Goal: Task Accomplishment & Management: Manage account settings

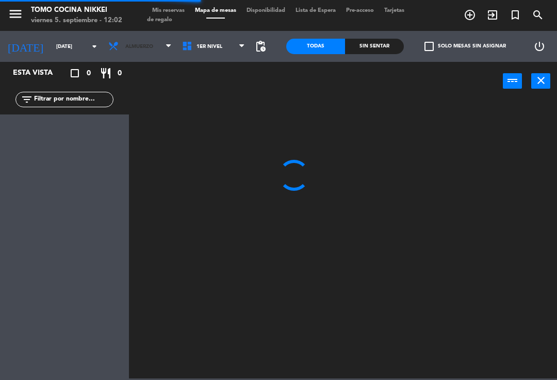
click at [133, 51] on span "Almuerzo" at bounding box center [140, 46] width 74 height 23
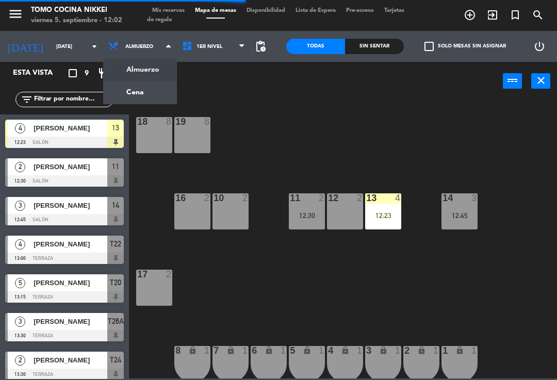
click at [143, 91] on ng-component "menu Tomo Cocina Nikkei viernes 5. septiembre - 12:02 Mis reservas Mapa de mesa…" at bounding box center [278, 189] width 557 height 378
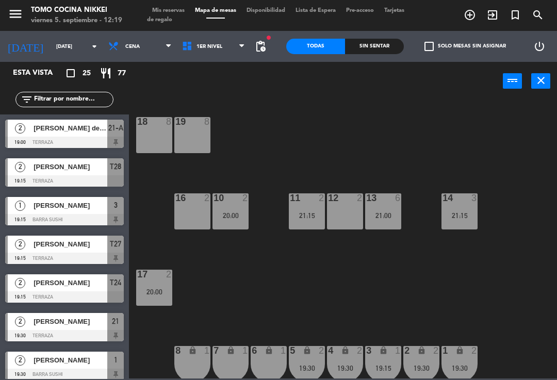
click at [136, 49] on span "Cena" at bounding box center [140, 46] width 74 height 23
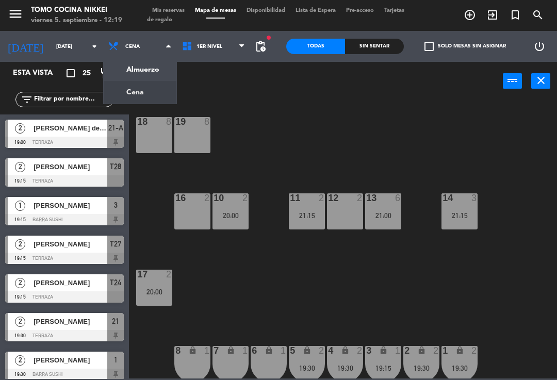
click at [146, 64] on ng-component "menu Tomo Cocina Nikkei viernes 5. septiembre - 12:19 Mis reservas Mapa de mesa…" at bounding box center [278, 189] width 557 height 378
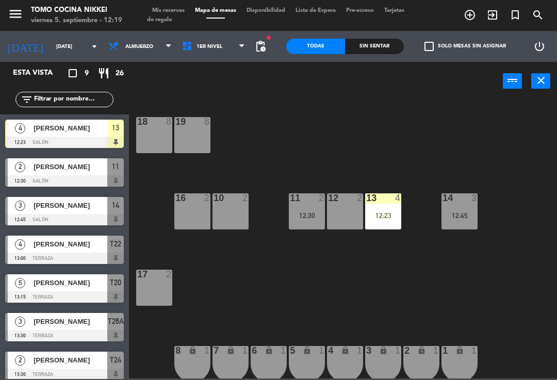
click at [362, 25] on div "menu Tomo Cocina Nikkei viernes 5. septiembre - 12:19 Mis reservas Mapa de mesa…" at bounding box center [278, 15] width 557 height 31
click at [379, 41] on div "Sin sentar" at bounding box center [374, 46] width 59 height 15
click at [371, 41] on div "Sin sentar" at bounding box center [374, 46] width 59 height 15
click at [487, 160] on div "18 8 19 8 16 2 10 2 11 2 12:30 12 2 13 4 12:23 14 3 12:45 17 2 7 lock 1 8 lock …" at bounding box center [346, 238] width 422 height 279
click at [543, 166] on div "18 8 19 8 16 2 10 2 11 2 12:30 12 2 13 4 12:23 14 3 12:45 17 2 7 lock 1 8 lock …" at bounding box center [346, 238] width 422 height 279
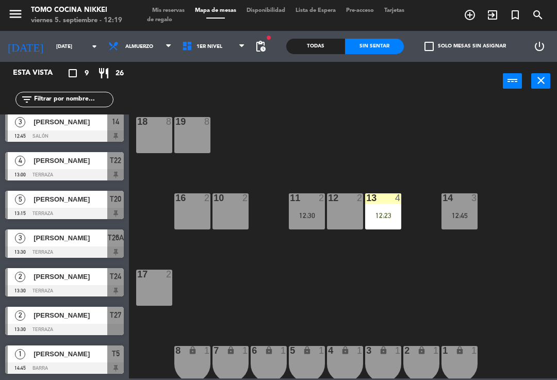
click at [177, 18] on span "Tarjetas de regalo" at bounding box center [275, 15] width 257 height 15
click at [169, 8] on span "Mis reservas" at bounding box center [168, 11] width 43 height 6
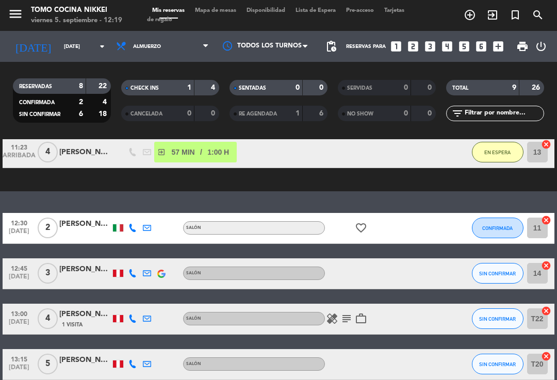
scroll to position [102, 0]
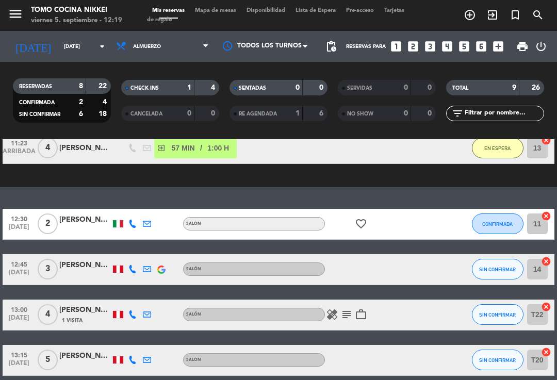
click at [359, 224] on icon "favorite_border" at bounding box center [361, 224] width 12 height 12
click at [384, 329] on div "13:00 sep. 5 4 xie 1 Visita Salón healing subject work_outline SIN CONFIRMAR T2…" at bounding box center [278, 315] width 551 height 31
click at [335, 319] on icon "healing" at bounding box center [332, 314] width 12 height 12
click at [348, 315] on icon "subject" at bounding box center [346, 314] width 12 height 12
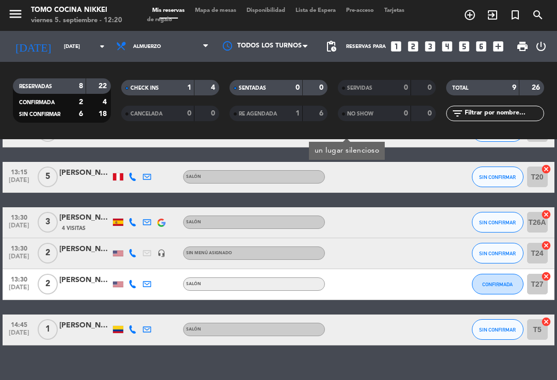
scroll to position [284, 0]
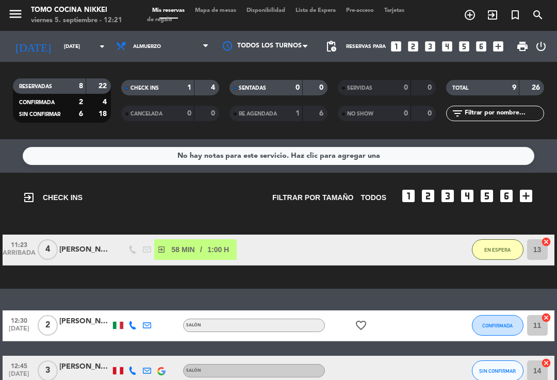
click at [164, 49] on span "Almuerzo" at bounding box center [162, 46] width 103 height 23
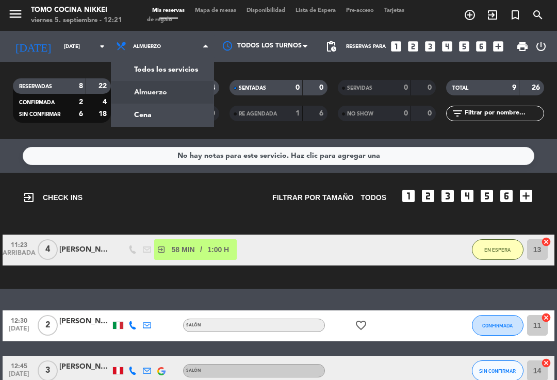
scroll to position [-1, 0]
click at [176, 121] on div "menu Tomo Cocina Nikkei viernes 5. septiembre - 12:21 Mis reservas Mapa de mesa…" at bounding box center [278, 69] width 557 height 139
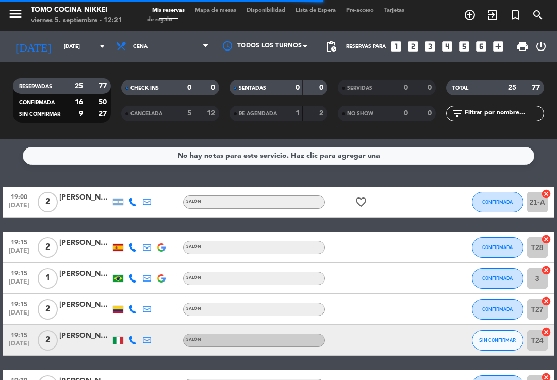
click at [228, 13] on span "Mapa de mesas" at bounding box center [216, 11] width 52 height 6
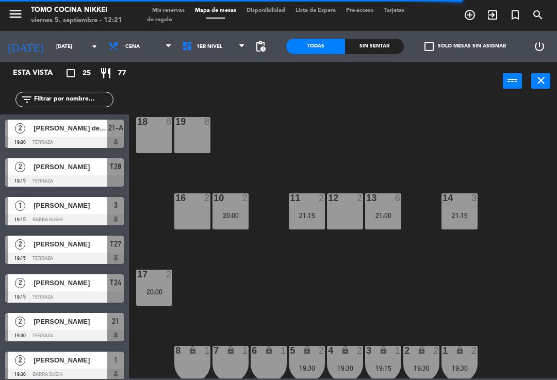
click at [177, 4] on div "menu Tomo Cocina Nikkei viernes 5. septiembre - 12:21 Mis reservas Mapa de mesa…" at bounding box center [278, 15] width 557 height 31
click at [180, 8] on span "Mis reservas" at bounding box center [168, 11] width 43 height 6
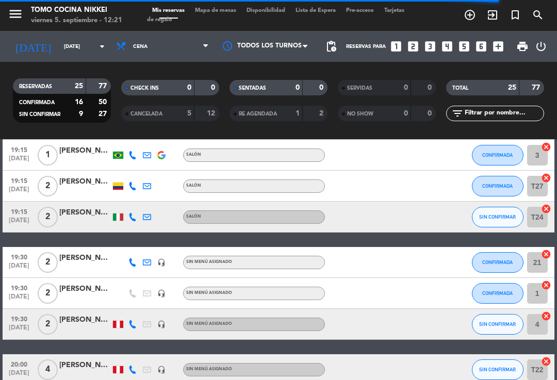
scroll to position [123, 0]
click at [494, 219] on span "SIN CONFIRMAR" at bounding box center [497, 217] width 37 height 6
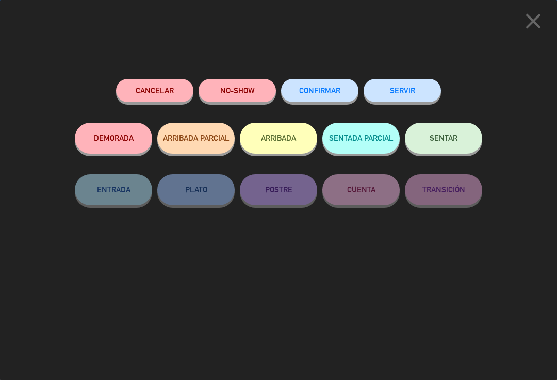
click at [341, 90] on button "CONFIRMAR" at bounding box center [319, 90] width 77 height 23
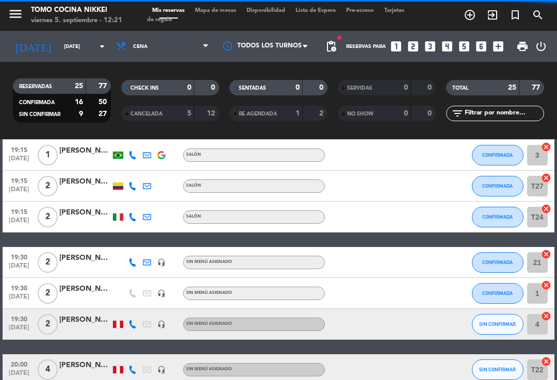
click at [104, 190] on div at bounding box center [85, 192] width 52 height 8
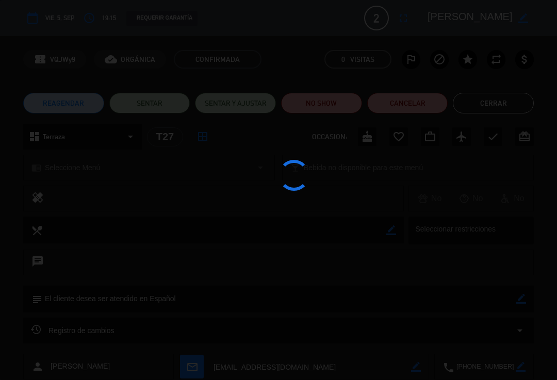
click at [109, 21] on div at bounding box center [278, 190] width 557 height 380
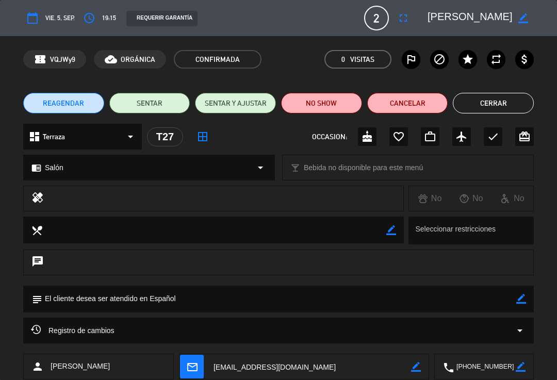
scroll to position [0, 0]
click at [97, 14] on button "access_time" at bounding box center [89, 18] width 19 height 19
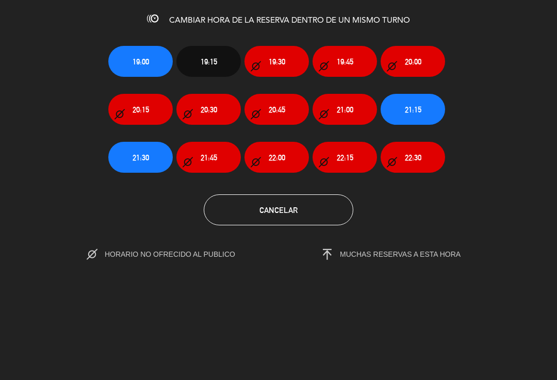
click at [166, 166] on button "21:30" at bounding box center [140, 157] width 64 height 31
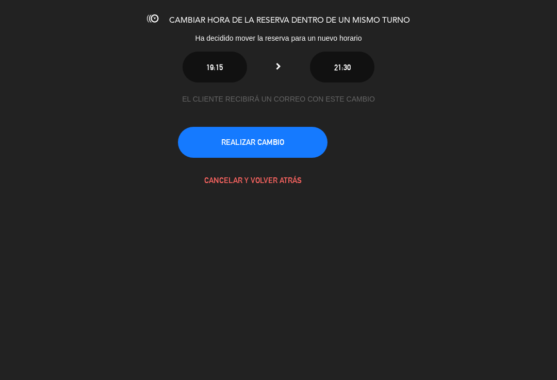
click at [283, 139] on button "REALIZAR CAMBIO" at bounding box center [253, 142] width 150 height 31
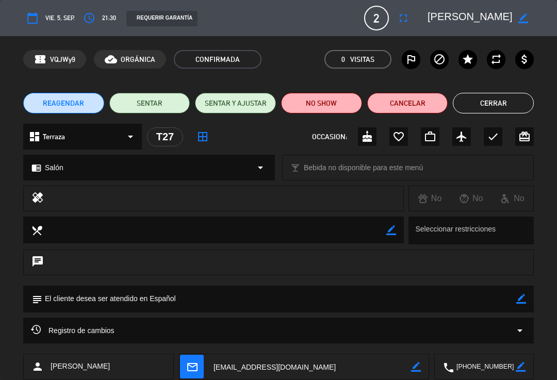
click at [486, 97] on button "Cerrar" at bounding box center [493, 103] width 81 height 21
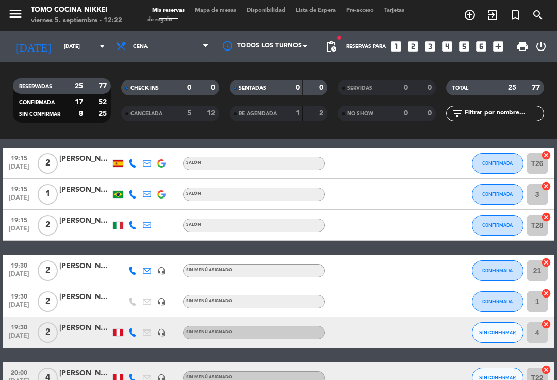
scroll to position [81, 0]
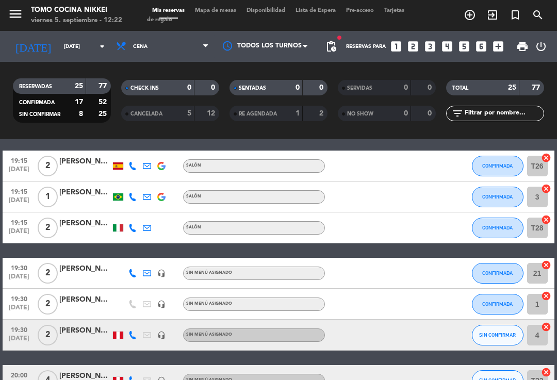
click at [122, 334] on div at bounding box center [118, 335] width 10 height 7
click at [136, 337] on icon at bounding box center [132, 335] width 8 height 8
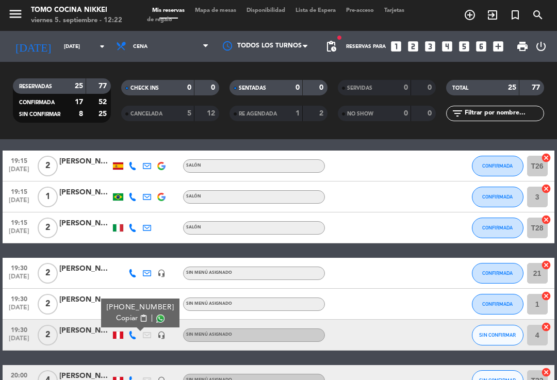
click at [503, 329] on button "SIN CONFIRMAR" at bounding box center [498, 335] width 52 height 21
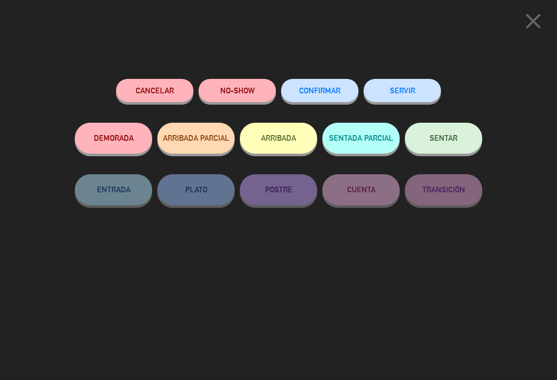
scroll to position [0, 5]
click at [323, 84] on button "CONFIRMAR" at bounding box center [319, 90] width 77 height 23
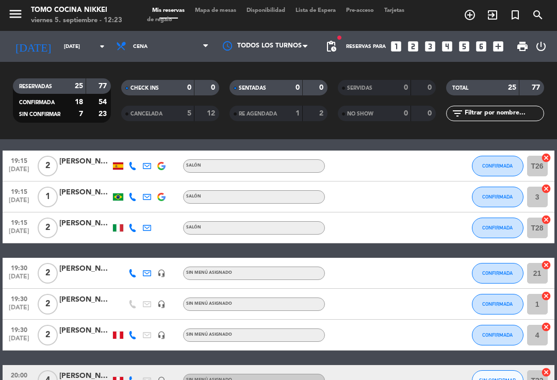
click at [60, 53] on input "[DATE]" at bounding box center [94, 47] width 71 height 16
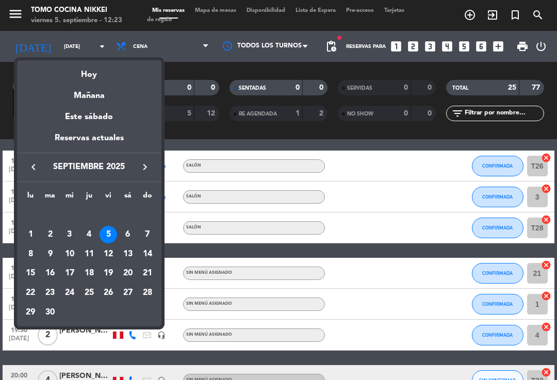
click at [77, 47] on div at bounding box center [278, 190] width 557 height 380
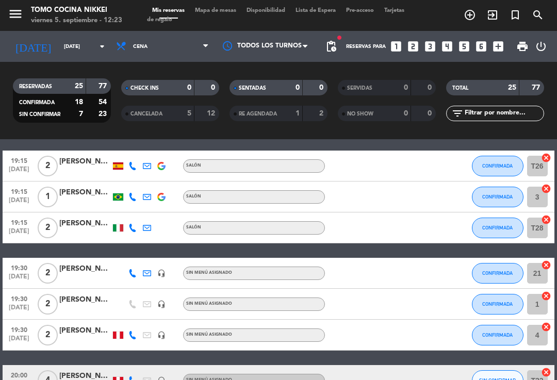
click at [76, 41] on input "[DATE]" at bounding box center [94, 47] width 71 height 16
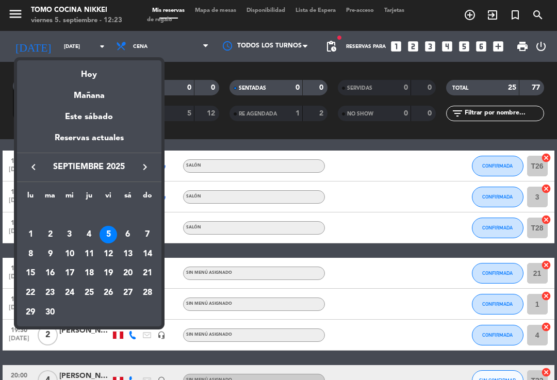
click at [129, 228] on div "6" at bounding box center [128, 235] width 18 height 18
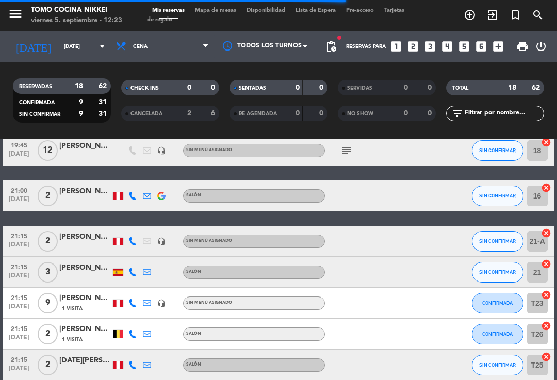
scroll to position [420, 0]
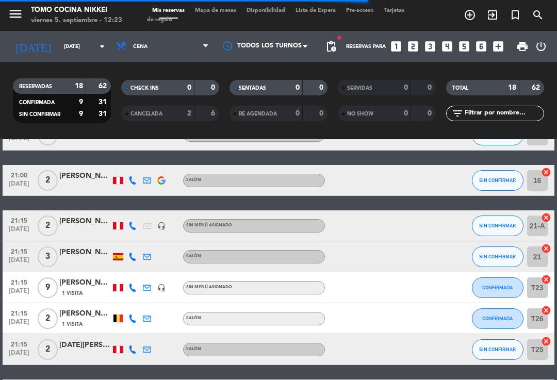
click at [494, 178] on span "SIN CONFIRMAR" at bounding box center [497, 180] width 37 height 6
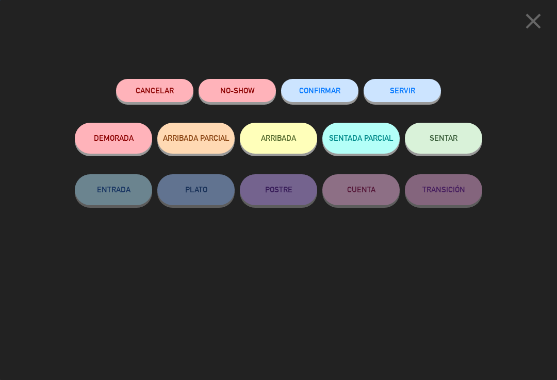
click at [169, 91] on button "Cancelar" at bounding box center [154, 90] width 77 height 23
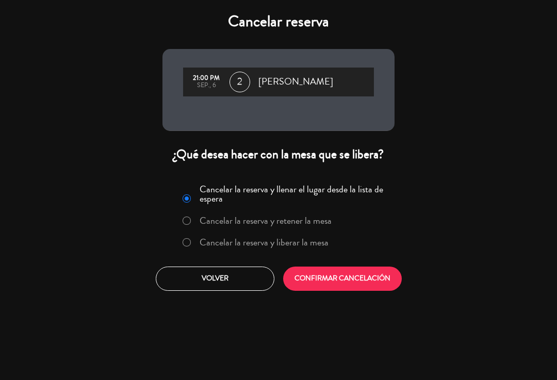
click at [239, 240] on label "Cancelar la reserva y liberar la mesa" at bounding box center [264, 242] width 129 height 9
click at [322, 269] on button "CONFIRMAR CANCELACIÓN" at bounding box center [342, 279] width 119 height 24
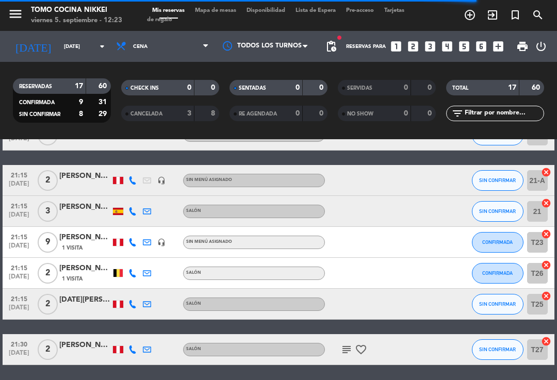
click at [69, 46] on input "[DATE]" at bounding box center [94, 47] width 71 height 16
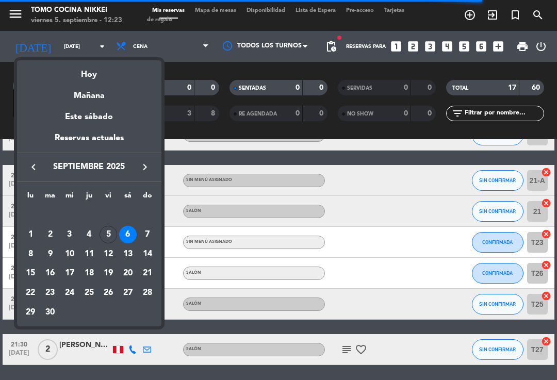
click at [96, 80] on div "Hoy" at bounding box center [89, 70] width 144 height 21
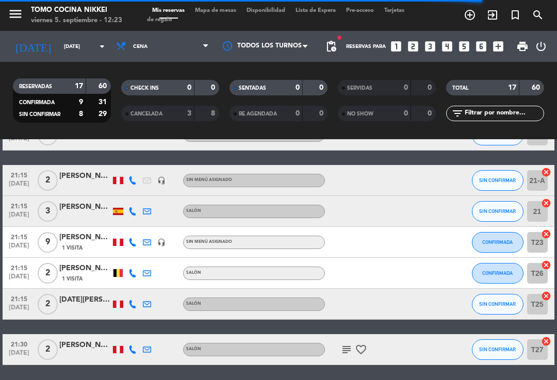
type input "[DATE]"
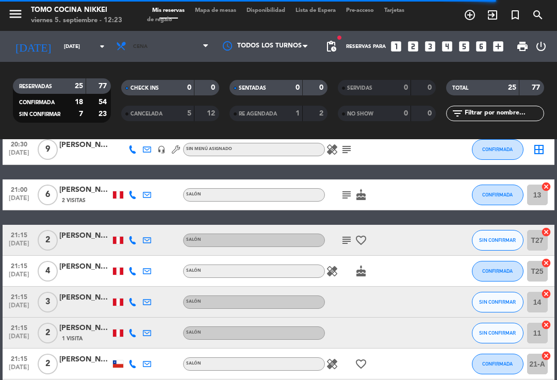
click at [162, 46] on span "Cena" at bounding box center [162, 46] width 103 height 23
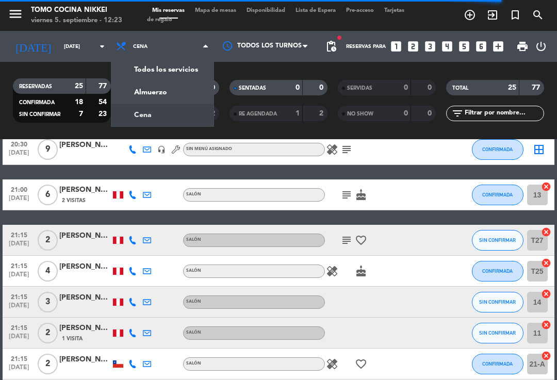
click at [173, 94] on div "menu Tomo Cocina Nikkei viernes 5. septiembre - 12:23 Mis reservas Mapa de mesa…" at bounding box center [278, 69] width 557 height 139
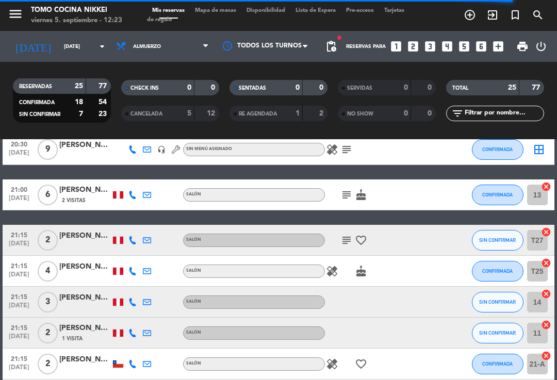
scroll to position [284, 0]
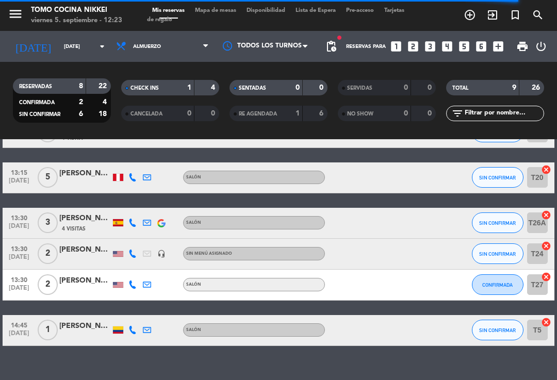
click at [173, 46] on span "Almuerzo" at bounding box center [162, 46] width 103 height 23
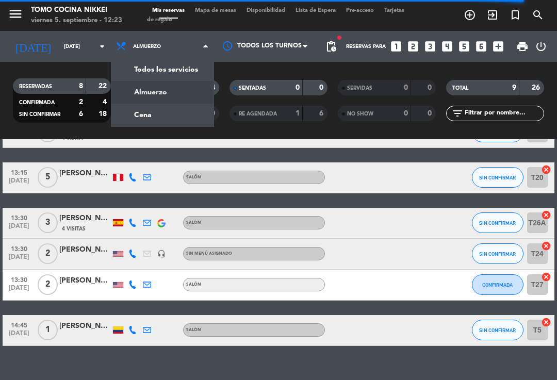
click at [179, 113] on div "menu Tomo Cocina Nikkei viernes 5. septiembre - 12:23 Mis reservas Mapa de mesa…" at bounding box center [278, 69] width 557 height 139
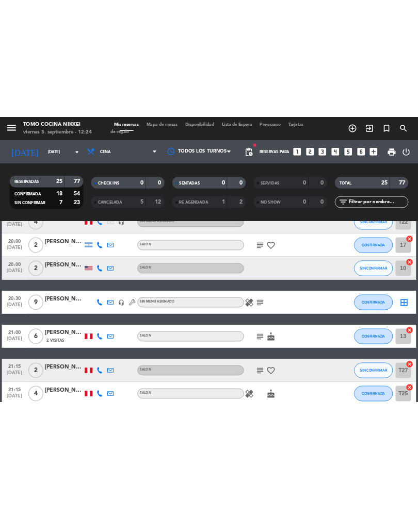
scroll to position [313, 0]
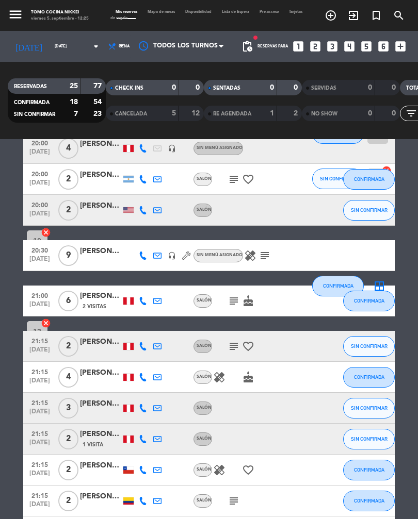
click at [402, 235] on bookings-row "19:00 sep. 5 2 Andy Montes de Oca Salón favorite_border CONFIRMADA 21-A cancel …" at bounding box center [209, 317] width 418 height 889
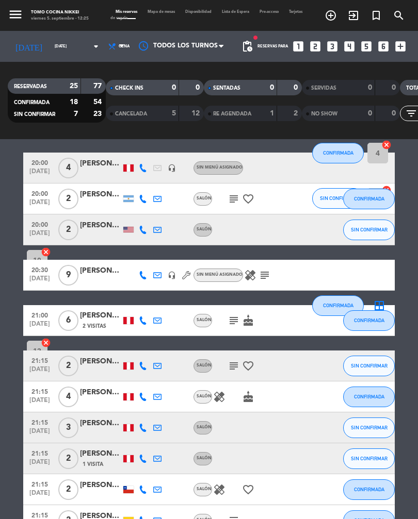
scroll to position [289, 0]
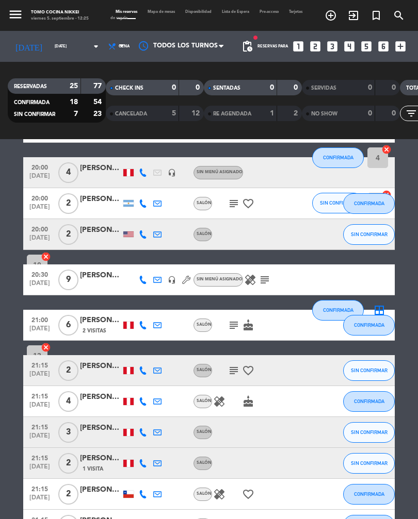
click at [75, 240] on span "2" at bounding box center [68, 234] width 20 height 21
click at [119, 52] on span at bounding box center [124, 47] width 10 height 10
click at [96, 90] on div "menu Tomo Cocina Nikkei viernes 5. septiembre - 12:26 Mis reservas Mapa de mesa…" at bounding box center [209, 69] width 418 height 139
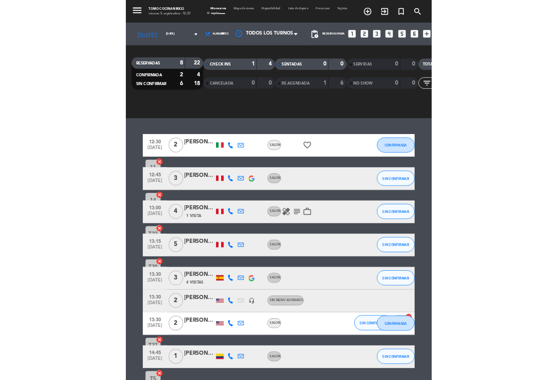
scroll to position [132, 0]
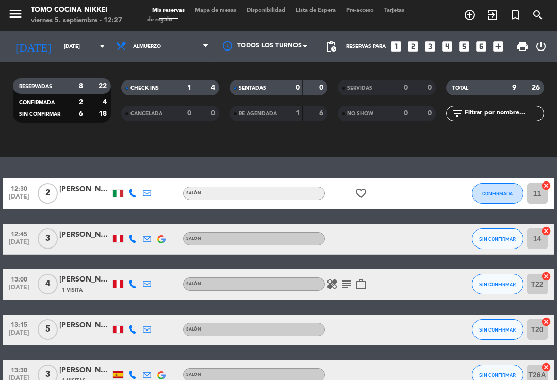
click at [209, 8] on span "Mapa de mesas" at bounding box center [216, 11] width 52 height 6
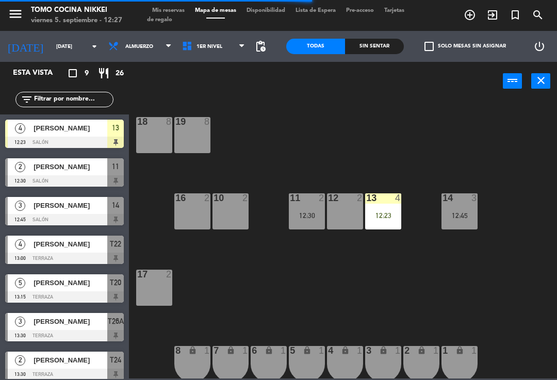
click at [203, 56] on span "1er Nivel" at bounding box center [214, 46] width 74 height 23
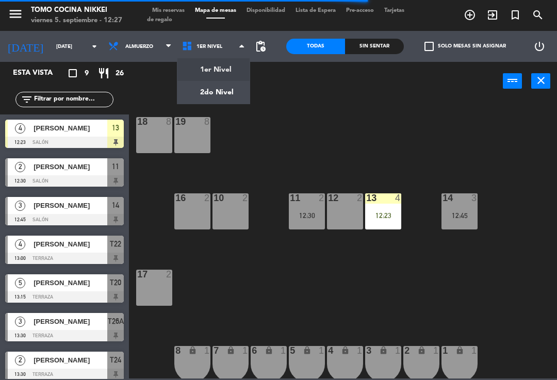
click at [227, 209] on div "10 2" at bounding box center [230, 211] width 36 height 36
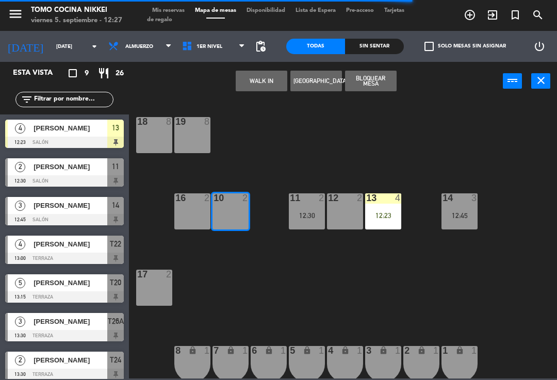
click at [302, 78] on button "[GEOGRAPHIC_DATA]" at bounding box center [316, 81] width 52 height 21
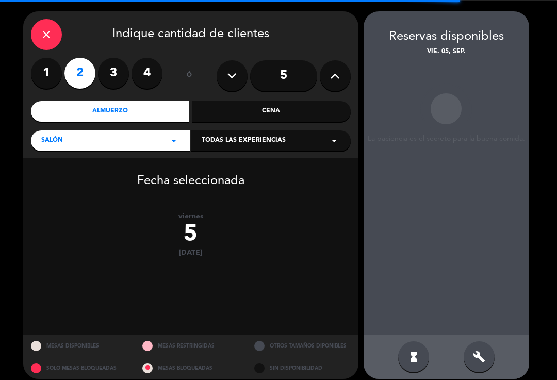
scroll to position [29, 0]
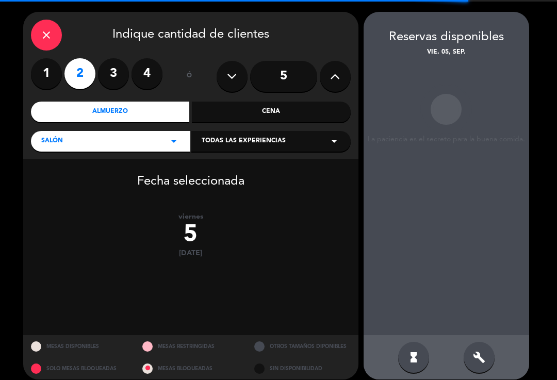
click at [269, 135] on div "Todas las experiencias arrow_drop_down" at bounding box center [270, 141] width 159 height 21
click at [234, 109] on div "Cena" at bounding box center [271, 112] width 159 height 21
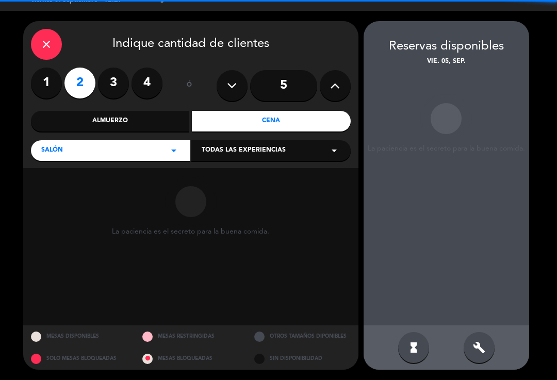
scroll to position [3, 0]
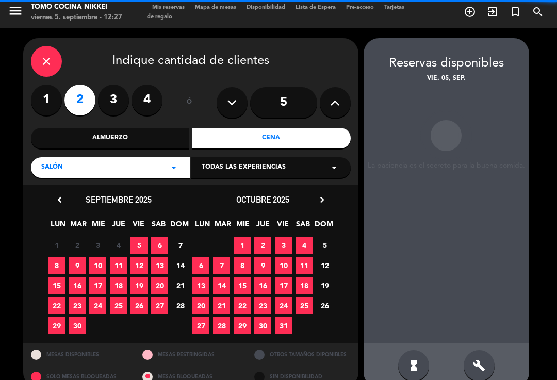
click at [145, 246] on span "5" at bounding box center [138, 245] width 17 height 17
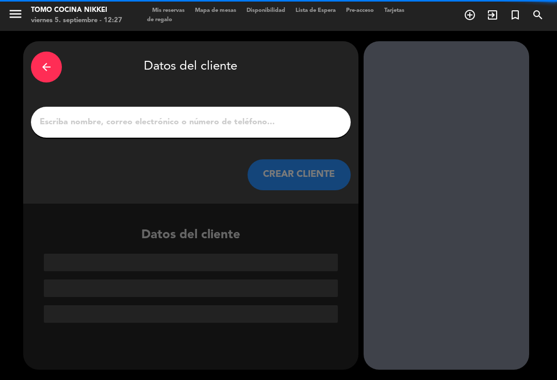
scroll to position [0, 0]
click at [49, 61] on icon "arrow_back" at bounding box center [46, 67] width 12 height 12
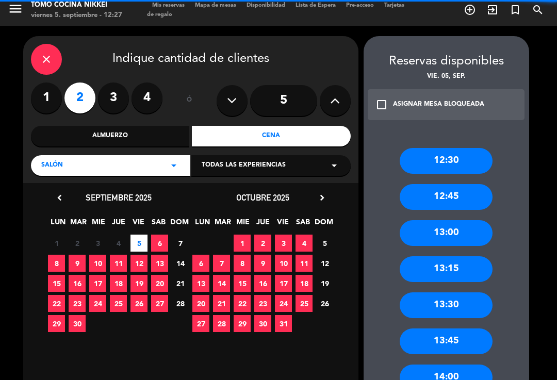
scroll to position [5, 0]
click at [136, 235] on span "5" at bounding box center [138, 243] width 17 height 17
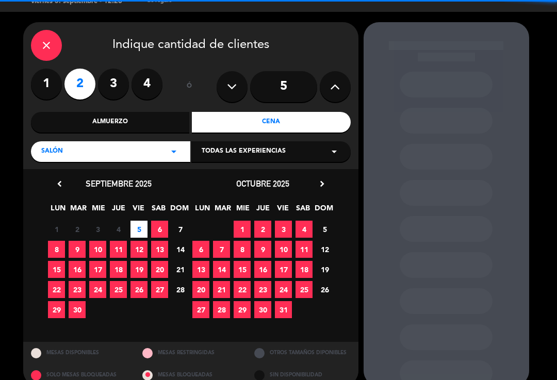
scroll to position [19, 0]
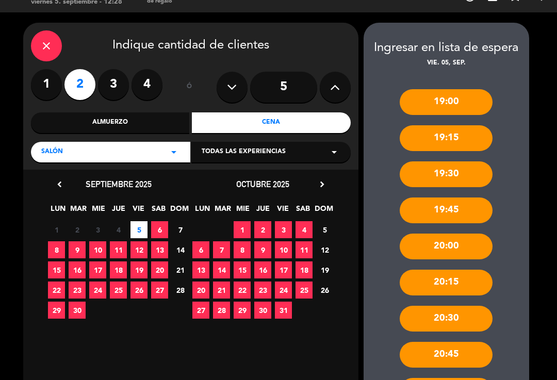
click at [54, 52] on div "close" at bounding box center [46, 45] width 31 height 31
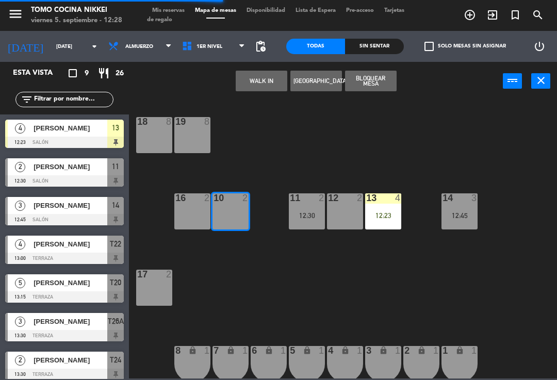
click at [306, 83] on button "[GEOGRAPHIC_DATA]" at bounding box center [316, 81] width 52 height 21
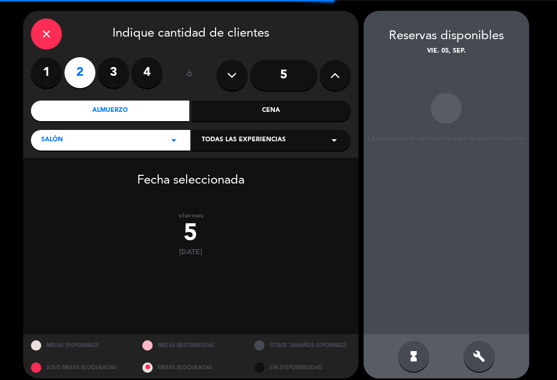
scroll to position [29, 0]
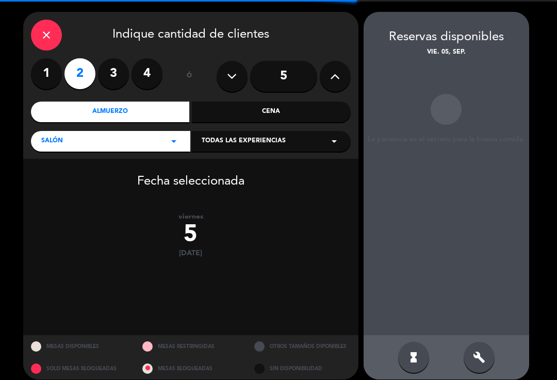
click at [256, 99] on div "close Indique cantidad de clientes 1 2 3 4 ó 5 Almuerzo Cena Salón arrow_drop_d…" at bounding box center [190, 85] width 335 height 147
click at [250, 113] on div "Cena" at bounding box center [271, 112] width 159 height 21
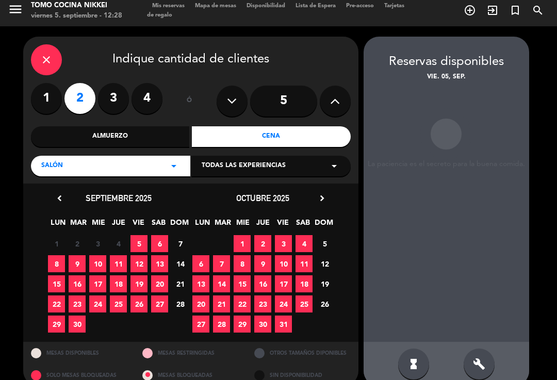
scroll to position [4, 0]
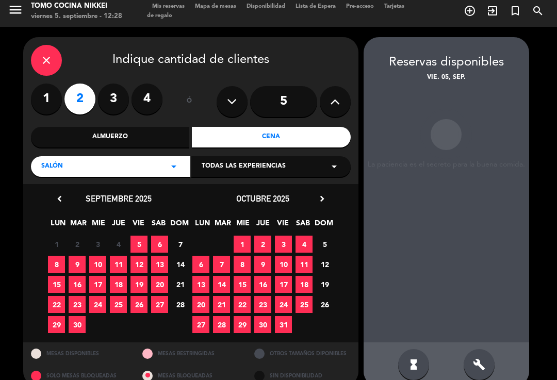
click at [137, 245] on span "5" at bounding box center [138, 244] width 17 height 17
click at [467, 349] on div "build" at bounding box center [479, 364] width 31 height 31
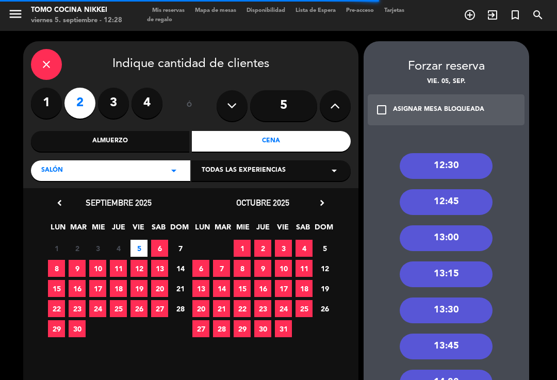
scroll to position [0, 0]
click at [277, 131] on div "Cena" at bounding box center [271, 141] width 159 height 21
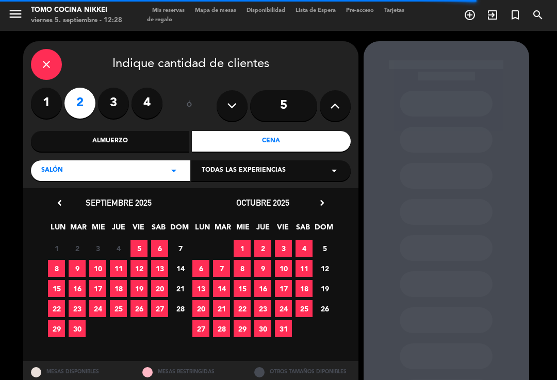
click at [138, 240] on span "5" at bounding box center [138, 248] width 17 height 17
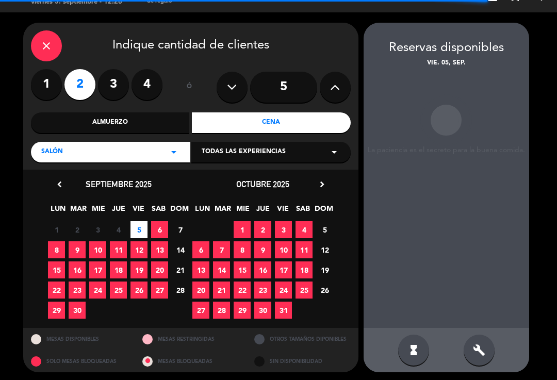
click at [482, 344] on icon "build" at bounding box center [479, 350] width 12 height 12
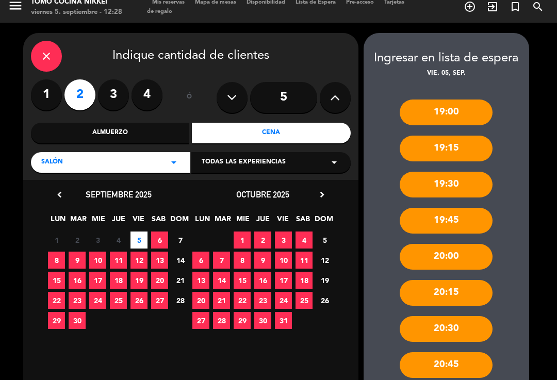
scroll to position [8, 0]
click at [47, 50] on icon "close" at bounding box center [46, 56] width 12 height 12
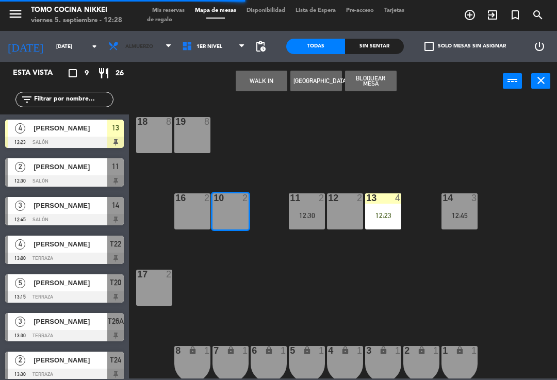
click at [125, 46] on span "Almuerzo" at bounding box center [139, 47] width 28 height 6
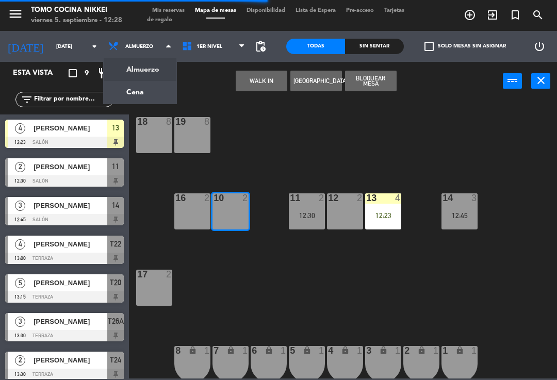
click at [155, 92] on ng-component "menu Tomo Cocina Nikkei viernes 5. septiembre - 12:28 Mis reservas Mapa de mesa…" at bounding box center [278, 189] width 557 height 378
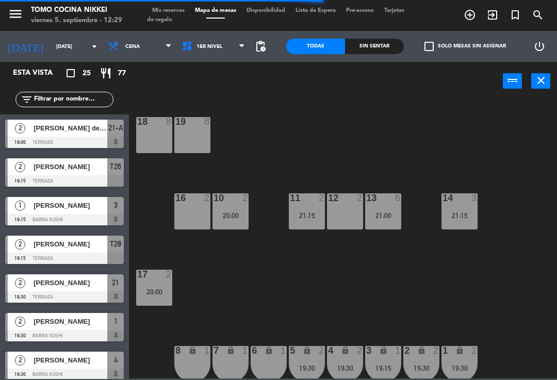
click at [377, 46] on div "Sin sentar" at bounding box center [374, 46] width 59 height 15
click at [391, 43] on div "Sin sentar" at bounding box center [374, 46] width 59 height 15
click at [394, 301] on div "18 8 19 8 16 2 10 2 20:00 11 2 21:15 12 2 13 6 21:00 14 3 21:15 17 2 20:00 7 lo…" at bounding box center [346, 238] width 422 height 279
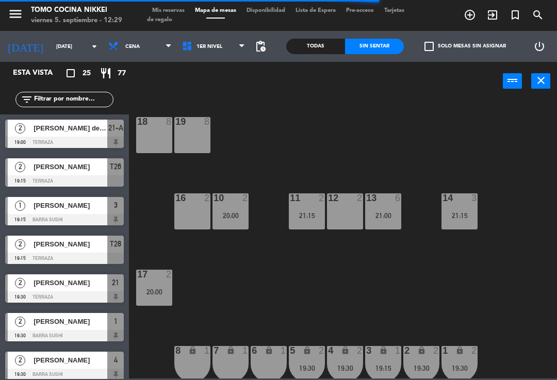
click at [192, 214] on div "16 2" at bounding box center [192, 211] width 36 height 36
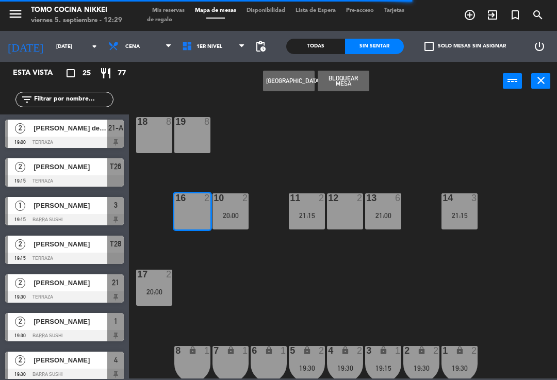
click at [483, 349] on div "2" at bounding box center [476, 351] width 17 height 10
click at [361, 369] on div "19:30" at bounding box center [345, 368] width 36 height 7
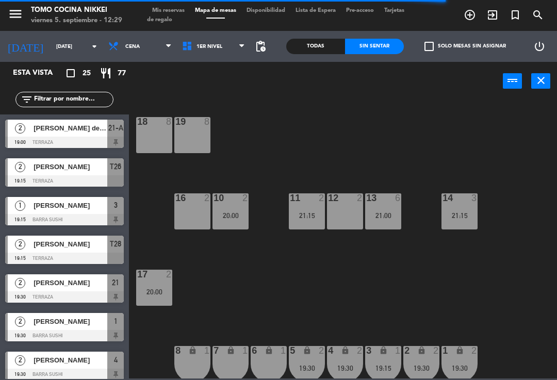
click at [472, 310] on div "18 8 19 8 16 2 10 2 20:00 11 2 21:15 12 2 13 6 21:00 14 3 21:15 17 2 20:00 7 lo…" at bounding box center [346, 238] width 422 height 279
click at [204, 193] on div "2" at bounding box center [207, 197] width 6 height 9
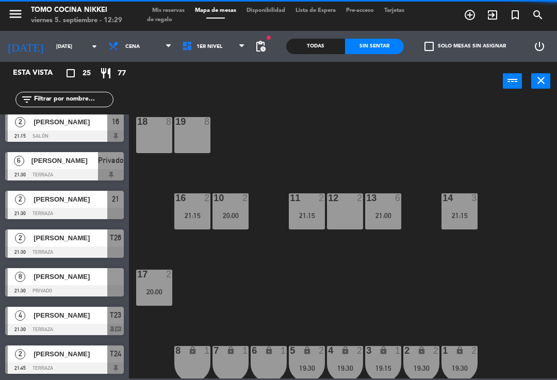
scroll to position [702, 0]
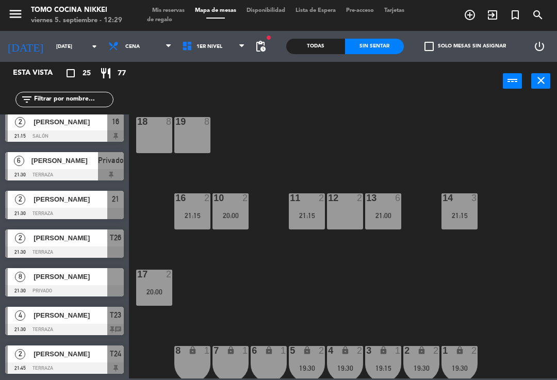
click at [349, 209] on div "12 2" at bounding box center [345, 211] width 36 height 36
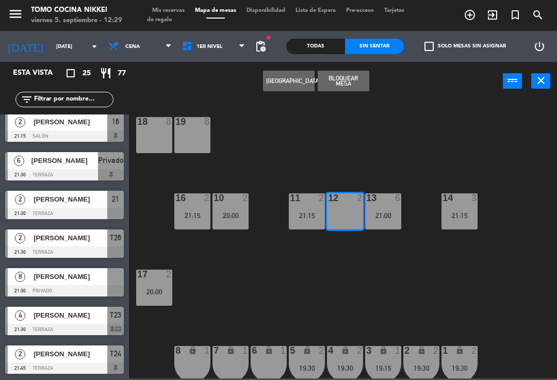
click at [291, 80] on button "[GEOGRAPHIC_DATA]" at bounding box center [289, 81] width 52 height 21
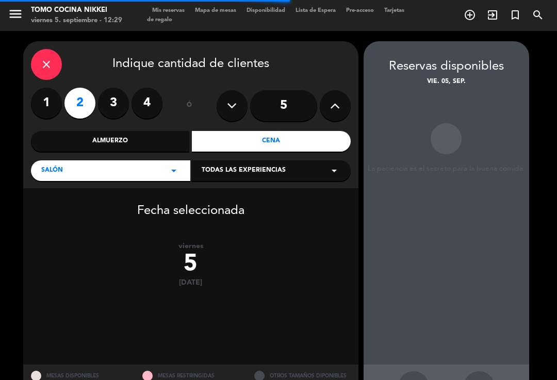
click at [483, 371] on div "build" at bounding box center [479, 386] width 31 height 31
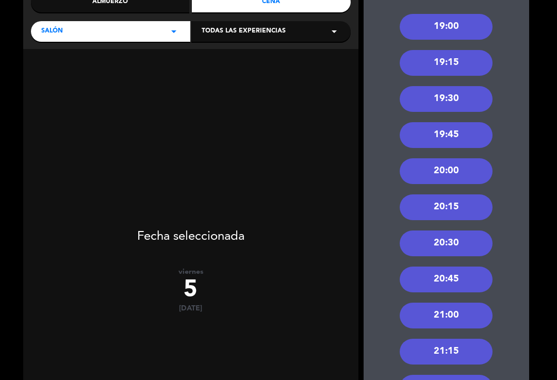
scroll to position [146, 0]
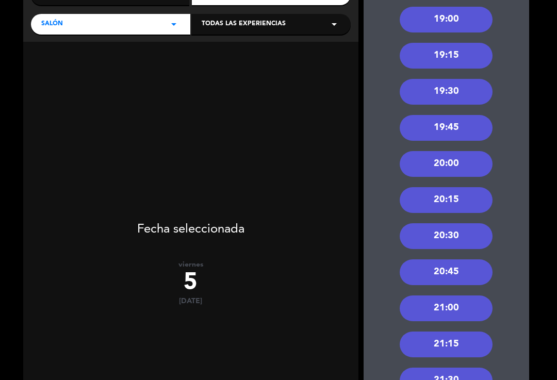
click at [470, 295] on div "21:00" at bounding box center [446, 308] width 93 height 26
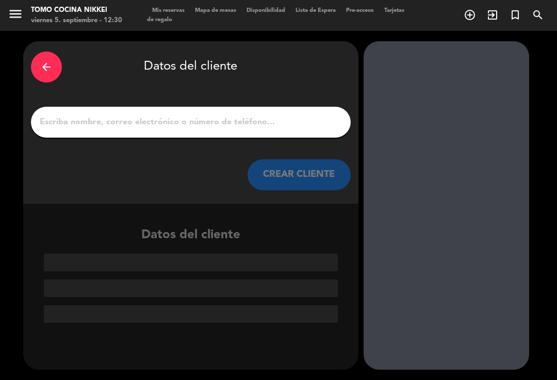
click at [142, 115] on input "1" at bounding box center [191, 122] width 304 height 14
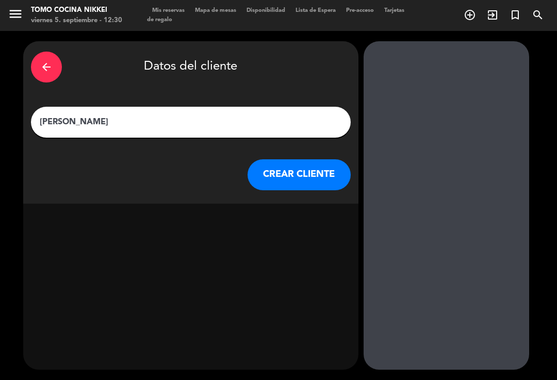
type input "[PERSON_NAME]"
click at [325, 159] on button "CREAR CLIENTE" at bounding box center [298, 174] width 103 height 31
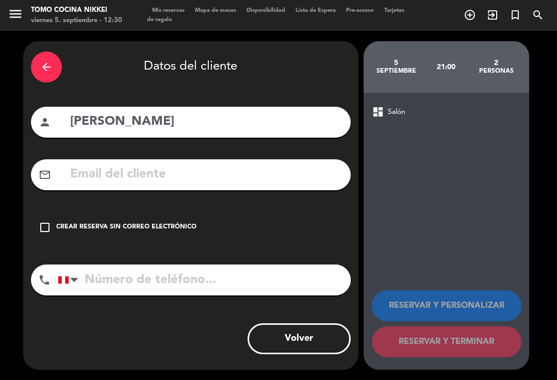
click at [67, 222] on div "Crear reserva sin correo electrónico" at bounding box center [126, 227] width 140 height 10
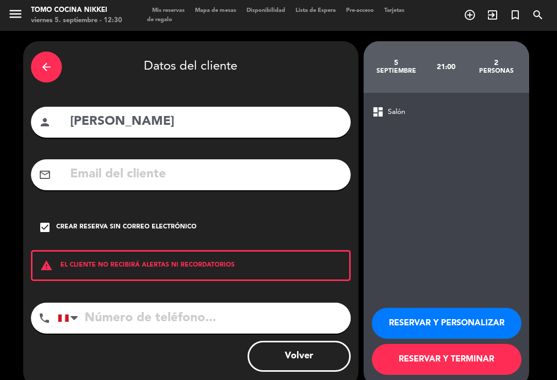
click at [494, 344] on button "RESERVAR Y TERMINAR" at bounding box center [447, 359] width 150 height 31
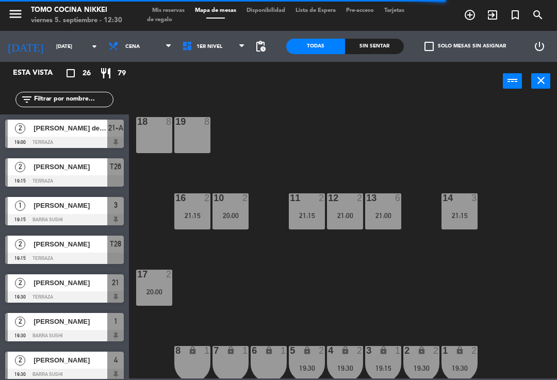
click at [389, 310] on div "18 8 19 8 16 2 21:15 10 2 20:00 11 2 21:15 12 2 21:00 13 6 21:00 14 3 21:15 17 …" at bounding box center [346, 238] width 422 height 279
click at [182, 18] on span "Tarjetas de regalo" at bounding box center [275, 15] width 257 height 15
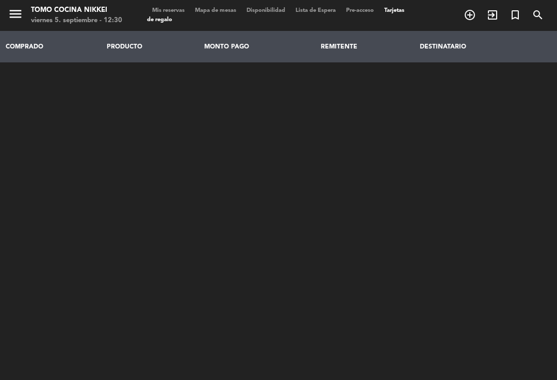
click at [183, 13] on span "Mis reservas" at bounding box center [168, 11] width 43 height 6
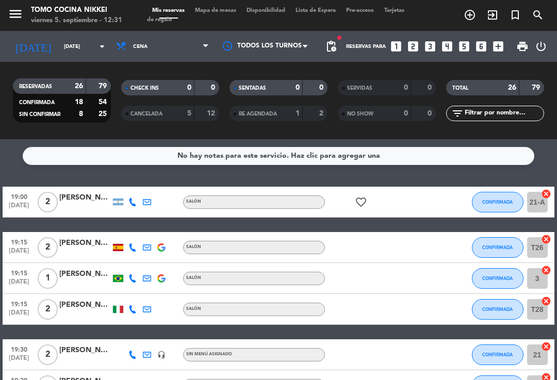
click at [179, 31] on div "Todos los servicios Almuerzo Cena Cena Todos los servicios Almuerzo Cena" at bounding box center [162, 46] width 103 height 31
click at [184, 47] on span "Cena" at bounding box center [162, 46] width 103 height 23
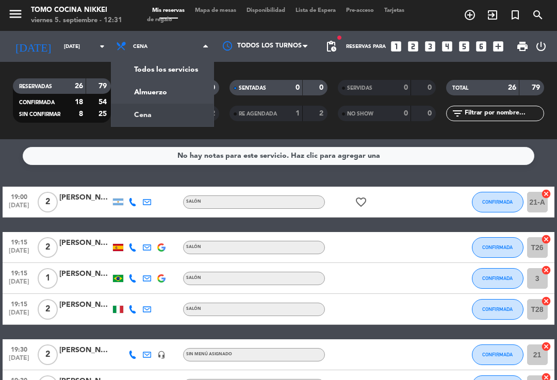
click at [175, 78] on div "menu Tomo Cocina Nikkei viernes 5. septiembre - 12:31 Mis reservas Mapa de mesa…" at bounding box center [278, 69] width 557 height 139
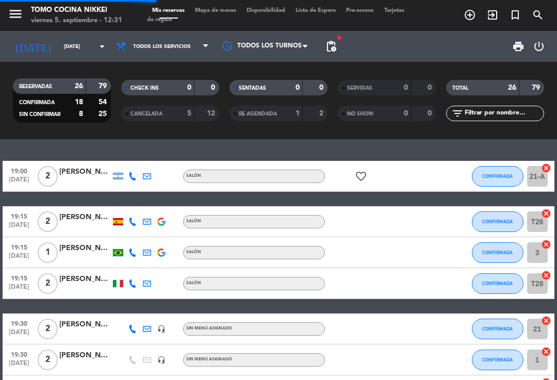
click at [193, 43] on span "Todos los servicios" at bounding box center [162, 46] width 103 height 23
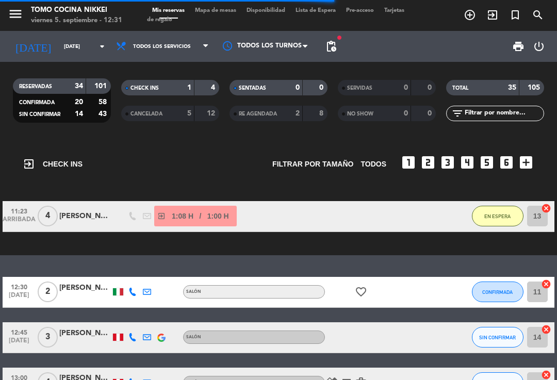
click at [241, 13] on span "Mapa de mesas" at bounding box center [216, 11] width 52 height 6
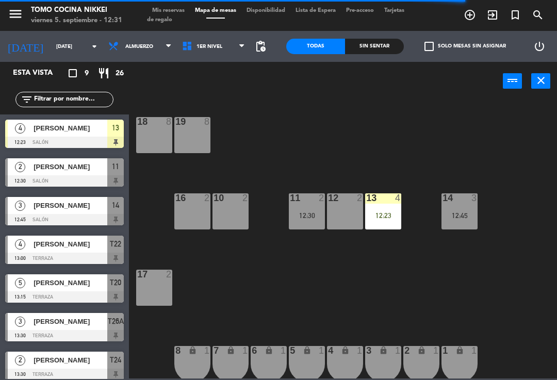
click at [325, 213] on div "12:30" at bounding box center [307, 215] width 36 height 7
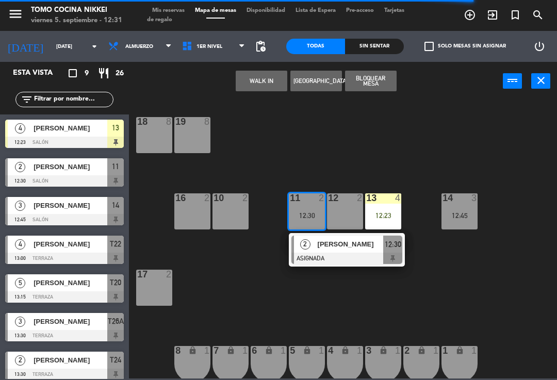
click at [355, 257] on div at bounding box center [346, 258] width 111 height 11
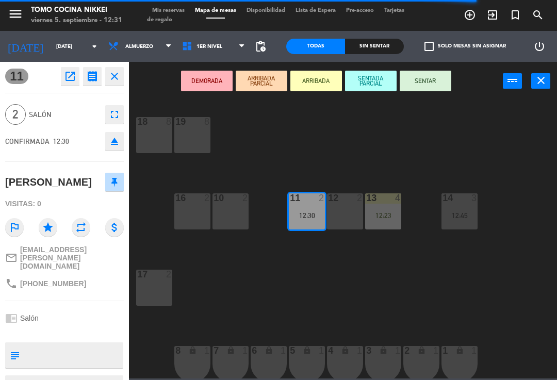
click at [435, 88] on button "SENTAR" at bounding box center [426, 81] width 52 height 21
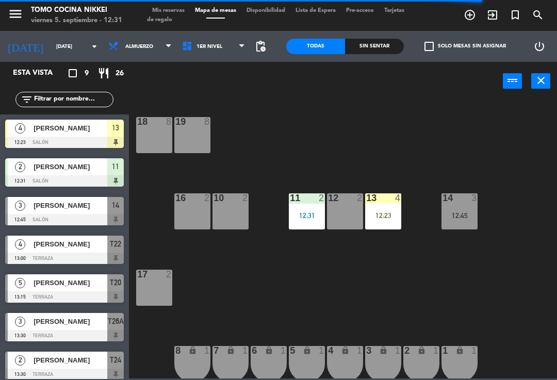
click at [490, 172] on div "18 8 19 8 16 2 10 2 11 2 12:31 12 2 13 4 12:23 14 3 12:45 17 2 7 lock 1 8 lock …" at bounding box center [346, 238] width 422 height 279
click at [494, 180] on div "18 8 19 8 16 2 10 2 11 2 12:31 12 2 13 4 12:23 14 3 12:45 17 2 7 lock 1 8 lock …" at bounding box center [346, 238] width 422 height 279
click at [411, 47] on div "check_box_outline_blank Solo mesas sin asignar" at bounding box center [463, 46] width 118 height 31
click at [375, 53] on div "Sin sentar" at bounding box center [374, 46] width 59 height 15
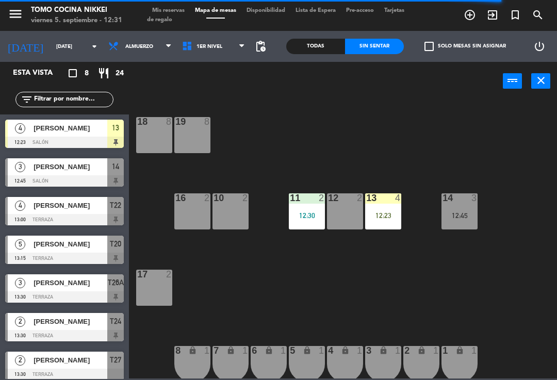
click at [375, 53] on div "Sin sentar" at bounding box center [374, 46] width 59 height 15
click at [390, 52] on div "Sin sentar" at bounding box center [374, 46] width 59 height 15
click at [392, 48] on div "Sin sentar" at bounding box center [374, 46] width 59 height 15
click at [461, 118] on div "18 8 19 8 16 2 10 2 11 2 12:30 12 2 13 4 12:23 14 3 12:45 17 2 7 lock 1 8 lock …" at bounding box center [346, 238] width 422 height 279
click at [473, 209] on div "14 3 12:45" at bounding box center [459, 211] width 36 height 36
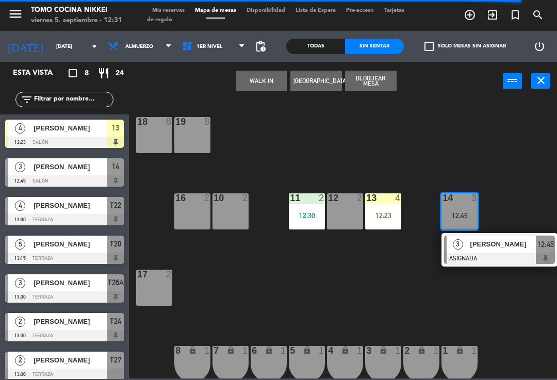
click at [513, 154] on div "18 8 19 8 16 2 10 2 11 2 12:30 12 2 13 4 12:23 14 3 12:45 3 Xiaoxiong Tan ASIGN…" at bounding box center [346, 238] width 422 height 279
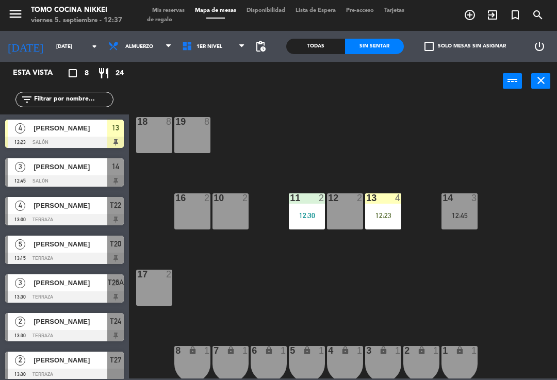
click at [492, 14] on icon "exit_to_app" at bounding box center [492, 15] width 12 height 12
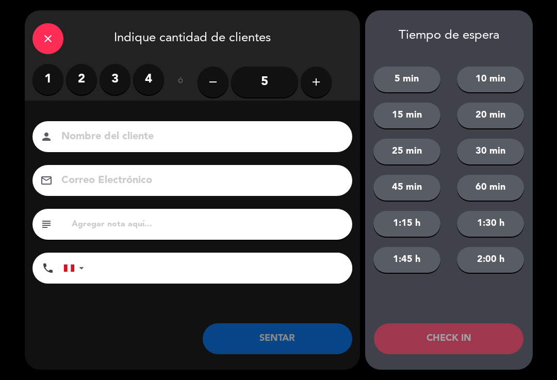
click at [88, 81] on label "2" at bounding box center [81, 79] width 31 height 31
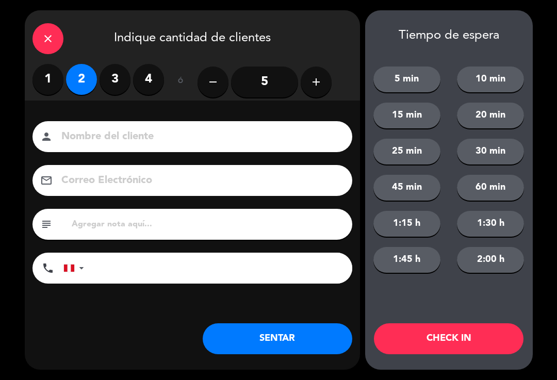
click at [122, 128] on input at bounding box center [199, 137] width 278 height 18
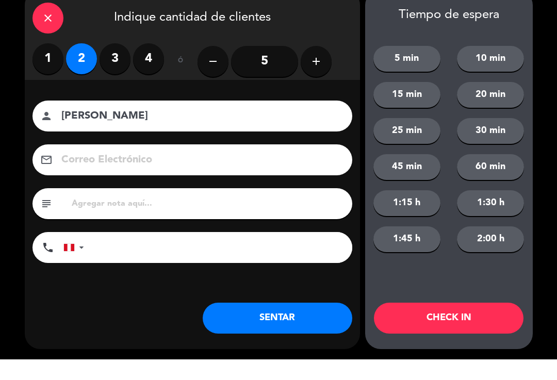
scroll to position [4, 0]
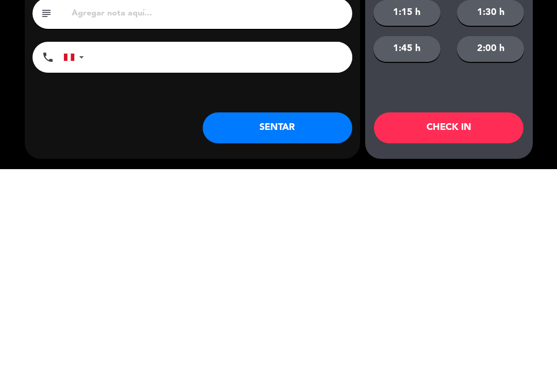
type input "[PERSON_NAME]"
click at [307, 253] on input "tel" at bounding box center [223, 268] width 258 height 31
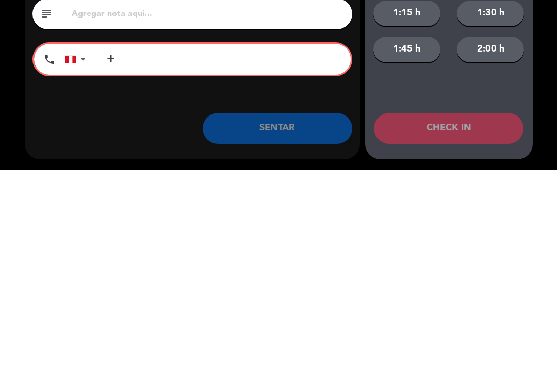
scroll to position [0, 0]
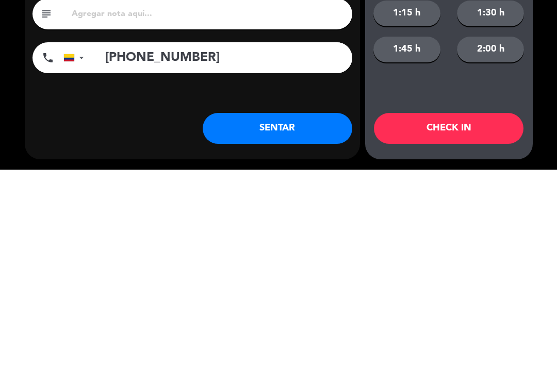
type input "[PHONE_NUMBER]"
click at [270, 323] on button "SENTAR" at bounding box center [278, 338] width 150 height 31
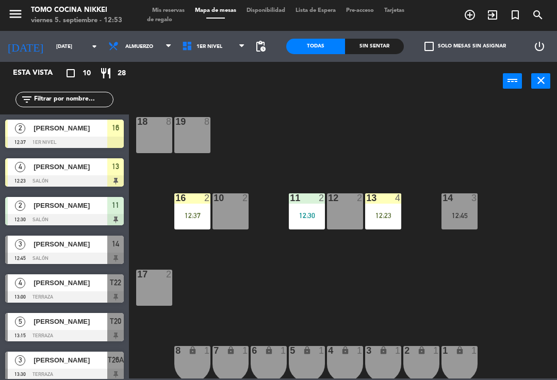
click at [186, 222] on div "16 2 12:37" at bounding box center [192, 211] width 36 height 36
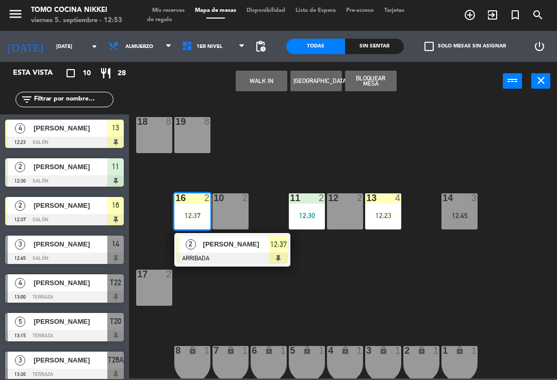
click at [225, 242] on span "[PERSON_NAME]" at bounding box center [236, 244] width 66 height 11
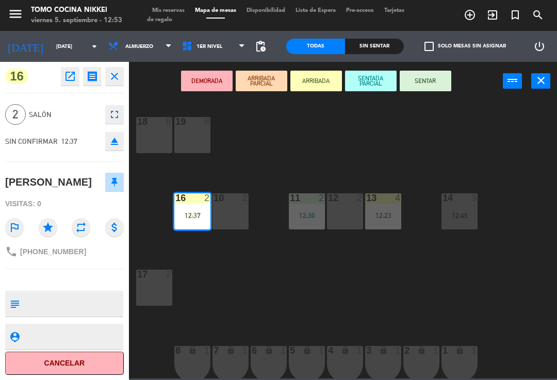
click at [422, 82] on button "SENTAR" at bounding box center [426, 81] width 52 height 21
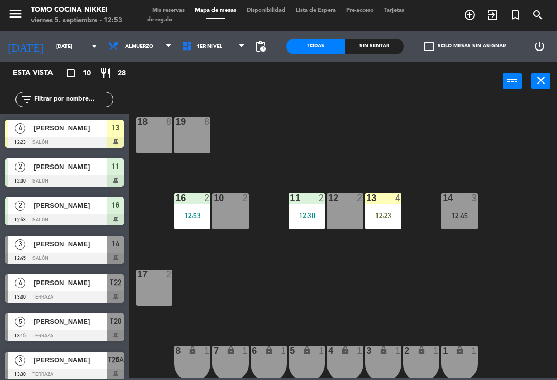
click at [403, 126] on div "18 8 19 8 16 2 12:53 10 2 11 2 12:30 12 2 13 4 12:23 14 3 12:45 17 2 7 lock 1 8…" at bounding box center [346, 238] width 422 height 279
click at [380, 127] on div "18 8 19 8 16 2 12:53 10 2 11 2 12:30 12 2 13 4 12:23 14 3 12:45 17 2 7 lock 1 8…" at bounding box center [346, 238] width 422 height 279
click at [223, 51] on span "1er Nivel" at bounding box center [214, 46] width 74 height 23
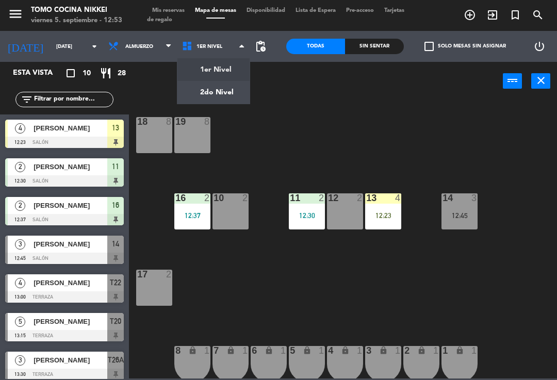
click at [224, 102] on ng-component "menu Tomo Cocina Nikkei [DATE] 5. septiembre - 12:53 Mis reservas Mapa de mesas…" at bounding box center [278, 189] width 557 height 378
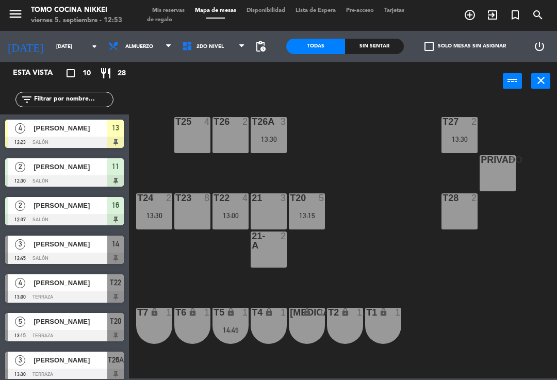
click at [374, 266] on div "T27 2 13:30 T25 4 T26A 3 13:30 T26 2 Privado 8 T24 2 13:30 T23 8 T22 4 13:00 21…" at bounding box center [346, 238] width 422 height 279
click at [342, 247] on div "T27 2 13:30 T25 4 T26A 3 13:30 T26 2 Privado 8 T24 2 13:30 T23 8 T22 4 13:00 21…" at bounding box center [346, 238] width 422 height 279
click at [376, 53] on div "Sin sentar" at bounding box center [374, 46] width 59 height 15
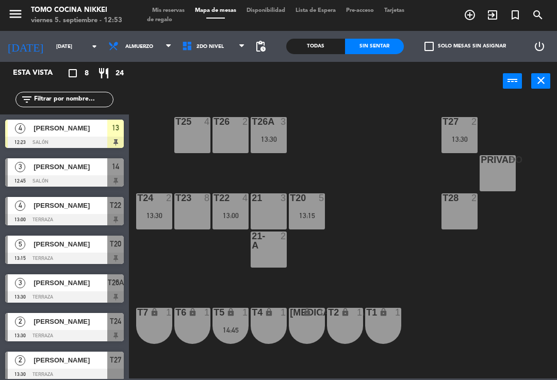
click at [377, 53] on div "Sin sentar" at bounding box center [374, 46] width 59 height 15
click at [320, 53] on div "Todas" at bounding box center [315, 46] width 59 height 15
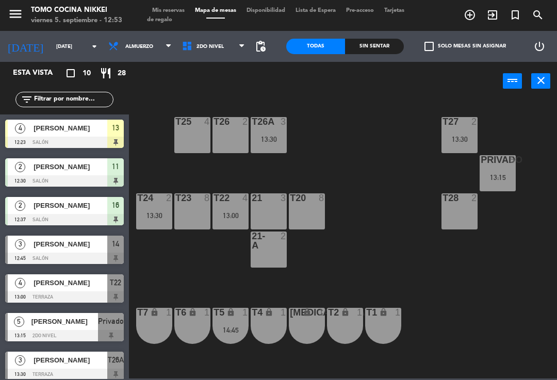
click at [477, 228] on div "T28 2" at bounding box center [459, 211] width 36 height 36
click at [377, 204] on div "T27 2 13:30 T25 4 T26A 3 13:30 T26 2 Privado 5 13:15 T24 2 13:30 T23 8 T22 4 13…" at bounding box center [346, 238] width 422 height 279
click at [366, 183] on div "T27 2 13:30 T25 4 T26A 3 13:30 T26 2 Privado 5 13:15 T24 2 13:30 T23 8 T22 4 13…" at bounding box center [346, 238] width 422 height 279
click at [176, 9] on span "Mis reservas" at bounding box center [168, 11] width 43 height 6
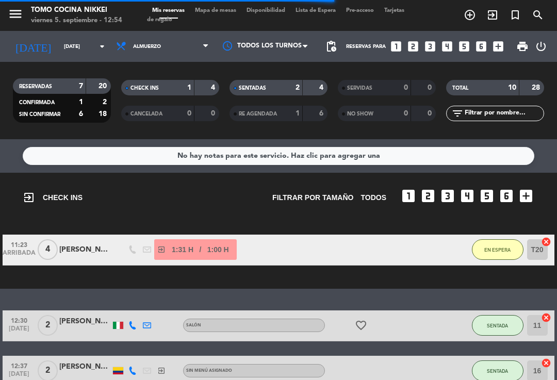
scroll to position [-10, 0]
click at [223, 13] on span "Mapa de mesas" at bounding box center [216, 11] width 52 height 6
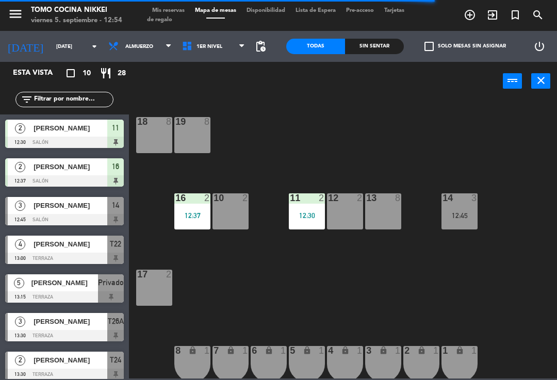
scroll to position [38, 0]
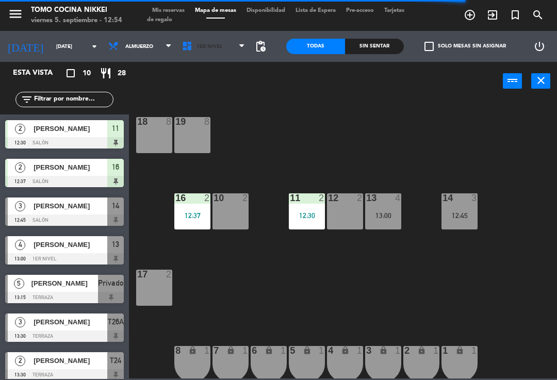
click at [211, 39] on span "1er Nivel" at bounding box center [214, 46] width 74 height 23
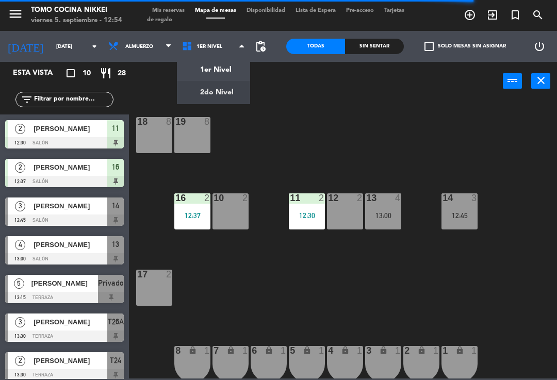
click at [217, 100] on ng-component "menu Tomo Cocina Nikkei [DATE] 5. septiembre - 12:54 Mis reservas Mapa de mesas…" at bounding box center [278, 189] width 557 height 378
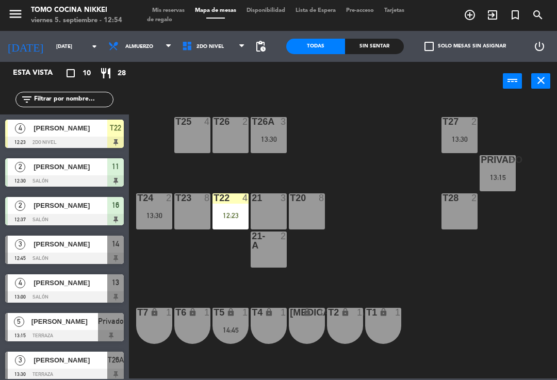
click at [391, 279] on div "T27 2 13:30 T25 4 T26A 3 13:30 T26 2 Privado 5 13:15 T24 2 13:30 T23 8 T22 4 12…" at bounding box center [346, 238] width 422 height 279
click at [338, 282] on div "T27 2 13:30 T25 4 T26A 3 13:30 T26 2 Privado 5 13:15 T24 2 13:30 T23 8 T22 4 12…" at bounding box center [346, 238] width 422 height 279
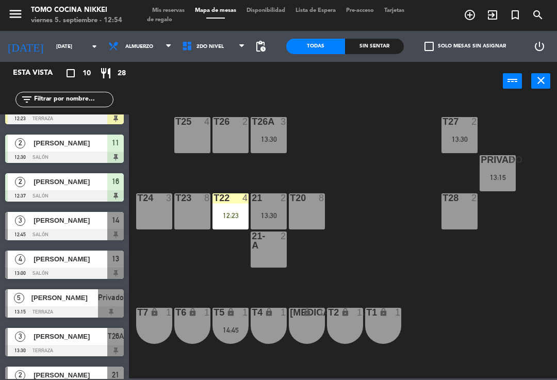
click at [373, 276] on div "T27 2 13:30 T25 4 T26A 3 13:30 T26 2 Privado 5 13:15 T24 3 T23 8 T22 4 12:23 21…" at bounding box center [346, 238] width 422 height 279
click at [362, 289] on div "T27 2 13:30 T25 4 T26A 3 13:30 T26 2 Privado 5 13:15 T24 3 T23 8 T22 4 12:23 21…" at bounding box center [346, 238] width 422 height 279
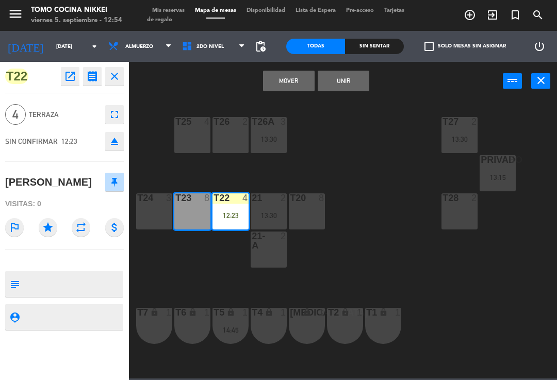
click at [302, 75] on button "Mover" at bounding box center [289, 81] width 52 height 21
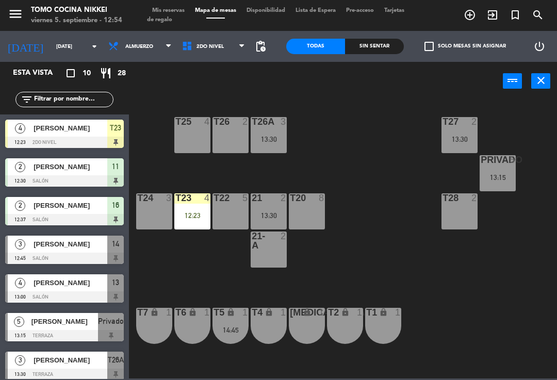
click at [439, 273] on div "T27 2 13:30 T25 4 T26A 3 13:30 T26 2 Privado 5 13:15 T24 3 T23 4 12:23 T22 5 21…" at bounding box center [346, 238] width 422 height 279
click at [503, 169] on div "Privado 5 13:15" at bounding box center [498, 173] width 36 height 36
click at [464, 284] on div "T27 2 13:30 T25 4 T26A 3 13:30 T26 2 Privado 5 13:15 T24 3 T23 4 12:23 T22 5 21…" at bounding box center [346, 238] width 422 height 279
click at [446, 278] on div "T27 2 13:30 T25 4 T26A 3 13:30 T26 2 Privado 5 13:15 T24 3 T23 4 12:23 T22 5 21…" at bounding box center [346, 238] width 422 height 279
click at [443, 263] on div "T27 2 13:30 T25 4 T26A 3 13:30 T26 2 Privado 5 13:15 T24 3 T23 4 12:23 T22 5 21…" at bounding box center [346, 238] width 422 height 279
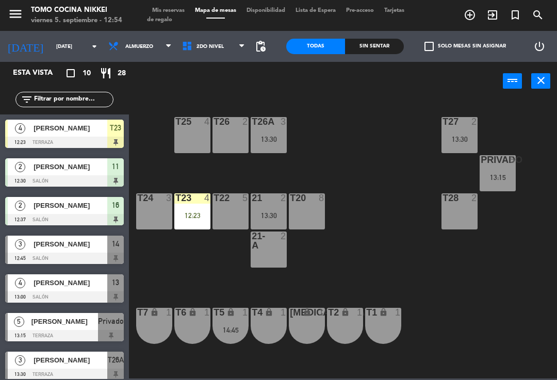
click at [177, 10] on span "Mis reservas" at bounding box center [168, 11] width 43 height 6
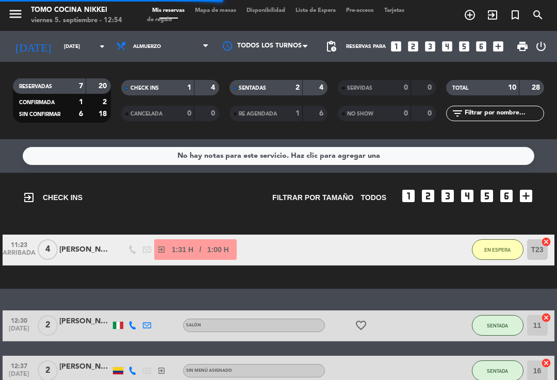
click at [269, 95] on div "SENTADAS 2 4" at bounding box center [278, 87] width 98 height 15
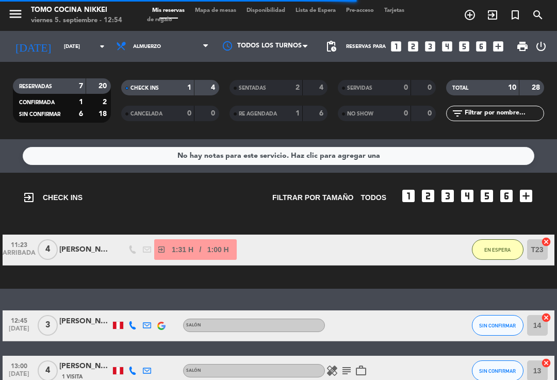
scroll to position [-1, 0]
click at [169, 45] on span "Almuerzo" at bounding box center [162, 46] width 103 height 23
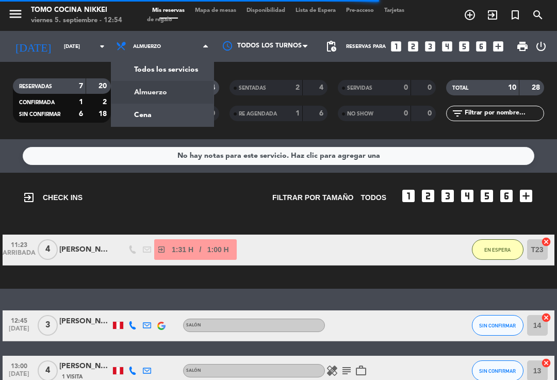
click at [165, 121] on div "menu Tomo Cocina Nikkei [DATE] 5. septiembre - 12:54 Mis reservas Mapa de mesas…" at bounding box center [278, 69] width 557 height 139
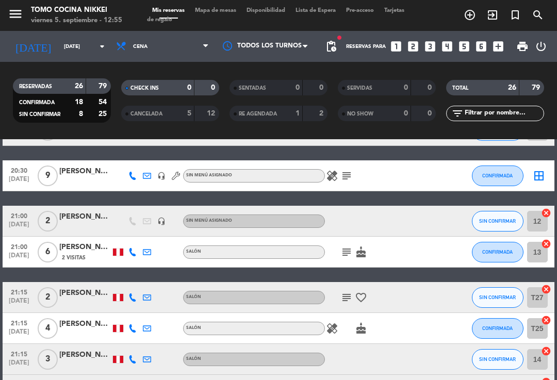
scroll to position [398, 0]
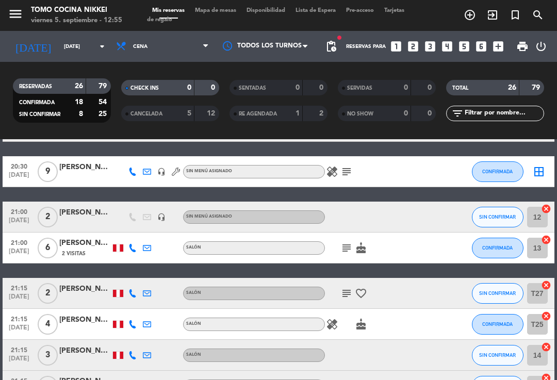
click at [338, 175] on icon "healing" at bounding box center [332, 172] width 12 height 12
click at [352, 172] on icon "subject" at bounding box center [346, 172] width 12 height 12
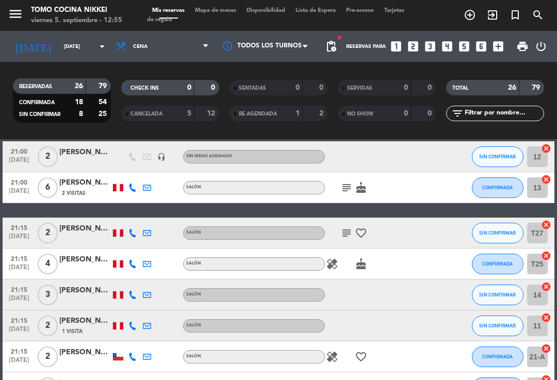
scroll to position [466, 0]
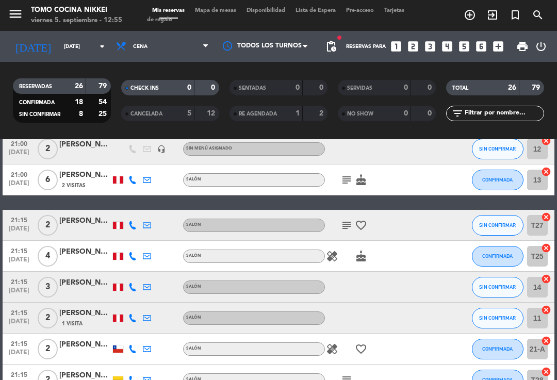
click at [61, 269] on div "21:15 [DATE] 4 [PERSON_NAME] Salón healing cake CONFIRMADA T25 cancel" at bounding box center [278, 256] width 551 height 31
click at [134, 223] on icon at bounding box center [132, 225] width 8 height 8
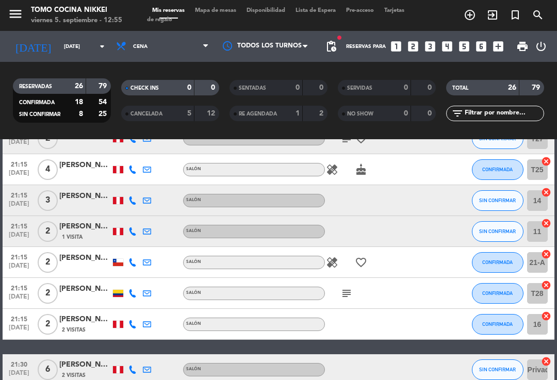
scroll to position [561, 0]
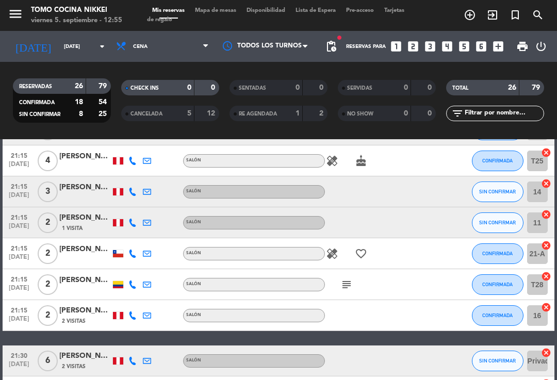
click at [134, 221] on icon at bounding box center [132, 223] width 8 height 8
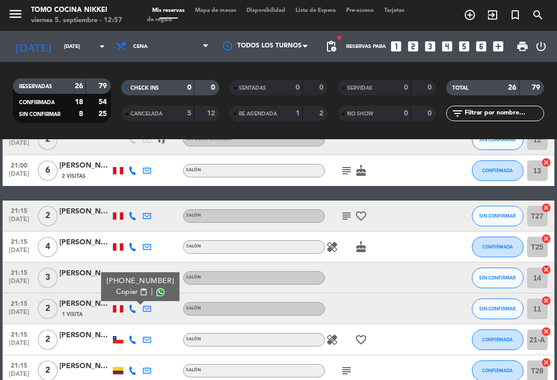
scroll to position [477, 0]
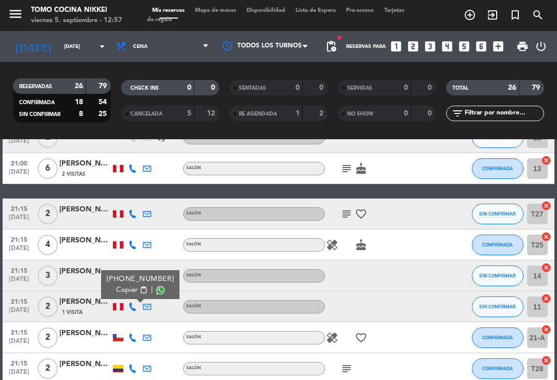
click at [132, 210] on icon at bounding box center [132, 214] width 8 height 8
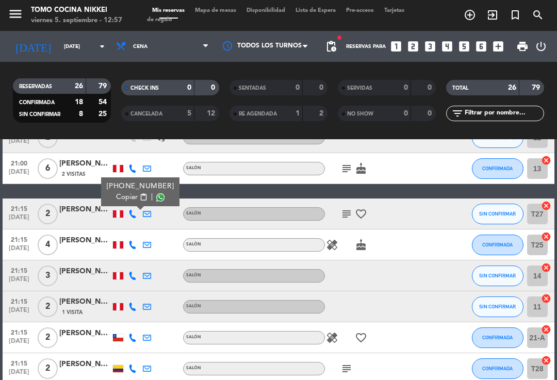
click at [502, 204] on button "SIN CONFIRMAR" at bounding box center [498, 214] width 52 height 21
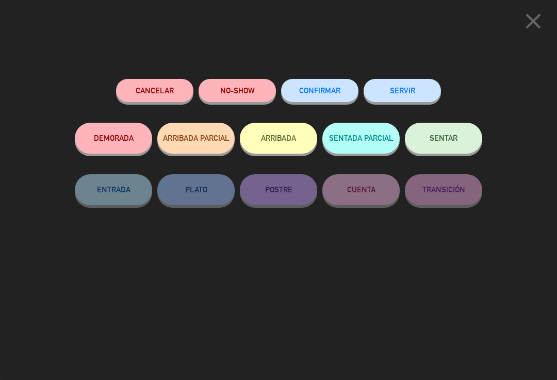
click at [313, 93] on span "CONFIRMAR" at bounding box center [319, 90] width 41 height 9
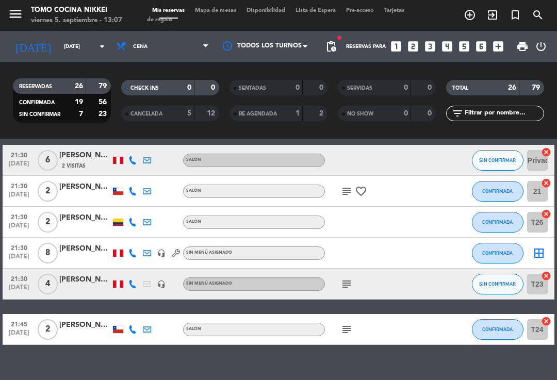
scroll to position [761, 0]
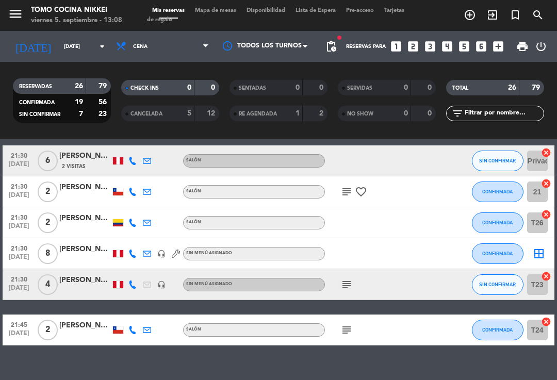
click at [61, 62] on div "RESERVADAS 26 79 CONFIRMADA 19 56 SIN CONFIRMAR 7 23 CHECK INS 0 0 CANCELADA 5 …" at bounding box center [278, 100] width 557 height 77
click at [60, 39] on input "[DATE]" at bounding box center [94, 47] width 71 height 16
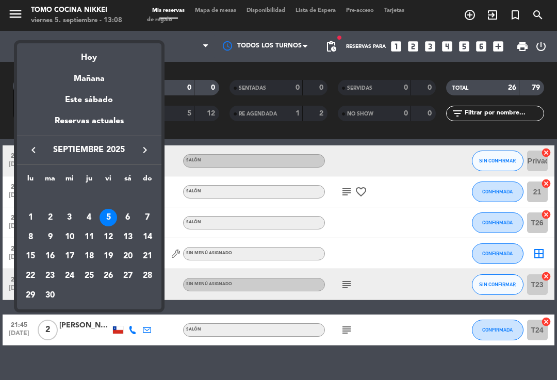
click at [127, 217] on div "6" at bounding box center [128, 218] width 18 height 18
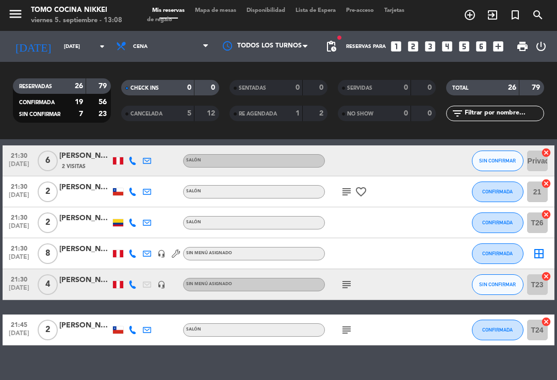
type input "[DATE]"
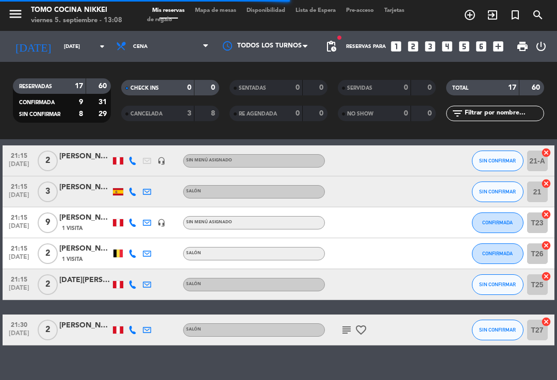
scroll to position [0, 0]
click at [473, 15] on icon "add_circle_outline" at bounding box center [470, 15] width 12 height 12
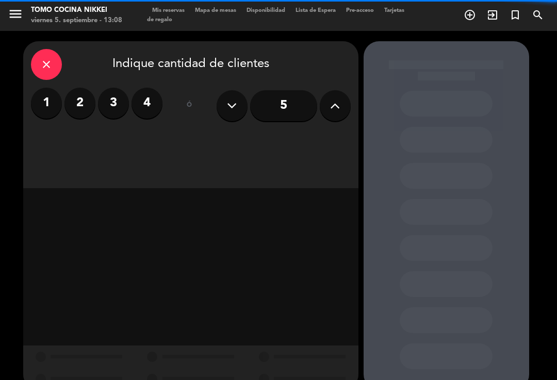
click at [121, 107] on label "3" at bounding box center [113, 103] width 31 height 31
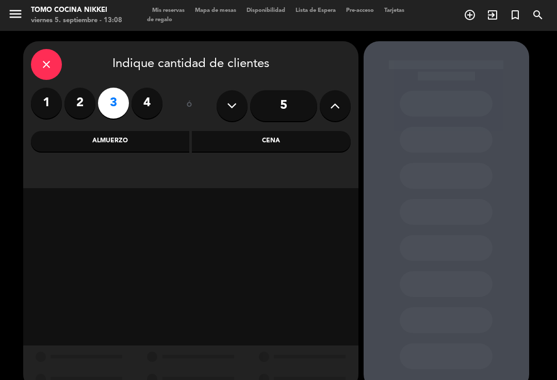
click at [123, 134] on div "Almuerzo" at bounding box center [110, 141] width 159 height 21
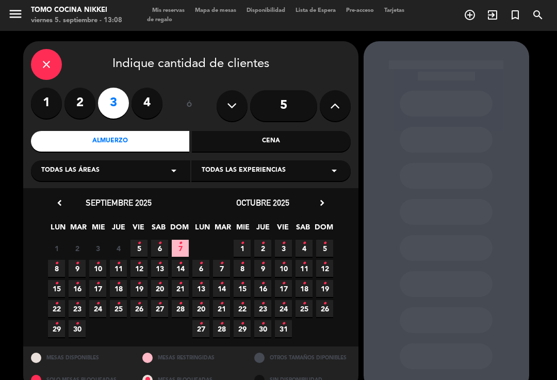
click at [161, 247] on icon "•" at bounding box center [160, 243] width 4 height 16
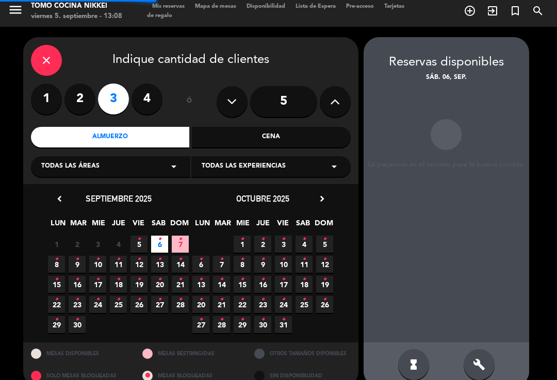
scroll to position [17, 0]
click at [484, 358] on icon "build" at bounding box center [479, 364] width 12 height 12
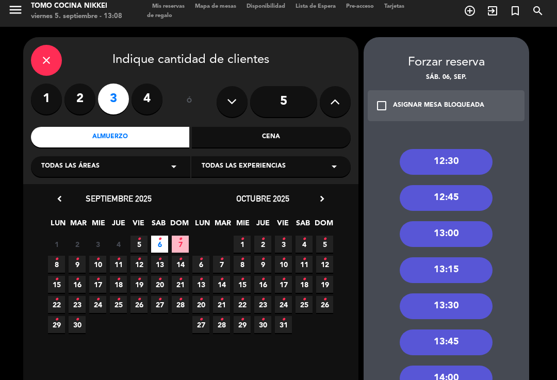
click at [444, 366] on div "14:00" at bounding box center [446, 379] width 93 height 26
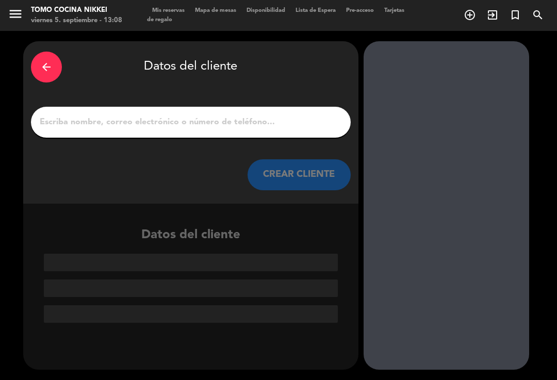
scroll to position [0, 0]
click at [149, 115] on input "1" at bounding box center [191, 122] width 304 height 14
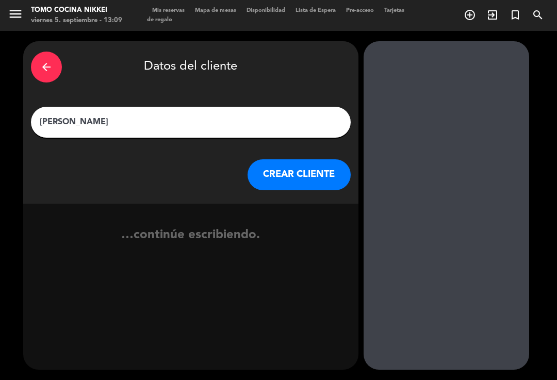
type input "[PERSON_NAME]"
click at [294, 159] on button "CREAR CLIENTE" at bounding box center [298, 174] width 103 height 31
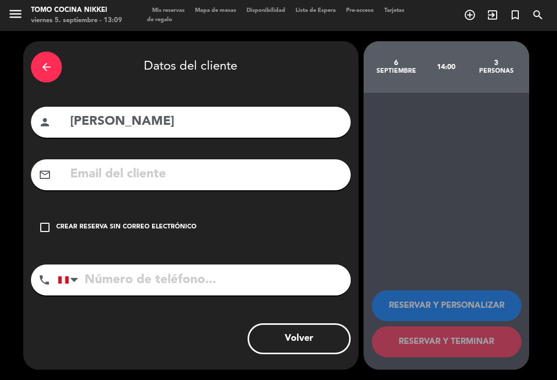
click at [49, 221] on icon "check_box_outline_blank" at bounding box center [45, 227] width 12 height 12
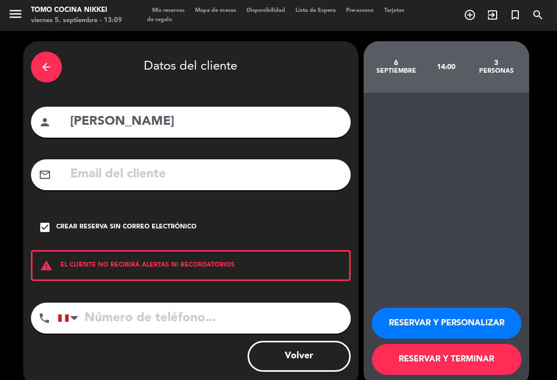
click at [124, 304] on input "tel" at bounding box center [204, 318] width 293 height 31
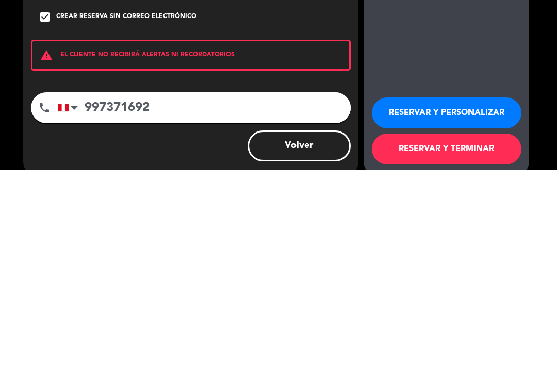
type input "997371692"
click at [412, 308] on button "RESERVAR Y PERSONALIZAR" at bounding box center [447, 323] width 150 height 31
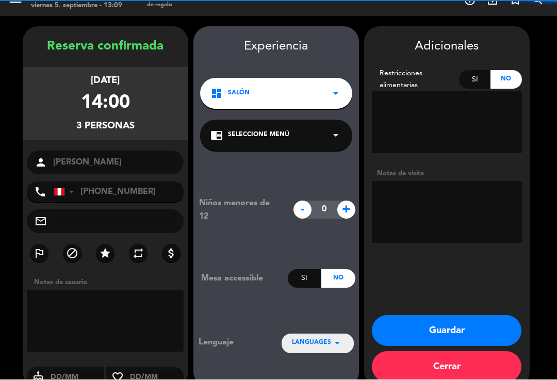
scroll to position [15, 0]
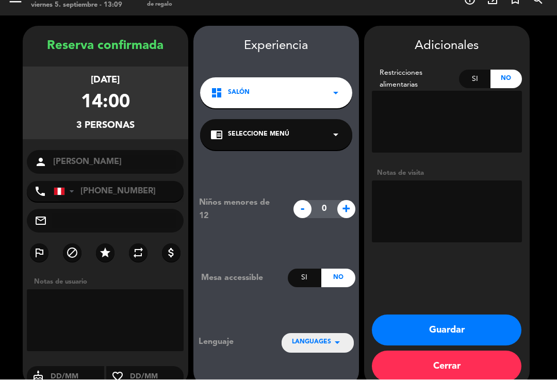
click at [476, 70] on div "Si" at bounding box center [474, 79] width 31 height 19
click at [464, 91] on textarea at bounding box center [447, 122] width 150 height 62
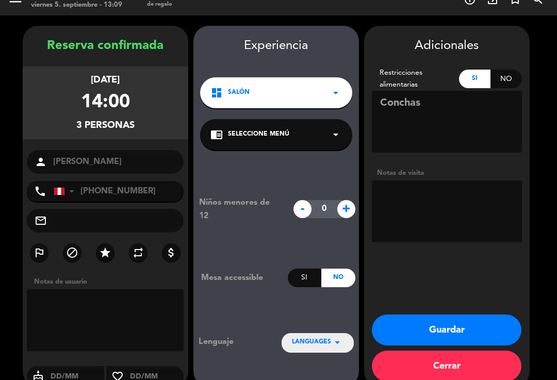
type textarea "Conchas"
click at [520, 142] on div "Adicionales Restricciones alimentarias Si No Notas de visita" at bounding box center [447, 142] width 166 height 210
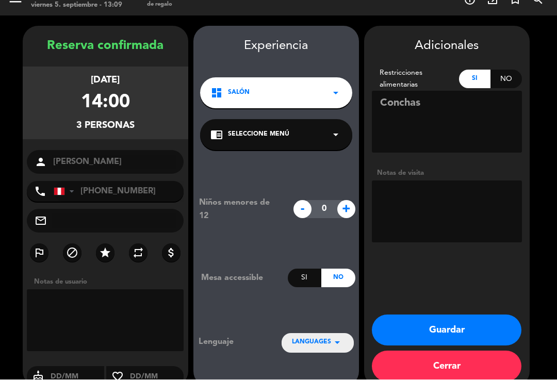
click at [424, 315] on button "Guardar" at bounding box center [447, 330] width 150 height 31
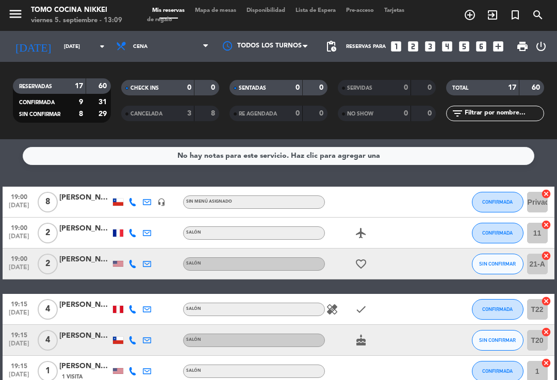
click at [36, 40] on div "[DATE] [DATE] arrow_drop_down" at bounding box center [59, 46] width 103 height 23
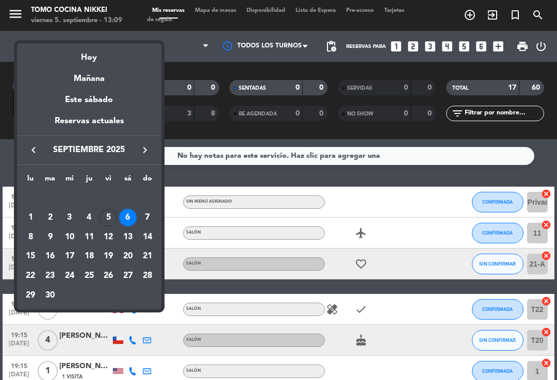
click at [75, 55] on div "Hoy" at bounding box center [89, 53] width 144 height 21
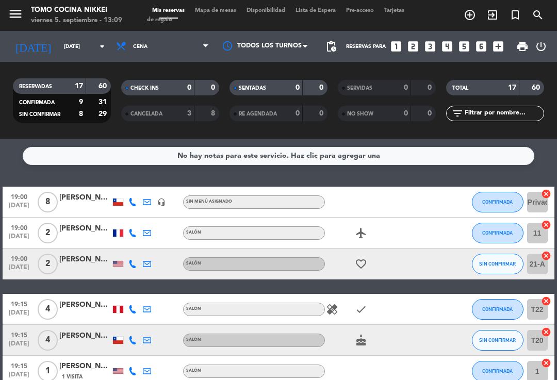
type input "[DATE]"
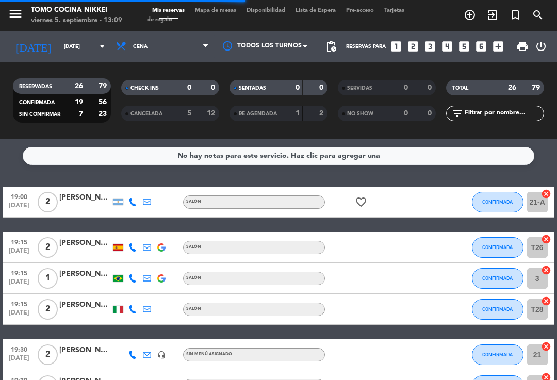
click at [146, 35] on span "Cena" at bounding box center [162, 46] width 103 height 23
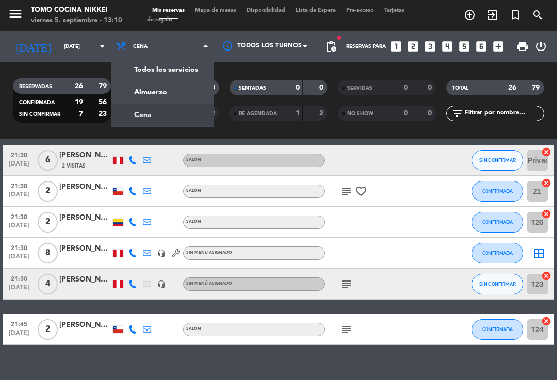
scroll to position [761, 0]
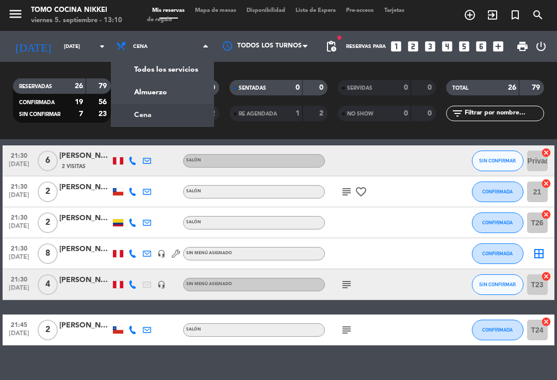
click at [129, 280] on icon at bounding box center [132, 284] width 8 height 8
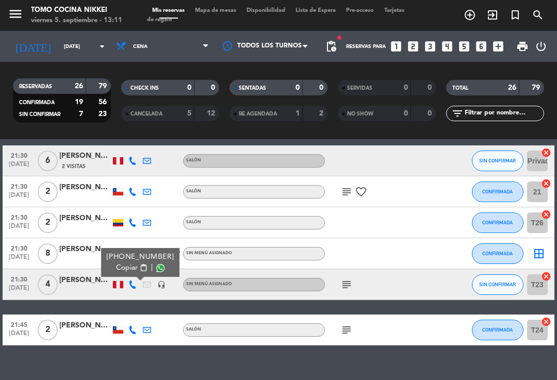
click at [472, 274] on button "SIN CONFIRMAR" at bounding box center [498, 284] width 52 height 21
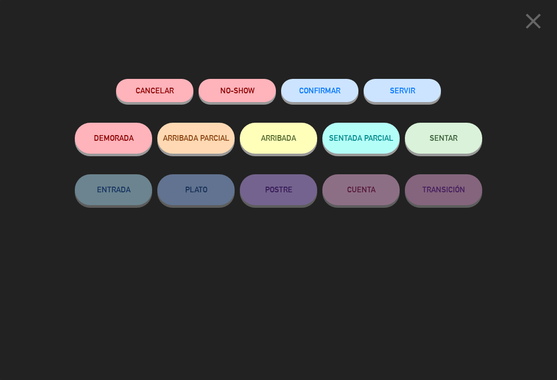
click at [320, 95] on button "CONFIRMAR" at bounding box center [319, 90] width 77 height 23
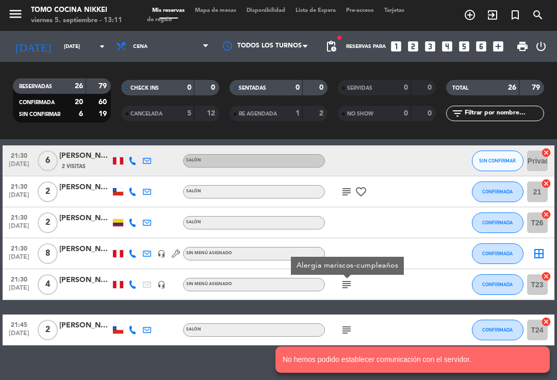
click at [90, 274] on div "[PERSON_NAME]" at bounding box center [85, 280] width 52 height 12
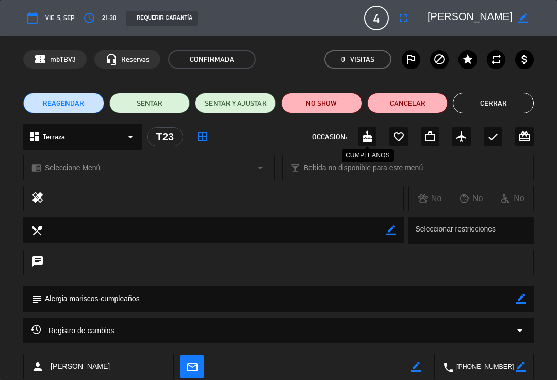
click at [366, 139] on icon "cake" at bounding box center [367, 136] width 12 height 12
click at [520, 298] on icon "border_color" at bounding box center [521, 299] width 10 height 10
click at [201, 298] on textarea at bounding box center [279, 299] width 474 height 26
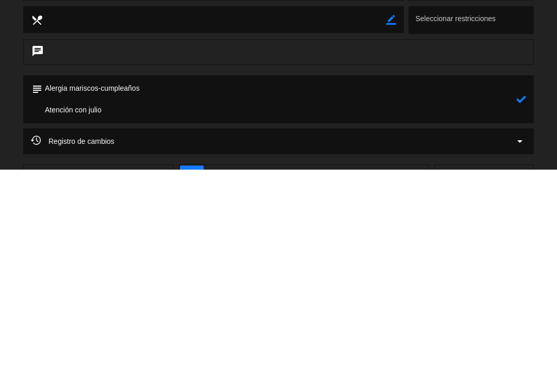
type textarea "Alergia mariscos-cumpleaños Atención con julio"
click at [524, 305] on icon at bounding box center [521, 310] width 10 height 10
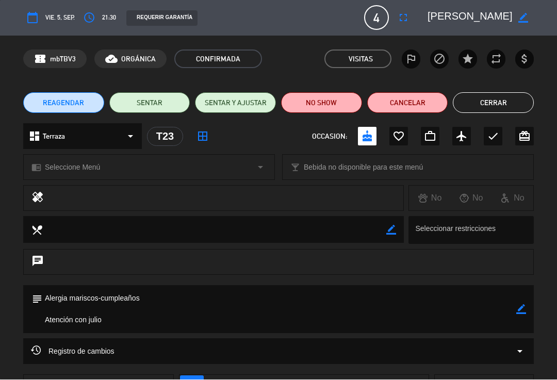
click at [517, 102] on button "Cerrar" at bounding box center [493, 103] width 81 height 21
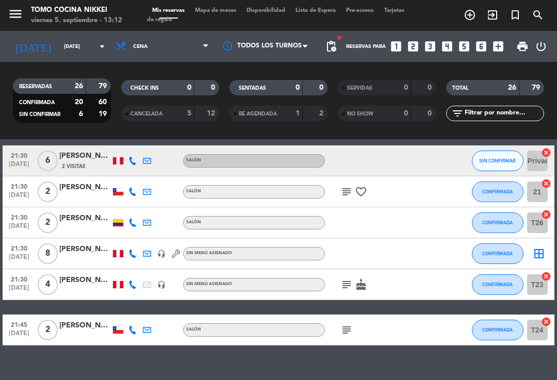
scroll to position [0, 0]
click at [474, 20] on icon "add_circle_outline" at bounding box center [470, 15] width 12 height 12
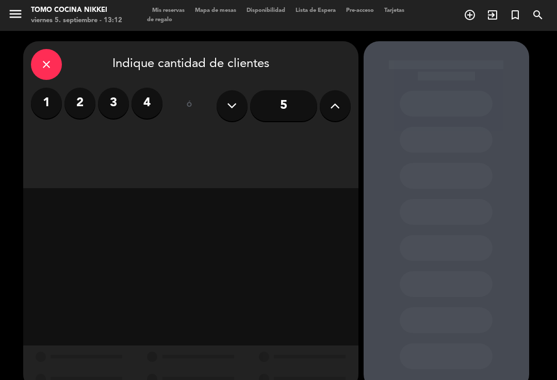
click at [121, 104] on label "3" at bounding box center [113, 103] width 31 height 31
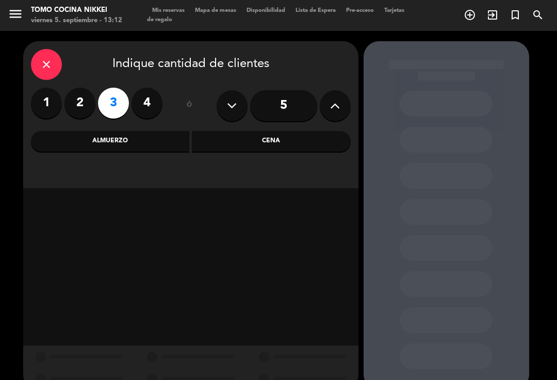
click at [280, 146] on div "Cena" at bounding box center [271, 141] width 159 height 21
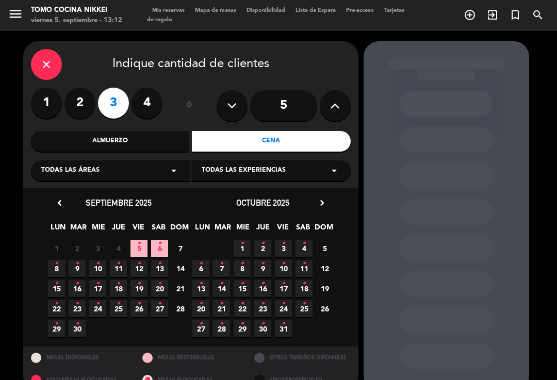
click at [135, 251] on span "5 •" at bounding box center [138, 248] width 17 height 17
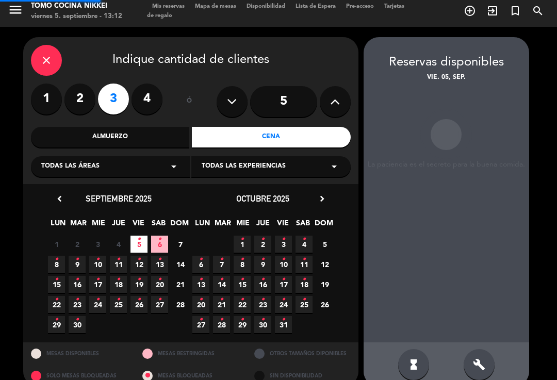
scroll to position [4, 0]
click at [477, 358] on icon "build" at bounding box center [479, 364] width 12 height 12
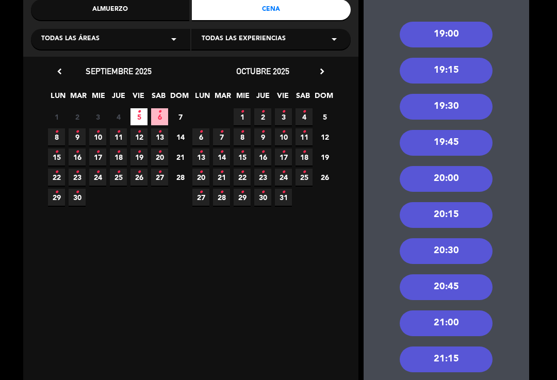
scroll to position [131, 0]
click at [464, 346] on div "21:15" at bounding box center [446, 359] width 93 height 26
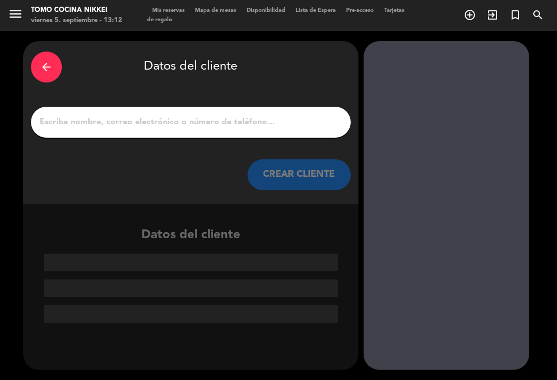
scroll to position [0, 0]
click at [115, 115] on input "1" at bounding box center [191, 122] width 304 height 14
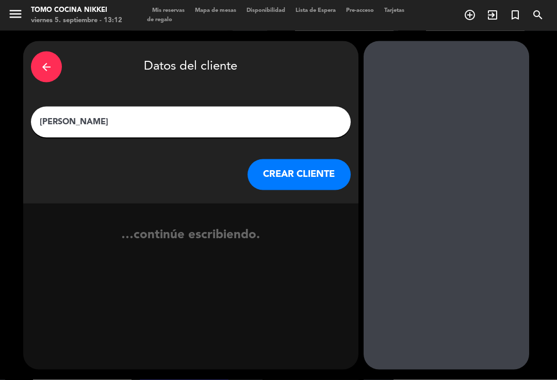
type input "[PERSON_NAME]"
click at [343, 165] on button "CREAR CLIENTE" at bounding box center [298, 174] width 103 height 31
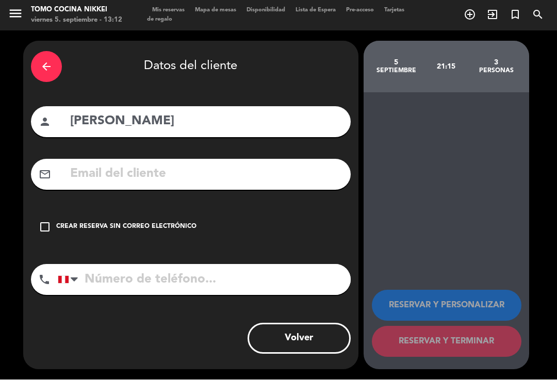
click at [108, 164] on input "text" at bounding box center [206, 174] width 274 height 21
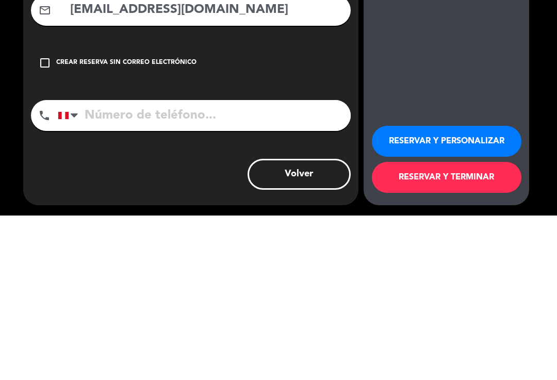
type input "[EMAIL_ADDRESS][DOMAIN_NAME]"
click at [312, 265] on input "tel" at bounding box center [204, 280] width 293 height 31
type input "922411187"
click at [549, 100] on div "arrow_back Datos del cliente person [PERSON_NAME] mail_outline [EMAIL_ADDRESS][…" at bounding box center [278, 205] width 557 height 349
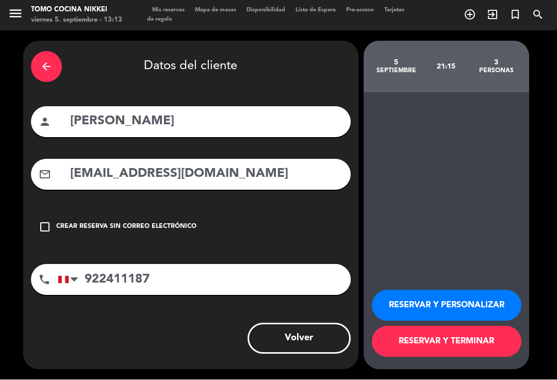
click at [490, 342] on button "RESERVAR Y TERMINAR" at bounding box center [447, 341] width 150 height 31
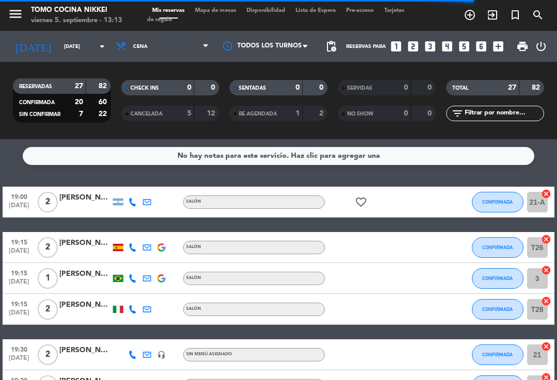
click at [89, 39] on input "[DATE]" at bounding box center [94, 47] width 71 height 16
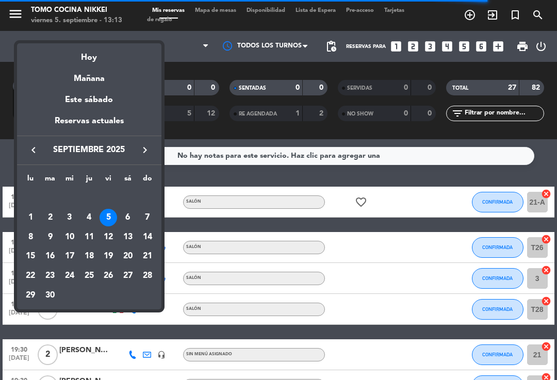
click at [73, 232] on div "10" at bounding box center [70, 237] width 18 height 18
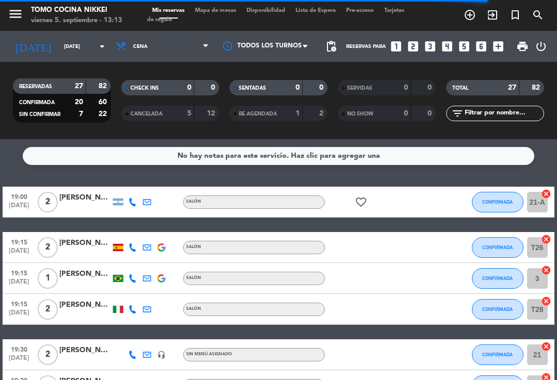
type input "[DATE]"
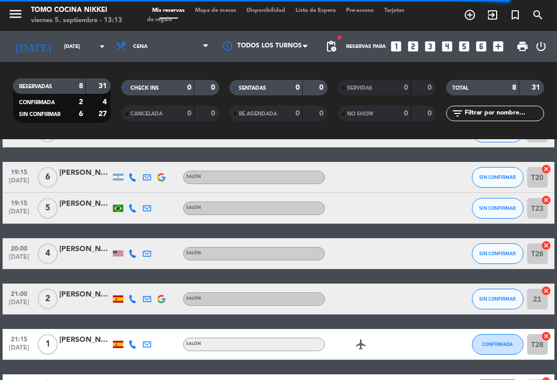
scroll to position [8, 0]
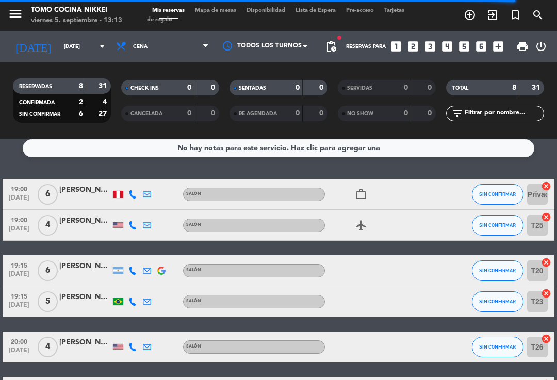
click at [94, 184] on div "[PERSON_NAME]" at bounding box center [85, 190] width 52 height 12
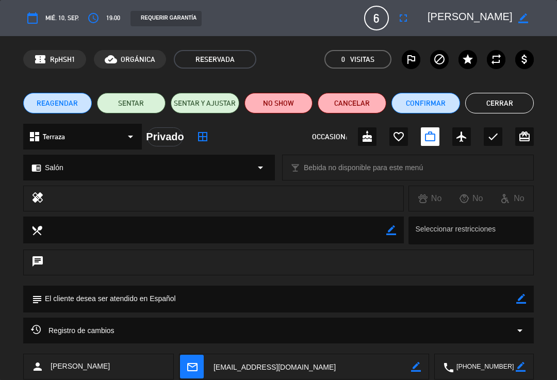
click at [405, 14] on icon "fullscreen" at bounding box center [403, 18] width 12 height 12
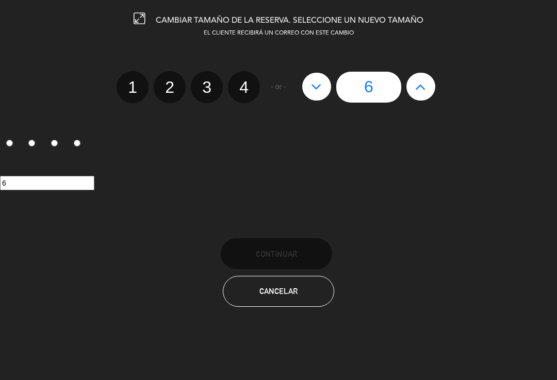
click at [407, 85] on button at bounding box center [420, 87] width 29 height 28
type input "7"
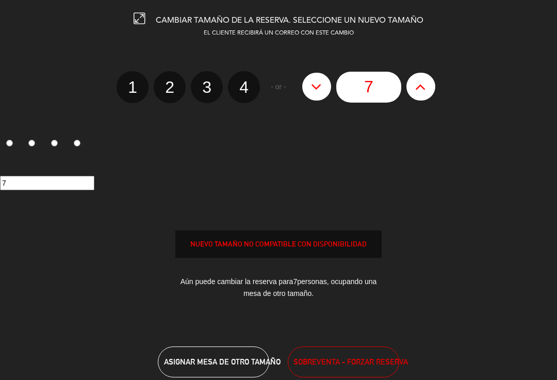
click at [412, 88] on button at bounding box center [420, 87] width 29 height 28
type input "8"
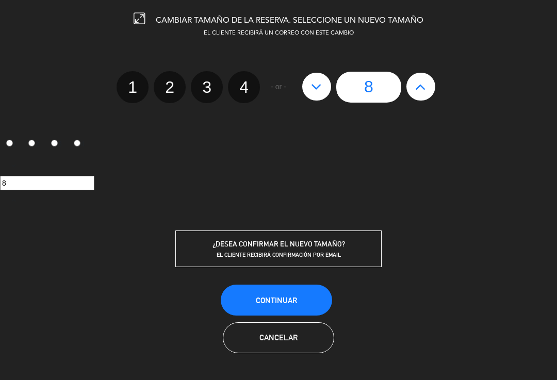
click at [299, 294] on button "Continuar" at bounding box center [276, 300] width 111 height 31
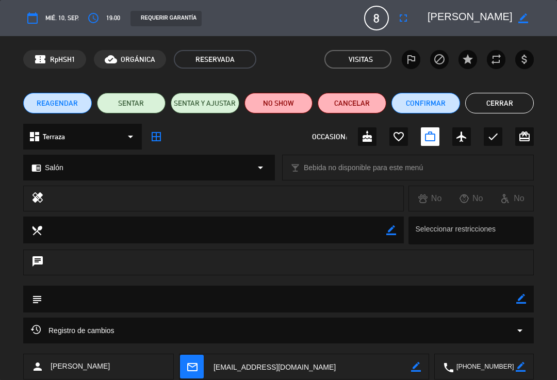
click at [520, 96] on button "Cerrar" at bounding box center [499, 103] width 69 height 21
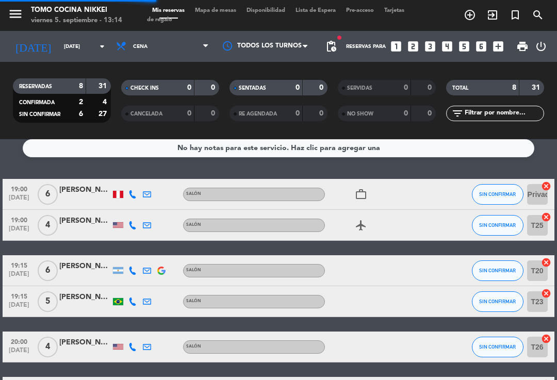
click at [79, 39] on input "[DATE]" at bounding box center [94, 47] width 71 height 16
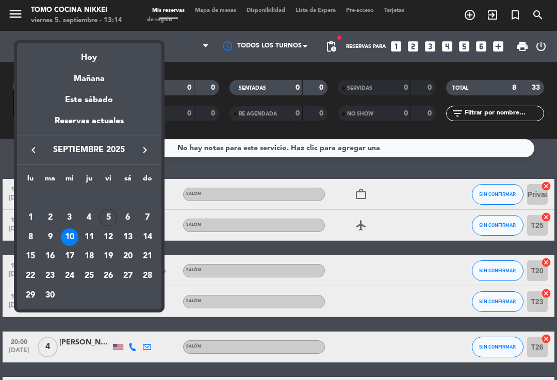
click at [100, 54] on div "Hoy" at bounding box center [89, 53] width 144 height 21
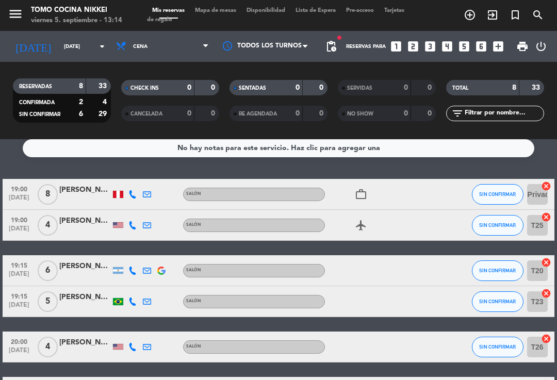
type input "[DATE]"
click at [175, 35] on span "Cena" at bounding box center [162, 46] width 103 height 23
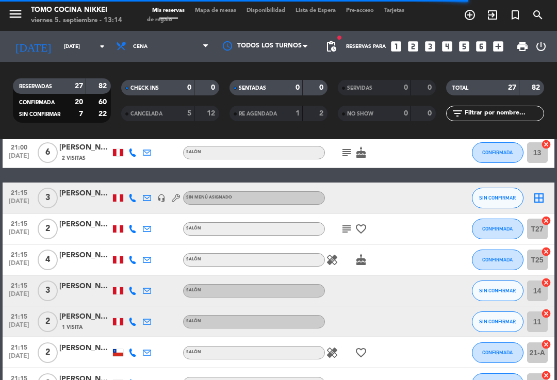
scroll to position [439, 0]
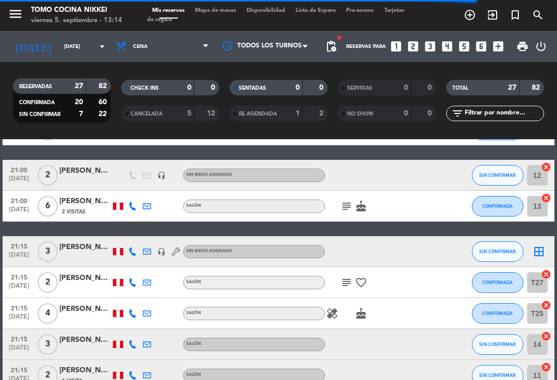
click at [495, 249] on span "SIN CONFIRMAR" at bounding box center [497, 252] width 37 height 6
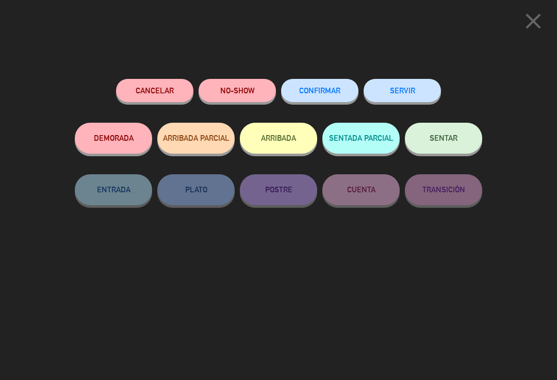
click at [310, 87] on span "CONFIRMAR" at bounding box center [319, 90] width 41 height 9
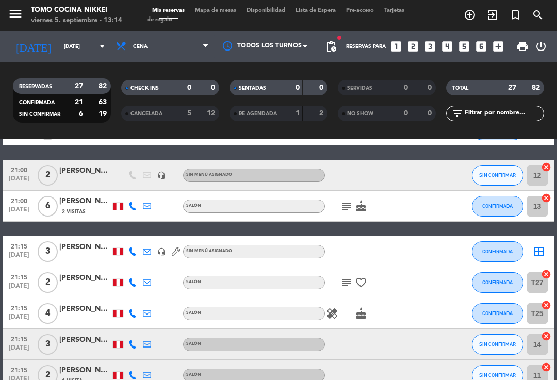
scroll to position [0, 0]
click at [221, 10] on span "Mapa de mesas" at bounding box center [216, 11] width 52 height 6
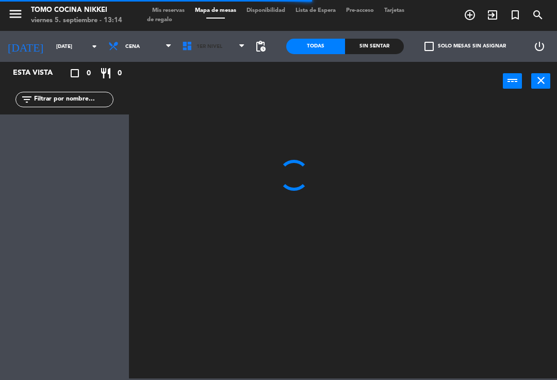
click at [212, 52] on span "1er Nivel" at bounding box center [214, 46] width 74 height 23
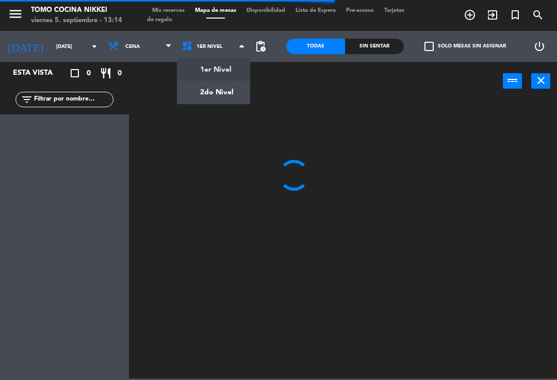
click at [212, 99] on ng-component "menu Tomo Cocina Nikkei [DATE] 5. septiembre - 13:14 Mis reservas Mapa de mesas…" at bounding box center [278, 189] width 557 height 378
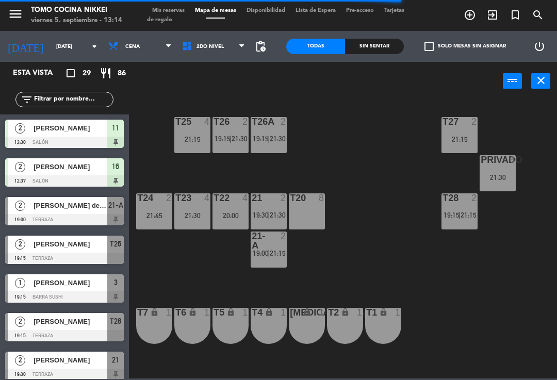
click at [393, 267] on div "T27 2 21:15 T25 4 21:15 T26A 2 19:15 | 21:30 T26 2 19:15 | 21:30 Privado 6 21:3…" at bounding box center [346, 238] width 422 height 279
click at [272, 211] on span "21:30" at bounding box center [278, 215] width 16 height 8
click at [393, 188] on div "T27 2 21:15 T25 4 21:15 T26A 2 19:15 | 21:30 T26 2 19:15 | 21:30 Privado 6 21:3…" at bounding box center [346, 238] width 422 height 279
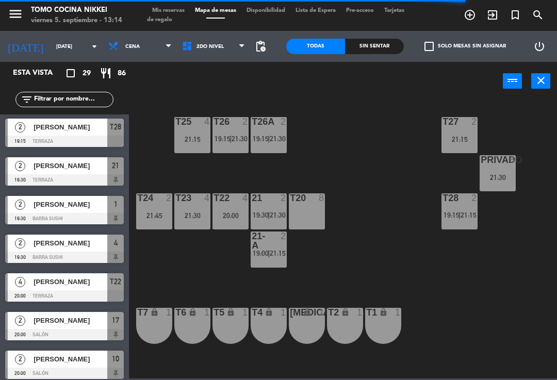
scroll to position [211, 0]
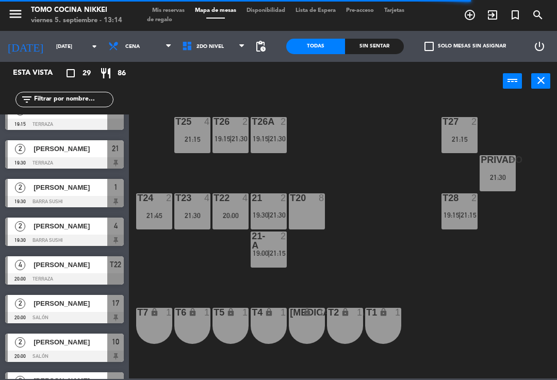
click at [501, 148] on div "T27 2 21:15 T25 4 21:15 T26A 2 19:15 | 21:30 T26 2 19:15 | 21:30 Privado 6 21:3…" at bounding box center [346, 238] width 422 height 279
click at [510, 184] on div "Privado 6 21:30" at bounding box center [498, 173] width 36 height 36
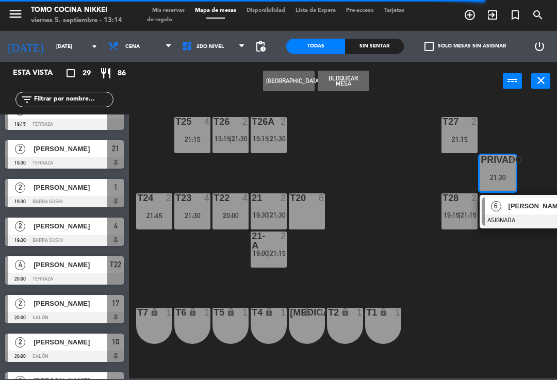
click at [445, 251] on div "T27 2 21:15 T25 4 21:15 T26A 2 19:15 | 21:30 T26 2 19:15 | 21:30 Privado 6 21:3…" at bounding box center [346, 238] width 422 height 279
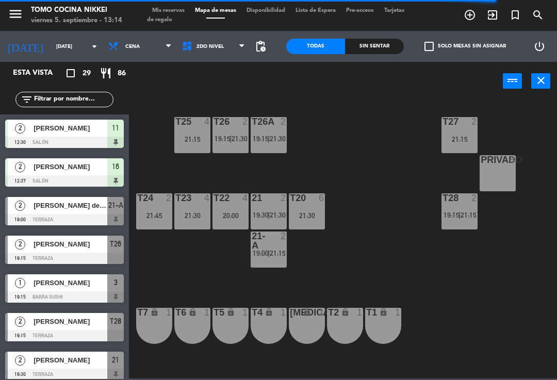
scroll to position [0, 0]
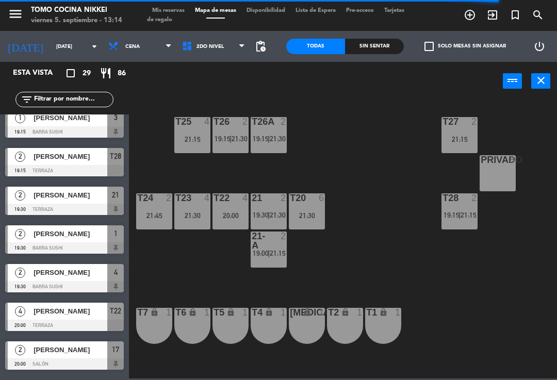
click at [409, 202] on div "T27 2 21:15 T25 4 21:15 T26A 2 19:15 | 21:30 T26 2 19:15 | 21:30 Privado 8 T24 …" at bounding box center [346, 238] width 422 height 279
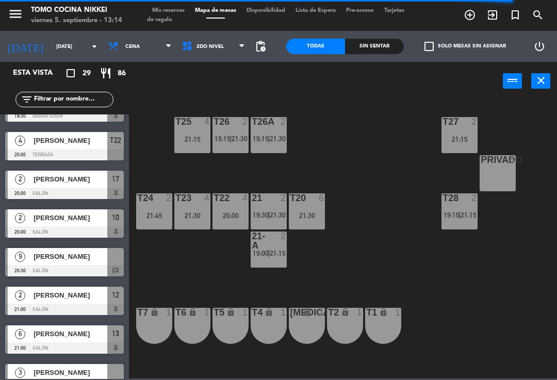
scroll to position [350, 0]
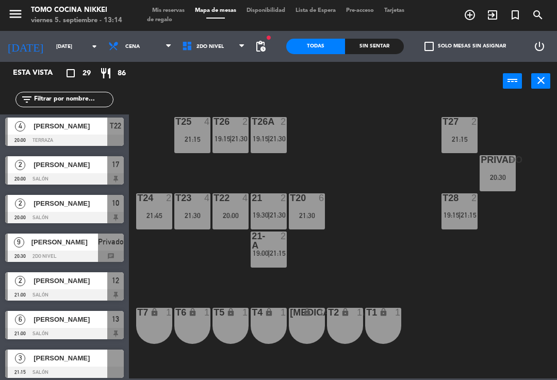
click at [468, 273] on div "T27 2 21:15 T25 4 21:15 T26A 2 19:15 | 21:30 T26 2 19:15 | 21:30 Privado 9 20:3…" at bounding box center [346, 238] width 422 height 279
click at [426, 299] on div "T27 2 21:15 T25 4 21:15 T26A 2 19:15 | 21:30 T26 2 19:15 | 21:30 Privado 9 20:3…" at bounding box center [346, 238] width 422 height 279
click at [401, 291] on div "T27 2 21:15 T25 4 21:15 T26A 2 19:15 | 21:30 T26 2 19:15 | 21:30 Privado 9 20:3…" at bounding box center [346, 238] width 422 height 279
click at [376, 143] on div "T27 2 21:15 T25 4 21:15 T26A 2 19:15 | 21:30 T26 2 19:15 | 21:30 Privado 9 20:3…" at bounding box center [346, 238] width 422 height 279
click at [244, 137] on span "21:30" at bounding box center [240, 139] width 16 height 8
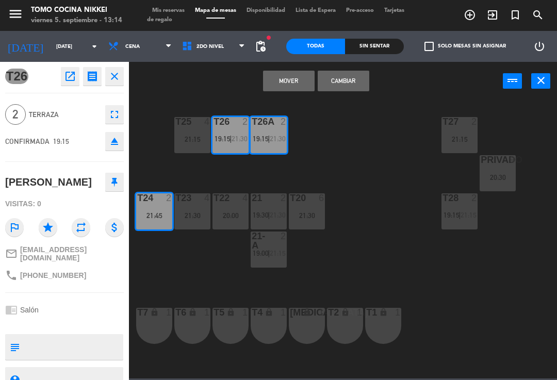
click at [294, 86] on button "Mover" at bounding box center [289, 81] width 52 height 21
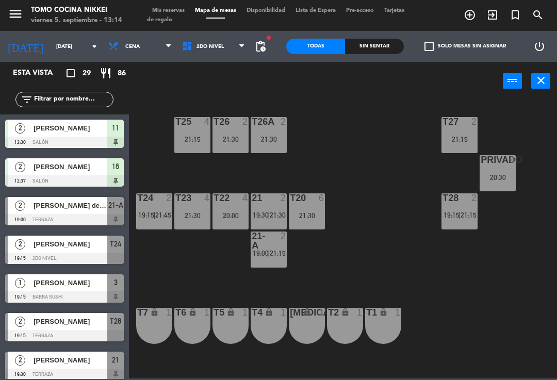
click at [374, 211] on div "T27 2 21:15 T25 4 21:15 T26A 2 21:30 T26 2 21:30 Privado 9 20:30 T24 2 19:15 | …" at bounding box center [346, 238] width 422 height 279
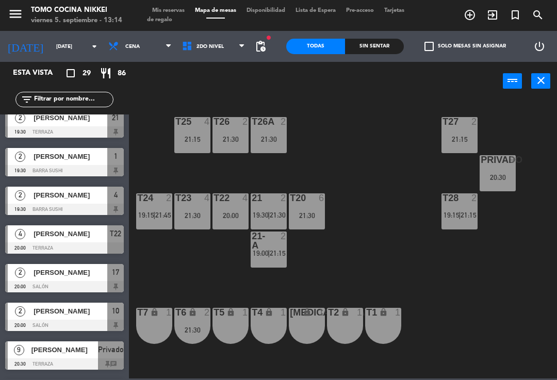
click at [373, 286] on div "T27 2 21:15 T25 4 21:15 T26A 2 21:30 T26 2 21:30 Privado 9 20:30 T24 2 19:15 | …" at bounding box center [346, 238] width 422 height 279
click at [414, 277] on div "T27 2 21:15 T25 4 21:15 T26A 2 T26 2 Privado 9 20:30 T24 2 19:15 | 21:45 T23 4 …" at bounding box center [346, 238] width 422 height 279
click at [466, 133] on div "T27 2 21:15" at bounding box center [459, 135] width 36 height 36
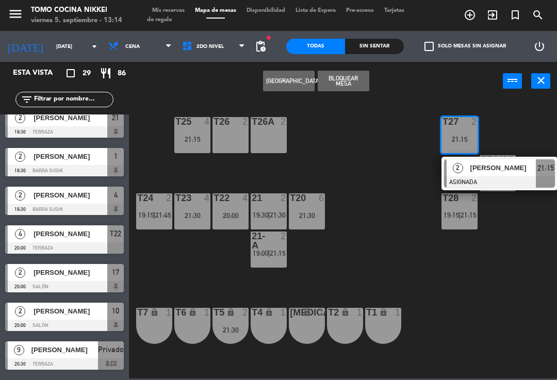
click at [485, 293] on div "T27 2 21:15 2 [PERSON_NAME] ASIGNADA 21:15 T25 4 21:15 T26A 2 T26 2 Privado 9 2…" at bounding box center [346, 238] width 422 height 279
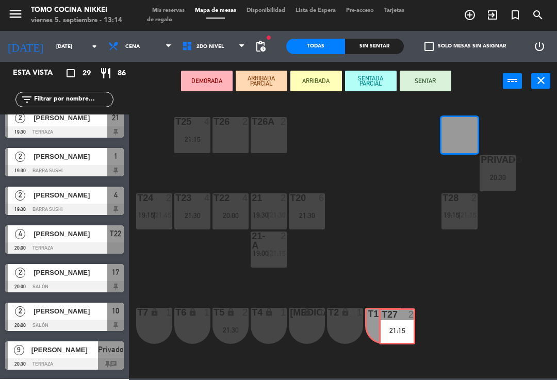
scroll to position [0, 0]
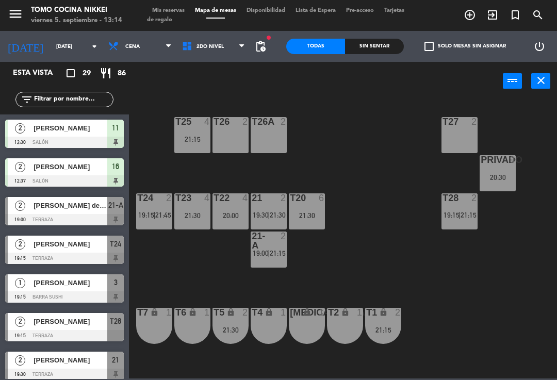
click at [448, 292] on div "T27 2 T25 4 21:15 T26A 2 T26 2 Privado 9 20:30 T24 2 19:15 | 21:45 T23 4 21:30 …" at bounding box center [346, 238] width 422 height 279
click at [467, 140] on div "T27 2" at bounding box center [459, 135] width 36 height 36
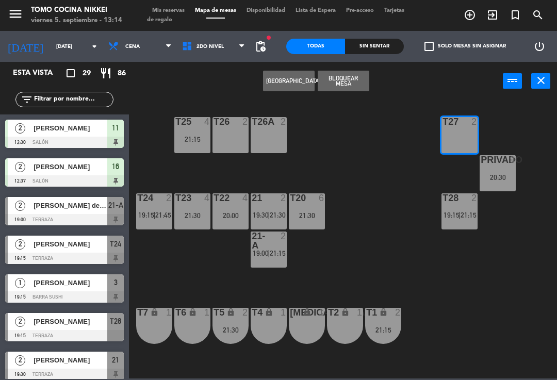
click at [367, 85] on button "Bloquear Mesa" at bounding box center [344, 81] width 52 height 21
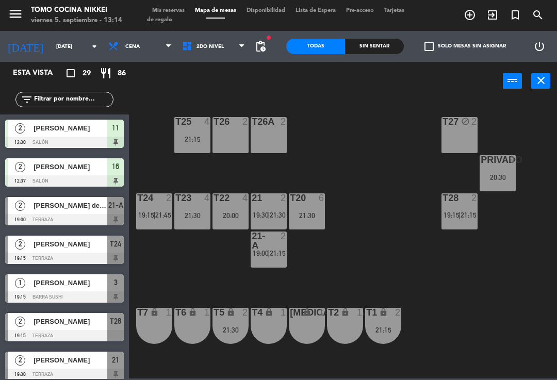
click at [417, 262] on div "T27 block 2 T25 4 21:15 T26A 2 T26 2 Privado 9 20:30 T24 2 19:15 | 21:45 T23 4 …" at bounding box center [346, 238] width 422 height 279
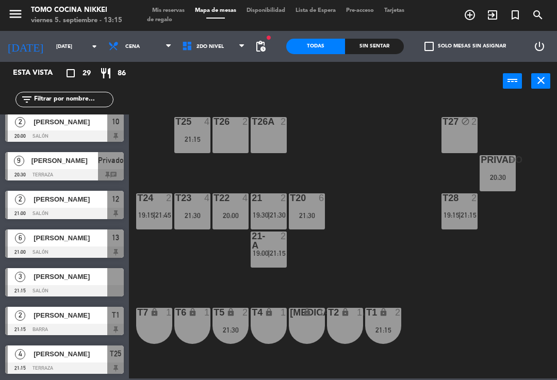
scroll to position [431, 0]
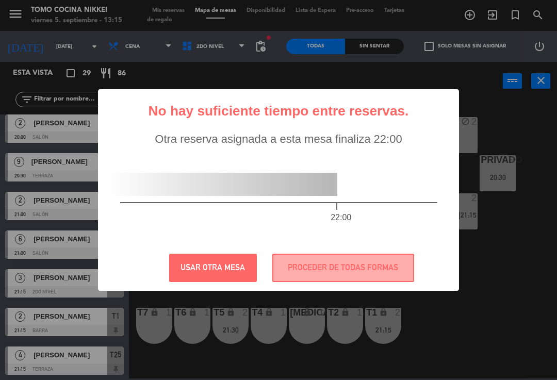
click at [337, 116] on h2 "No hay suficiente tiempo entre reservas." at bounding box center [278, 111] width 260 height 16
click at [319, 271] on button "PROCEDER DE TODAS FORMAS" at bounding box center [343, 268] width 142 height 28
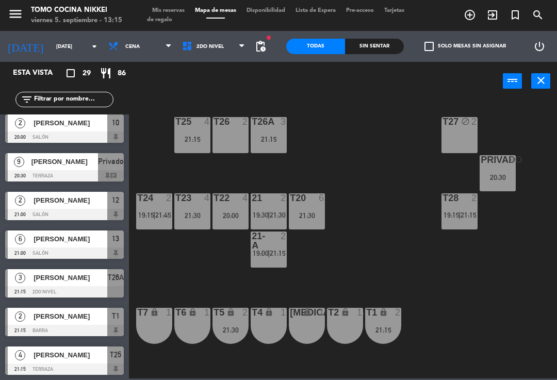
click at [282, 133] on div "T26A 3 21:15" at bounding box center [269, 135] width 36 height 36
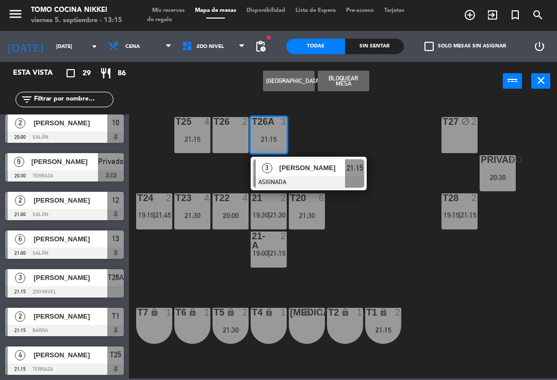
click at [309, 173] on span "[PERSON_NAME]" at bounding box center [312, 167] width 66 height 11
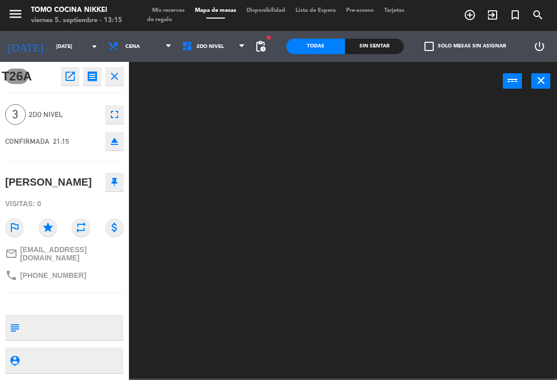
scroll to position [0, 0]
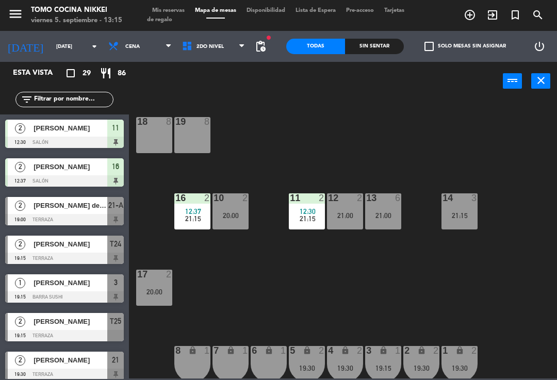
click at [403, 121] on div "18 8 19 8 16 2 12:37 21:15 10 2 20:00 11 2 12:30 21:15 12 2 21:00 13 6 21:00 14…" at bounding box center [346, 238] width 422 height 279
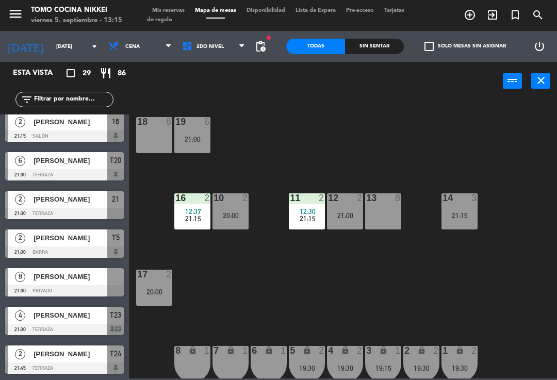
scroll to position [857, 0]
click at [425, 305] on div "18 8 19 6 21:00 16 2 12:37 21:15 10 2 20:00 11 2 12:30 21:15 12 2 21:00 13 8 21…" at bounding box center [346, 238] width 422 height 279
click at [220, 56] on span "2do Nivel" at bounding box center [214, 46] width 74 height 23
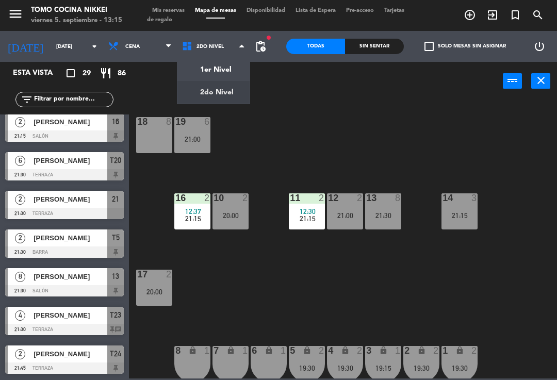
click at [241, 92] on ng-component "menu Tomo Cocina Nikkei [DATE] 5. septiembre - 13:15 Mis reservas Mapa de mesas…" at bounding box center [278, 189] width 557 height 378
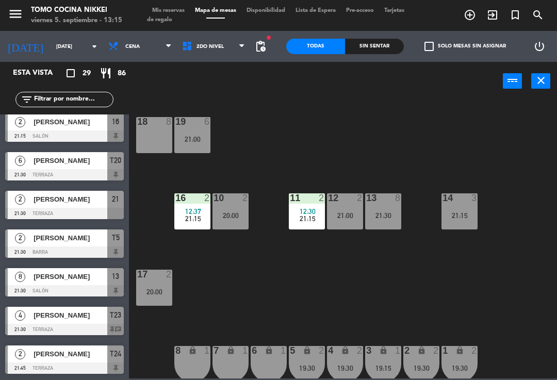
click at [230, 45] on span "2do Nivel" at bounding box center [214, 46] width 74 height 23
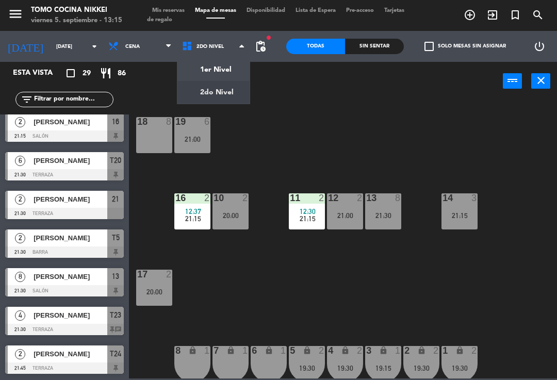
click at [230, 78] on ng-component "menu Tomo Cocina Nikkei [DATE] 5. septiembre - 13:15 Mis reservas Mapa de mesas…" at bounding box center [278, 189] width 557 height 378
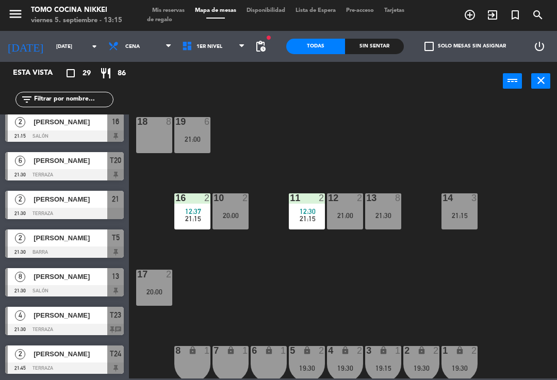
click at [206, 38] on span "1er Nivel" at bounding box center [214, 46] width 74 height 23
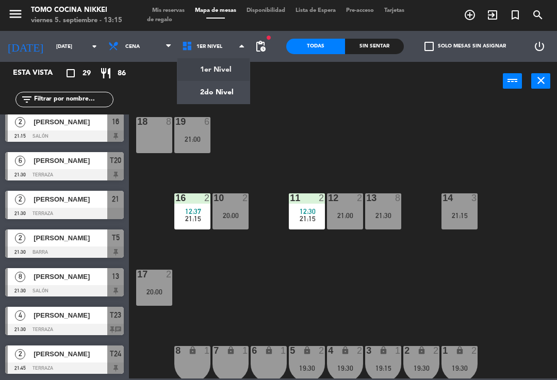
click at [236, 93] on ng-component "menu Tomo Cocina Nikkei [DATE] 5. septiembre - 13:15 Mis reservas Mapa de mesas…" at bounding box center [278, 189] width 557 height 378
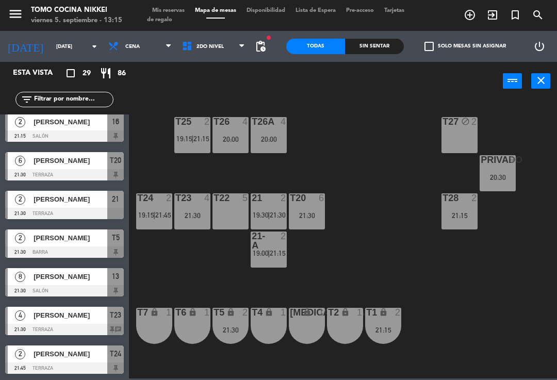
click at [359, 276] on div "T27 block 2 T25 2 19:15 | 21:15 T26A 4 20:00 T26 4 20:00 Privado 9 20:30 T24 2 …" at bounding box center [346, 238] width 422 height 279
click at [336, 162] on div "T27 block 2 T25 2 19:15 | 21:15 T26A 4 20:00 T26 4 20:00 Privado 9 20:30 T24 2 …" at bounding box center [346, 238] width 422 height 279
click at [201, 135] on span "21:15" at bounding box center [201, 139] width 16 height 8
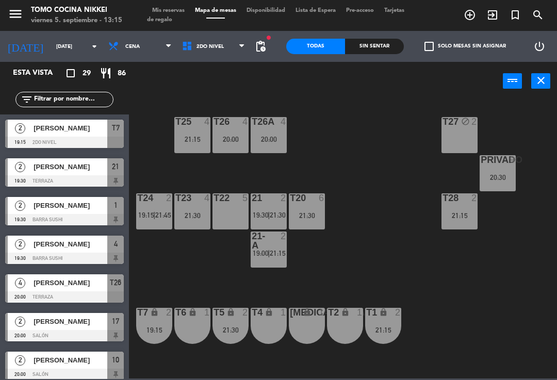
click at [354, 255] on div "T27 block 2 T25 4 21:15 T26A 4 20:00 T26 4 20:00 Privado 9 20:30 T24 2 19:15 | …" at bounding box center [346, 238] width 422 height 279
click at [303, 222] on div "T20 6 21:30" at bounding box center [307, 211] width 36 height 36
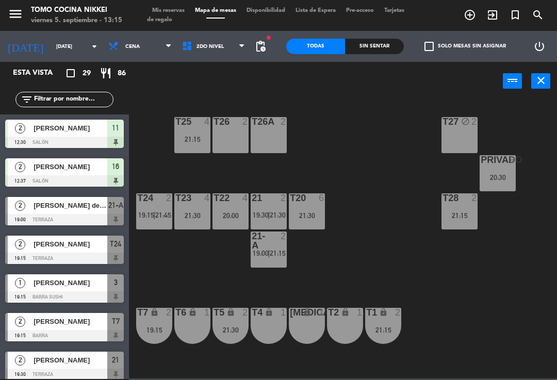
scroll to position [0, 0]
click at [330, 168] on div "T27 block 2 T25 4 21:15 T26A 2 T26 2 Privado 9 20:30 T24 2 19:15 | 21:45 T23 4 …" at bounding box center [346, 238] width 422 height 279
click at [392, 216] on div "T27 block 2 T25 4 21:15 T26A 2 T26 2 Privado 9 20:30 T24 2 19:15 | 21:45 T23 4 …" at bounding box center [346, 238] width 422 height 279
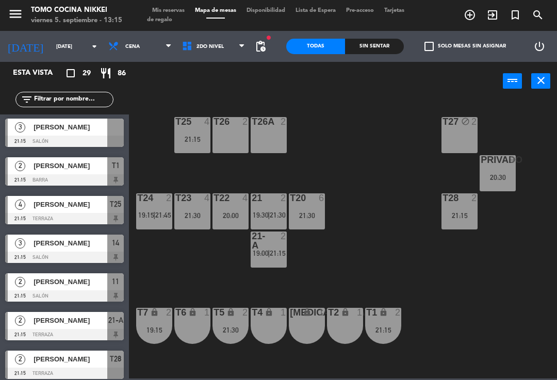
scroll to position [582, 0]
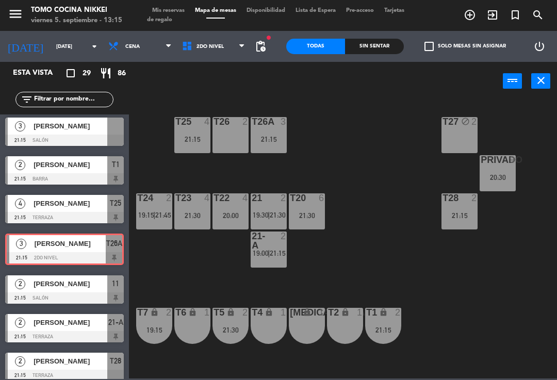
click at [346, 168] on div "T27 block 2 T25 4 21:15 T26A 3 21:15 T26 2 Privado 9 20:30 T24 2 19:15 | 21:45 …" at bounding box center [346, 238] width 422 height 279
click at [273, 137] on div "21:15" at bounding box center [269, 139] width 36 height 7
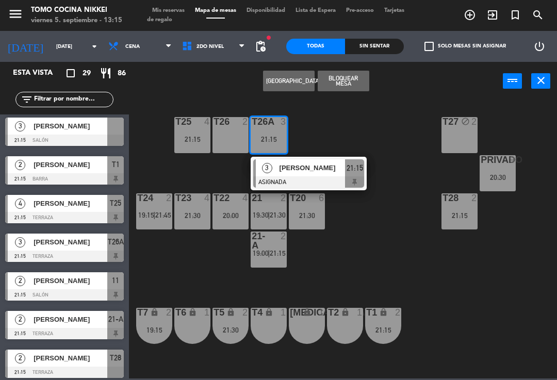
click at [358, 175] on div "21:15" at bounding box center [354, 167] width 19 height 17
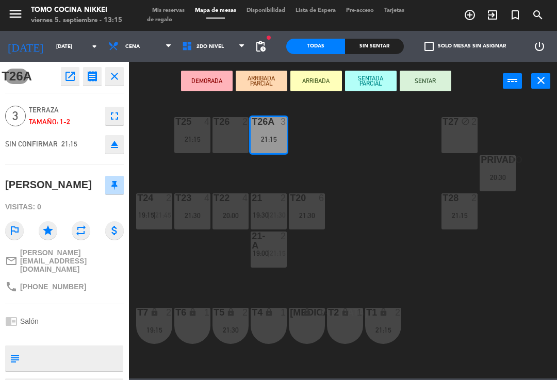
click at [241, 140] on div "T26 2" at bounding box center [230, 135] width 36 height 36
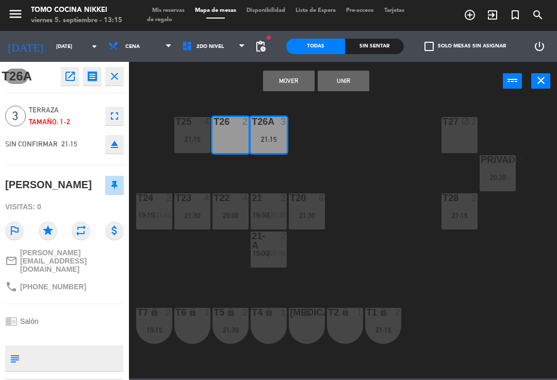
click at [357, 90] on button "Unir" at bounding box center [344, 81] width 52 height 21
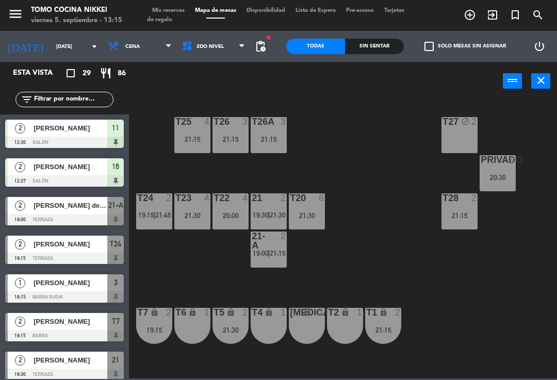
click at [502, 309] on div "T27 block 2 T25 4 21:15 T26A 3 21:15 T26 3 21:15 Privado 9 20:30 T24 2 19:15 | …" at bounding box center [346, 238] width 422 height 279
click at [451, 290] on div "T27 block 2 T25 4 21:15 T26A 3 21:15 T26 3 21:15 Privado 9 20:30 T24 2 19:15 | …" at bounding box center [346, 238] width 422 height 279
click at [216, 55] on span "2do Nivel" at bounding box center [214, 46] width 74 height 23
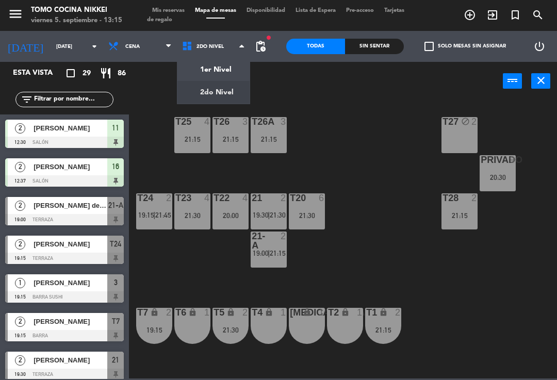
click at [216, 63] on ng-component "menu Tomo Cocina Nikkei [DATE] 5. septiembre - 13:15 Mis reservas Mapa de mesas…" at bounding box center [278, 189] width 557 height 378
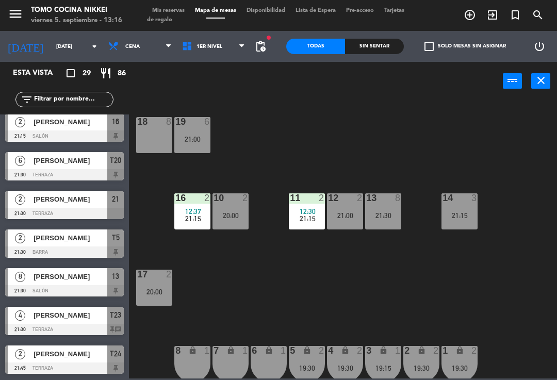
scroll to position [857, 0]
click at [212, 50] on span "1er Nivel" at bounding box center [214, 46] width 74 height 23
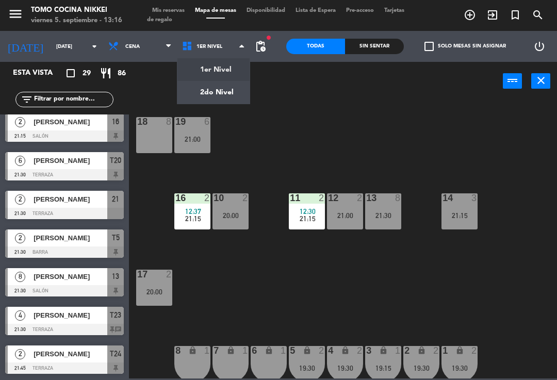
click at [224, 83] on ng-component "menu Tomo Cocina Nikkei [DATE] 5. septiembre - 13:16 Mis reservas Mapa de mesas…" at bounding box center [278, 189] width 557 height 378
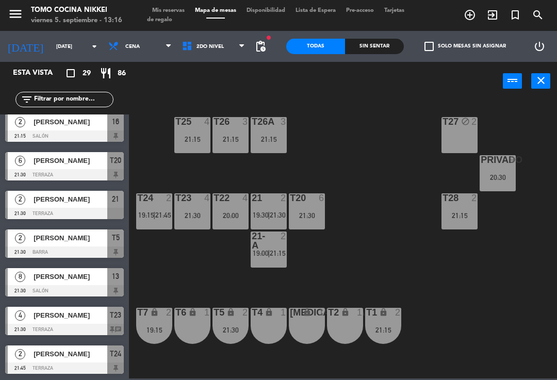
click at [354, 250] on div "T27 block 2 T25 4 21:15 T26A 3 21:15 T26 3 21:15 Privado 9 20:30 T24 2 19:15 | …" at bounding box center [346, 238] width 422 height 279
click at [419, 244] on div "T27 block 2 T25 4 21:15 T26A 3 21:15 T26 3 21:15 Privado 9 20:30 T24 2 19:15 | …" at bounding box center [346, 238] width 422 height 279
click at [447, 276] on div "T27 block 2 T25 4 21:15 T26A 3 21:15 T26 3 21:15 Privado 9 20:30 T24 2 19:15 | …" at bounding box center [346, 238] width 422 height 279
click at [265, 207] on div "21 2 19:30 | 21:30" at bounding box center [269, 211] width 36 height 36
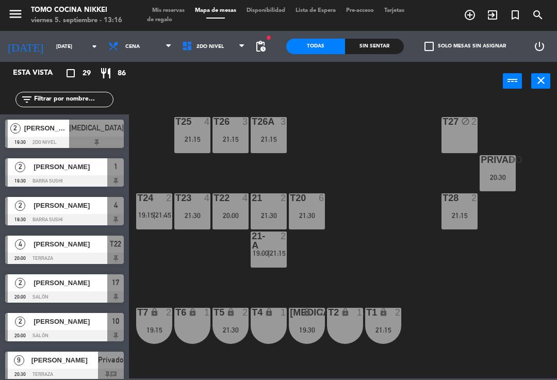
click at [388, 270] on div "T27 block 2 T25 4 21:15 T26A 3 21:15 T26 3 21:15 Privado 9 20:30 T24 2 19:15 | …" at bounding box center [346, 238] width 422 height 279
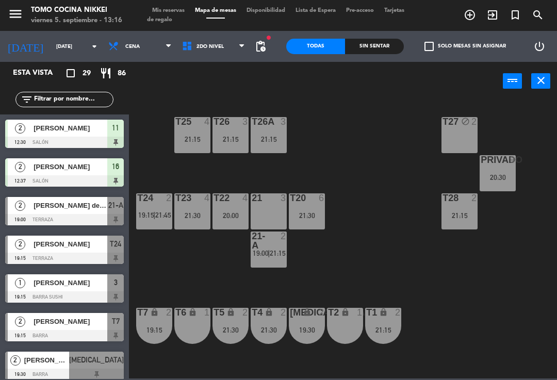
scroll to position [204, 0]
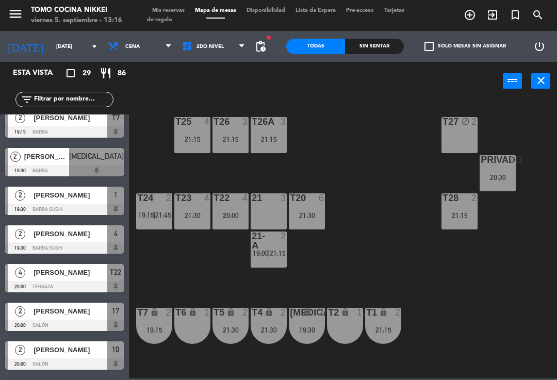
click at [387, 221] on div "T27 block 2 T25 4 21:15 T26A 3 21:15 T26 3 21:15 Privado 9 20:30 T24 2 19:15 | …" at bounding box center [346, 238] width 422 height 279
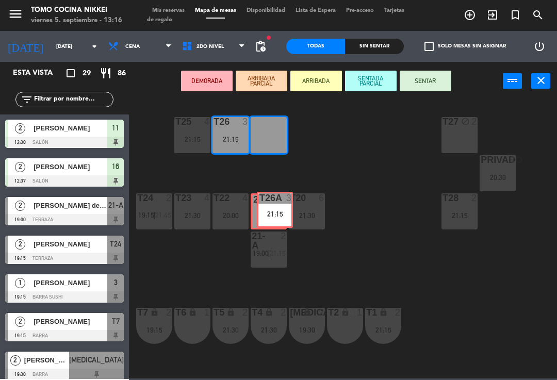
scroll to position [0, 0]
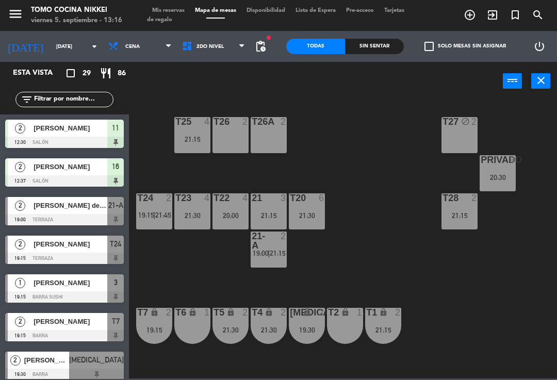
click at [422, 235] on div "T27 block 2 T25 4 21:15 T26A 2 T26 2 Privado 9 20:30 T24 2 19:15 | 21:45 T23 4 …" at bounding box center [346, 238] width 422 height 279
click at [416, 218] on div "T27 block 2 T25 4 21:15 T26A 2 T26 2 19:30 Privado 9 20:30 T24 2 19:15 | 21:45 …" at bounding box center [346, 238] width 422 height 279
click at [410, 247] on div "T27 block 2 T25 4 21:15 T26A 2 21:15 T26 2 19:30 Privado 9 20:30 T24 2 19:15 | …" at bounding box center [346, 238] width 422 height 279
click at [391, 257] on div "T27 block 2 T25 4 21:15 T26A 2 21:15 T26 2 19:30 Privado 9 20:30 T24 2 19:15 | …" at bounding box center [346, 238] width 422 height 279
click at [352, 280] on div "T27 block 2 T25 4 21:15 T26A 2 21:15 T26 2 19:30 Privado 9 20:30 T24 2 19:15 | …" at bounding box center [346, 238] width 422 height 279
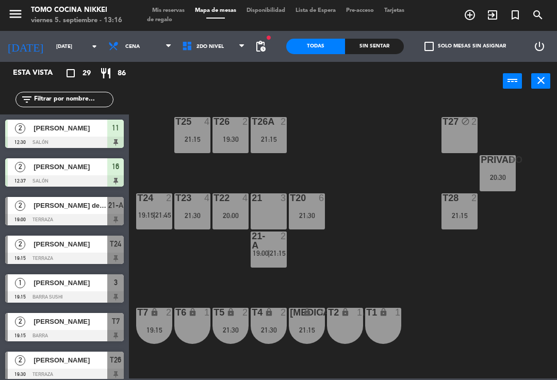
click at [407, 242] on div "T27 block 2 T25 4 21:15 T26A 2 21:15 T26 2 19:30 Privado 9 20:30 T24 2 19:15 | …" at bounding box center [346, 238] width 422 height 279
click at [382, 243] on div "T27 block 2 T25 4 21:15 T26A 2 21:15 T26 2 19:30 Privado 9 20:30 T24 2 19:15 | …" at bounding box center [346, 238] width 422 height 279
click at [346, 222] on div "T27 block 2 T25 4 21:15 T26A 2 21:15 T26 2 19:30 Privado 9 20:30 T24 2 19:15 | …" at bounding box center [346, 238] width 422 height 279
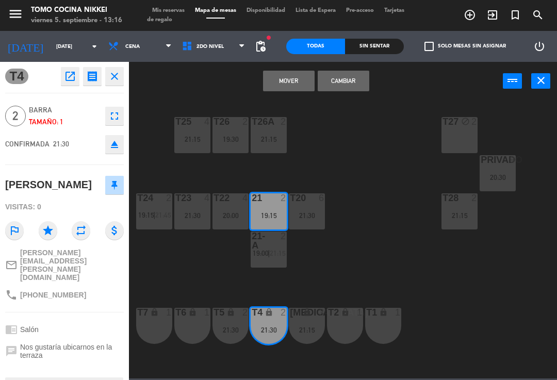
click at [296, 85] on button "Mover" at bounding box center [289, 81] width 52 height 21
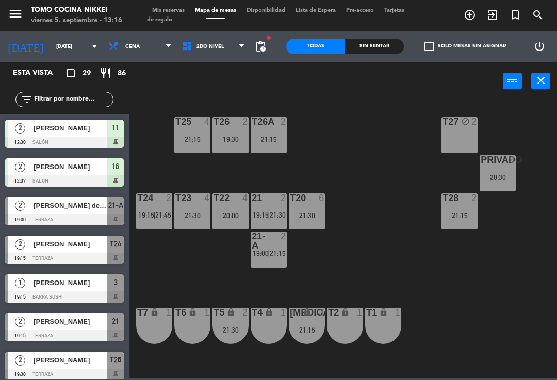
scroll to position [204, 0]
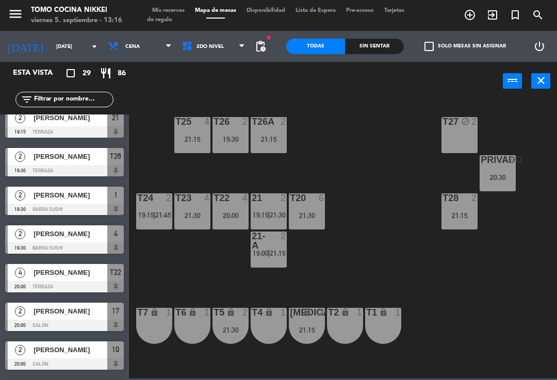
click at [403, 257] on div "T27 block 2 T25 4 21:15 T26A 2 21:15 T26 2 19:30 Privado 9 20:30 T24 2 19:15 | …" at bounding box center [346, 238] width 422 height 279
click at [268, 261] on div "21-A 2 19:00 | 21:15" at bounding box center [269, 250] width 36 height 36
click at [369, 255] on div "T27 block 2 T25 4 21:15 T26A 2 21:15 T26 2 19:30 Privado 9 20:30 T24 2 19:15 | …" at bounding box center [346, 238] width 422 height 279
click at [391, 275] on div "T27 block 2 T25 4 21:15 T26A 2 21:15 T26 2 19:30 Privado 9 20:30 T24 2 19:15 | …" at bounding box center [346, 238] width 422 height 279
click at [442, 263] on div "T27 block 2 T25 4 21:15 T26A 2 21:15 T26 2 19:30 Privado 9 20:30 T24 2 19:15 | …" at bounding box center [346, 238] width 422 height 279
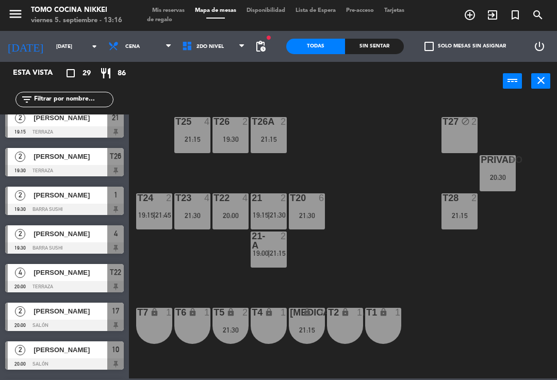
click at [448, 259] on div "T27 block 2 T25 4 21:15 T26A 2 21:15 T26 2 19:30 Privado 9 20:30 T24 2 19:15 | …" at bounding box center [346, 238] width 422 height 279
click at [391, 276] on div "T27 block 2 T25 4 21:15 T26A 2 21:15 T26 2 19:30 Privado 9 20:30 T24 2 19:15 | …" at bounding box center [346, 238] width 422 height 279
click at [382, 270] on div "T27 block 2 T25 4 21:15 T26A 2 21:15 T26 2 19:30 Privado 9 20:30 T24 2 19:15 | …" at bounding box center [346, 238] width 422 height 279
click at [207, 53] on span "2do Nivel" at bounding box center [214, 46] width 74 height 23
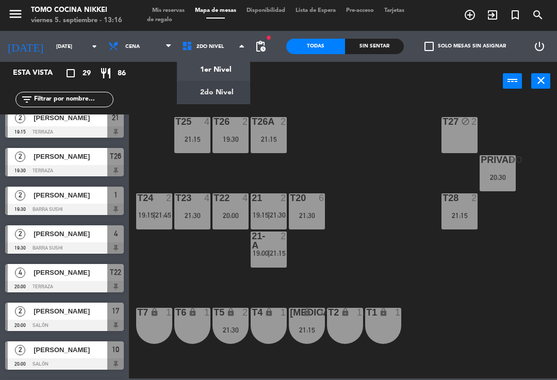
click at [222, 65] on ng-component "menu Tomo Cocina Nikkei [DATE] 5. septiembre - 13:16 Mis reservas Mapa de mesas…" at bounding box center [278, 189] width 557 height 378
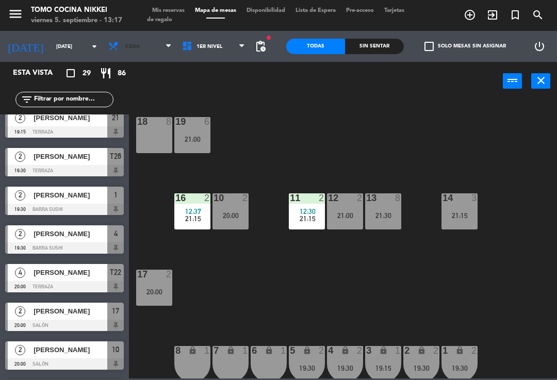
click at [131, 41] on span "Cena" at bounding box center [140, 46] width 74 height 23
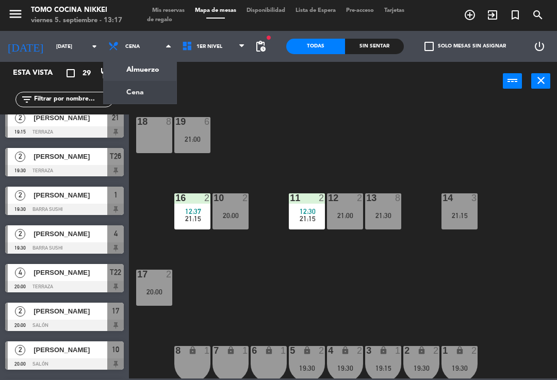
click at [144, 75] on ng-component "menu Tomo Cocina Nikkei [DATE] 5. septiembre - 13:17 Mis reservas Mapa de mesas…" at bounding box center [278, 189] width 557 height 378
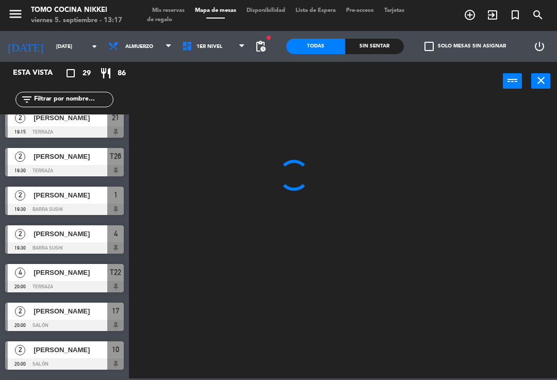
click at [383, 54] on div "Sin sentar" at bounding box center [374, 46] width 59 height 15
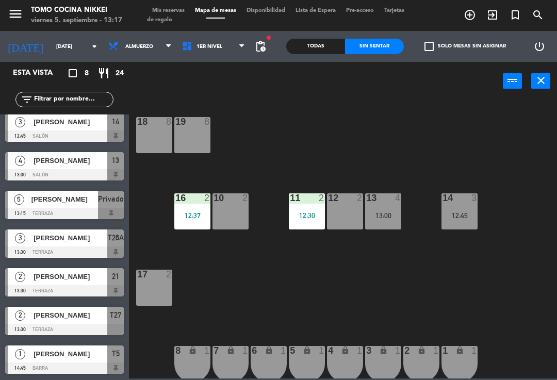
click at [393, 49] on div "Sin sentar" at bounding box center [374, 46] width 59 height 15
click at [392, 46] on div "Sin sentar" at bounding box center [374, 46] width 59 height 15
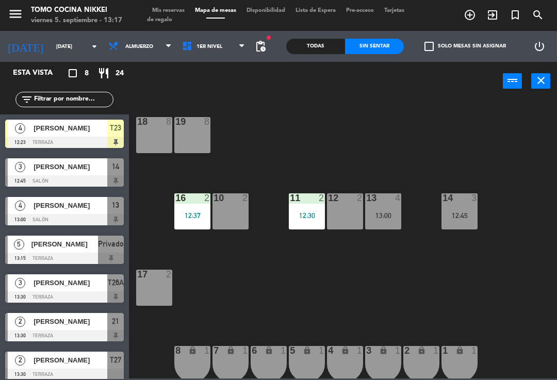
scroll to position [0, 0]
click at [91, 244] on span "[PERSON_NAME]" at bounding box center [64, 244] width 67 height 11
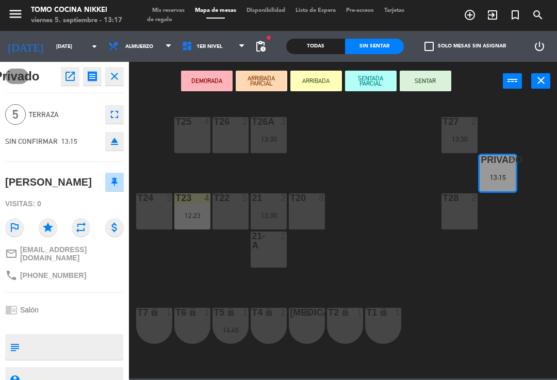
click at [377, 78] on button "SENTADA PARCIAL" at bounding box center [371, 81] width 52 height 21
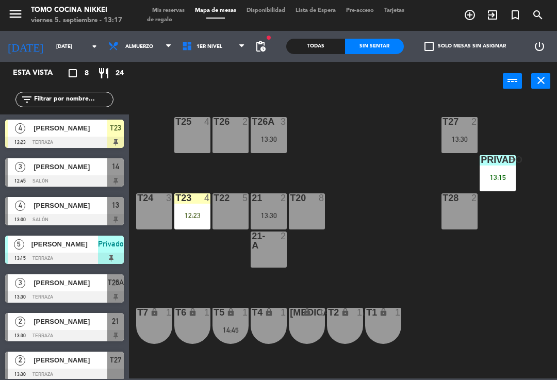
click at [431, 295] on div "T27 2 13:30 T25 4 T26A 3 13:30 T26 2 Privado 5 13:15 T24 3 T23 4 12:23 T22 5 21…" at bounding box center [346, 238] width 422 height 279
click at [68, 174] on div "[PERSON_NAME]" at bounding box center [69, 166] width 75 height 17
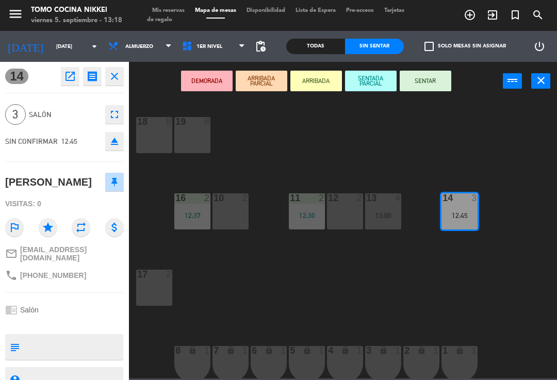
click at [367, 85] on button "SENTADA PARCIAL" at bounding box center [371, 81] width 52 height 21
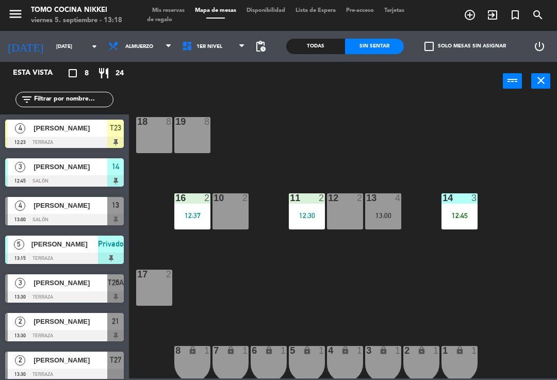
click at [348, 223] on div "12 2" at bounding box center [345, 211] width 36 height 36
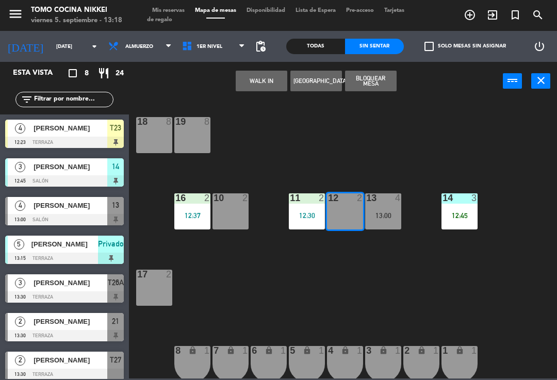
click at [270, 82] on button "WALK IN" at bounding box center [262, 81] width 52 height 21
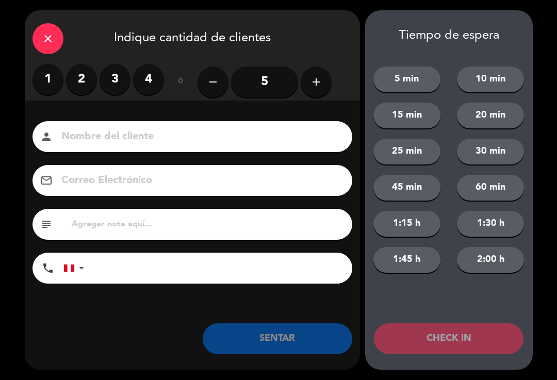
click at [91, 79] on label "2" at bounding box center [81, 79] width 31 height 31
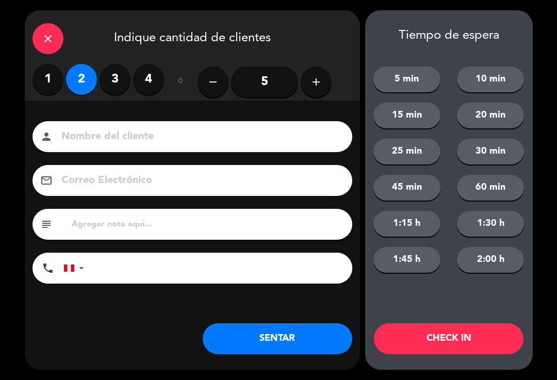
click at [148, 146] on input at bounding box center [199, 137] width 278 height 18
type input "[PERSON_NAME]"
click at [26, 139] on div "Nombre del cliente person [PERSON_NAME]" at bounding box center [192, 136] width 335 height 31
click at [116, 267] on input "tel" at bounding box center [223, 268] width 258 height 31
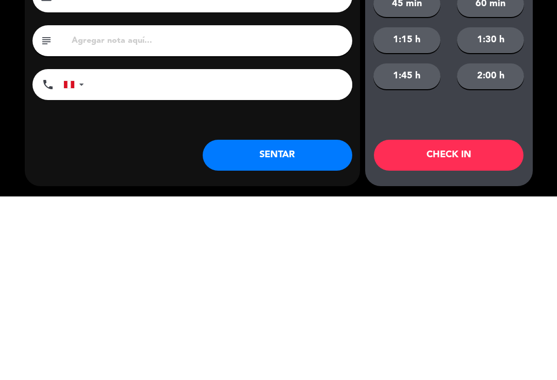
scroll to position [4, 0]
type input "936553214"
click at [152, 145] on div "Nombre del cliente person [PERSON_NAME] Correo Electrónico email subject phone …" at bounding box center [192, 220] width 335 height 238
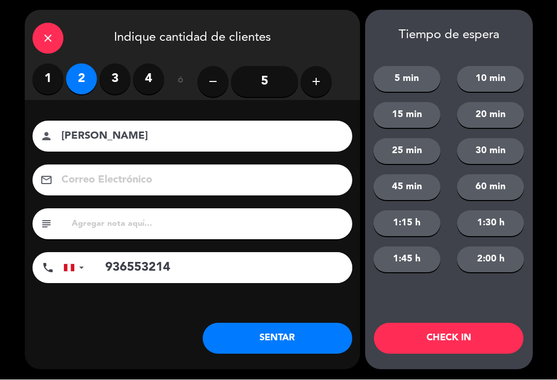
click at [298, 336] on button "SENTAR" at bounding box center [278, 338] width 150 height 31
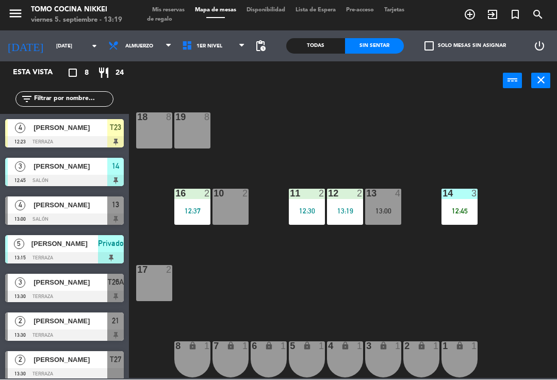
click at [385, 213] on div "13:00" at bounding box center [383, 211] width 36 height 7
click at [192, 216] on div "16 2 12:37" at bounding box center [192, 207] width 36 height 36
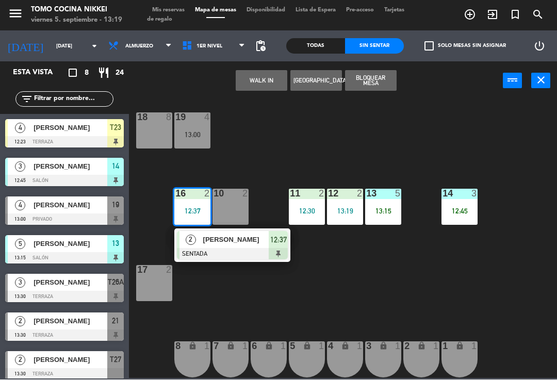
click at [73, 103] on input "text" at bounding box center [73, 99] width 80 height 11
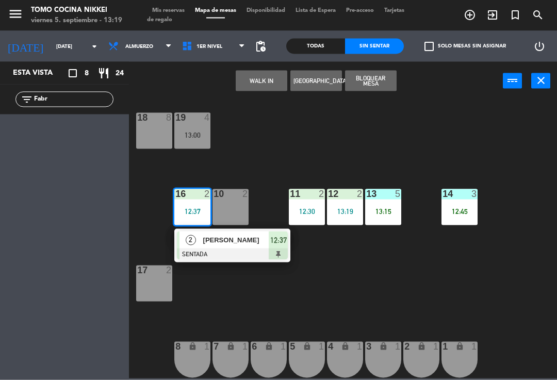
click at [275, 151] on div "18 8 19 4 13:00 16 2 12:37 2 [PERSON_NAME] SENTADA 12:37 10 2 11 2 12:30 12 2 1…" at bounding box center [346, 238] width 422 height 279
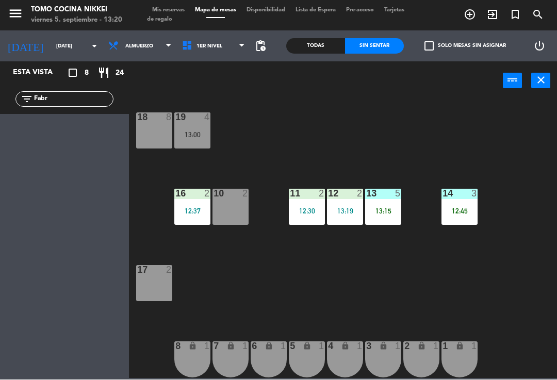
click at [66, 97] on input "Fabr" at bounding box center [73, 99] width 80 height 11
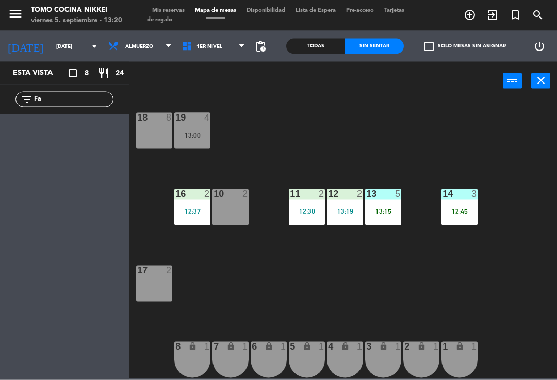
type input "F"
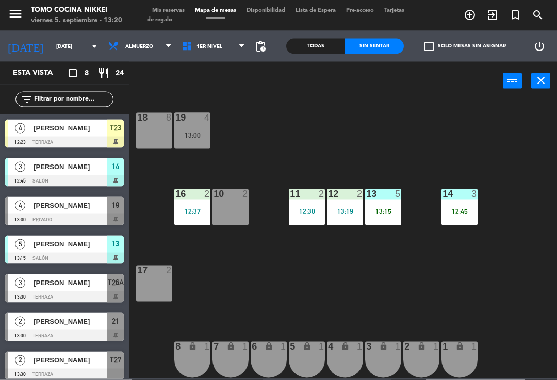
click at [392, 117] on div "18 8 19 4 13:00 16 2 12:37 10 2 11 2 12:30 12 2 13:19 13 5 13:15 14 3 12:45 17 …" at bounding box center [346, 238] width 422 height 279
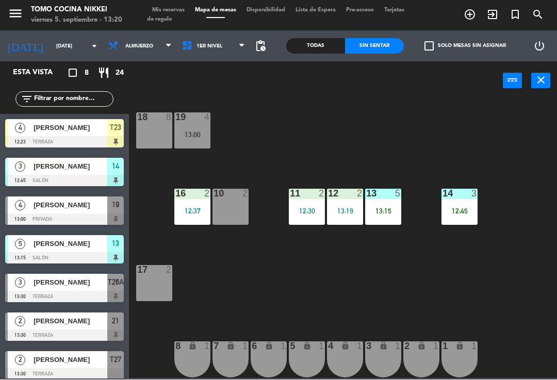
click at [67, 284] on span "[PERSON_NAME]" at bounding box center [71, 282] width 74 height 11
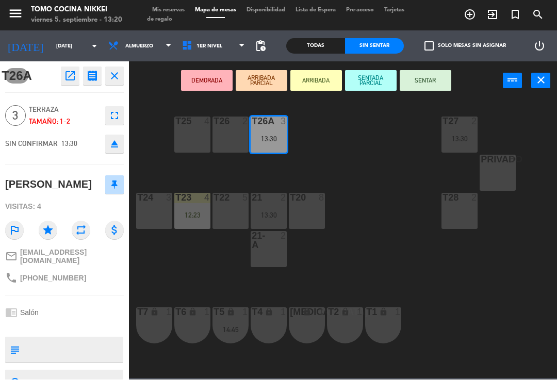
click at [422, 81] on button "SENTAR" at bounding box center [426, 81] width 52 height 21
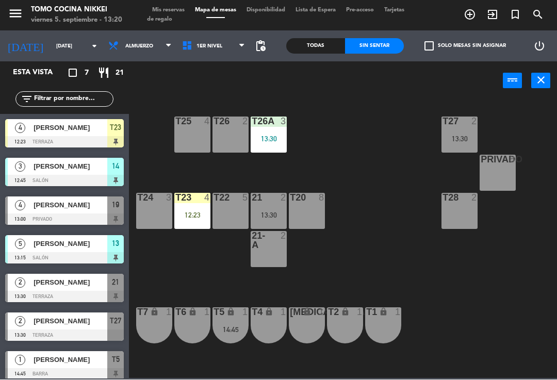
click at [464, 277] on div "T27 2 13:30 T25 4 T26A 3 13:30 T26 2 Privado 8 T24 3 T23 4 12:23 T22 5 21 2 13:…" at bounding box center [346, 238] width 422 height 279
click at [319, 52] on div "Todas" at bounding box center [315, 46] width 59 height 15
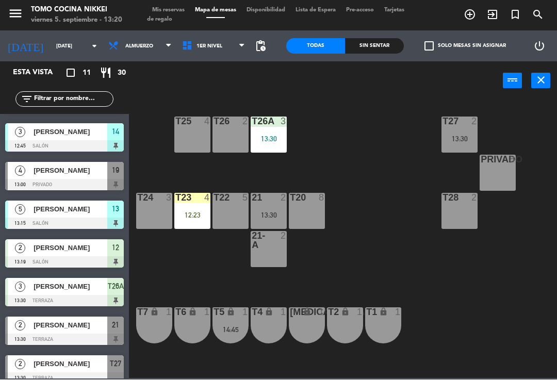
scroll to position [111, 0]
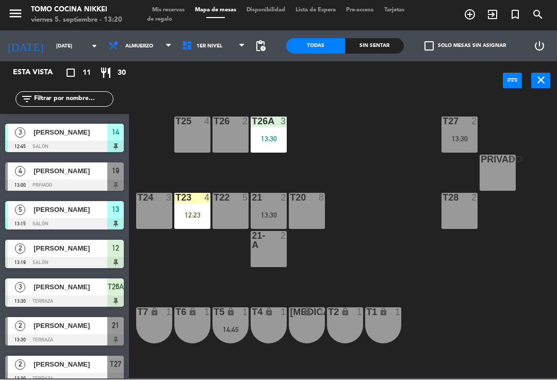
click at [54, 251] on span "[PERSON_NAME]" at bounding box center [71, 248] width 74 height 11
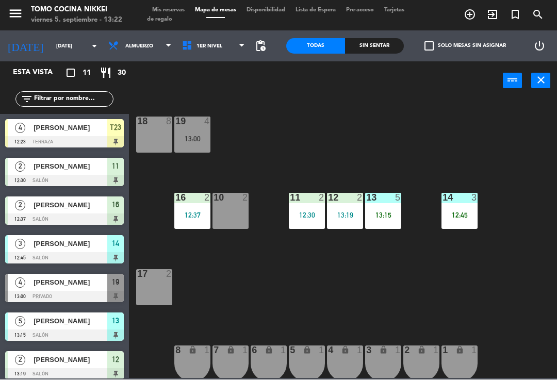
scroll to position [0, 0]
click at [120, 40] on span "Almuerzo" at bounding box center [140, 46] width 74 height 23
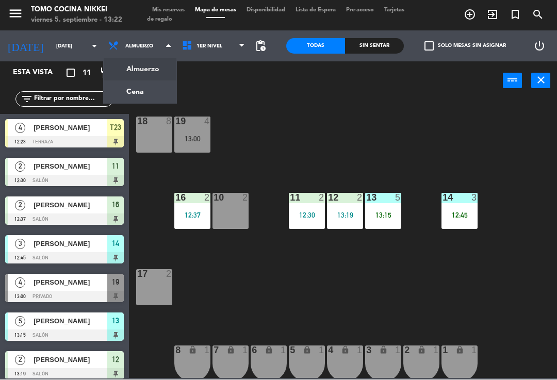
click at [196, 44] on span "1er Nivel" at bounding box center [209, 47] width 26 height 6
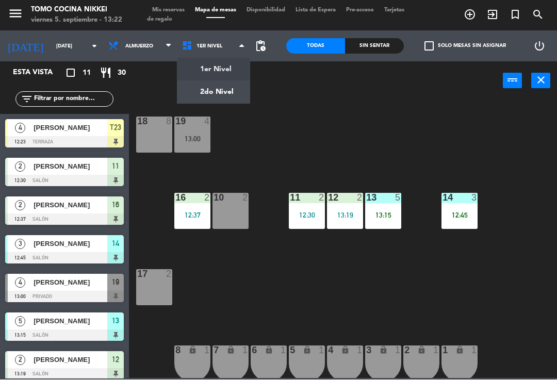
click at [186, 86] on ng-component "menu Tomo Cocina Nikkei [DATE] 5. septiembre - 13:22 Mis reservas Mapa de mesas…" at bounding box center [278, 189] width 557 height 378
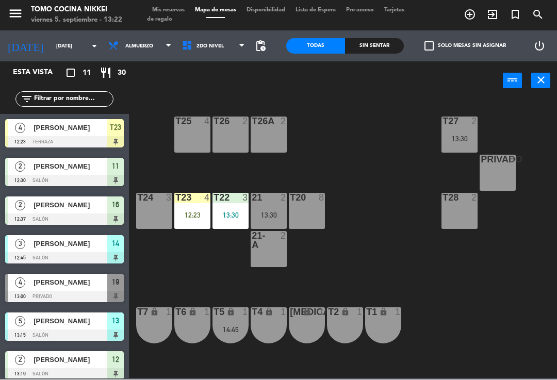
click at [268, 214] on div "13:30" at bounding box center [269, 215] width 36 height 7
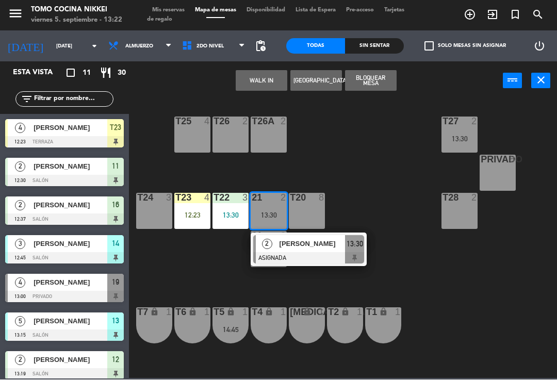
click at [182, 271] on div "T27 2 13:30 T25 4 T26A 2 T26 2 Privado 8 T24 3 T23 4 12:23 T22 3 13:30 21 2 13:…" at bounding box center [346, 238] width 422 height 279
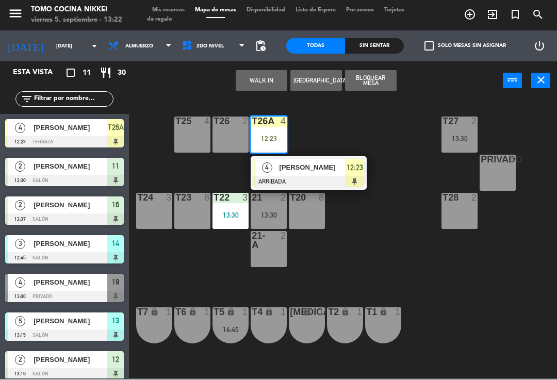
click at [276, 185] on div at bounding box center [308, 181] width 111 height 11
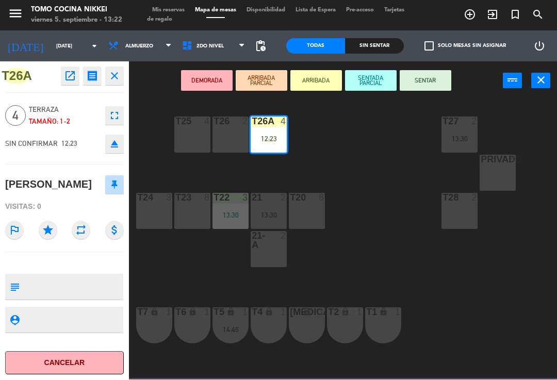
click at [226, 136] on div "T26 2" at bounding box center [230, 135] width 36 height 36
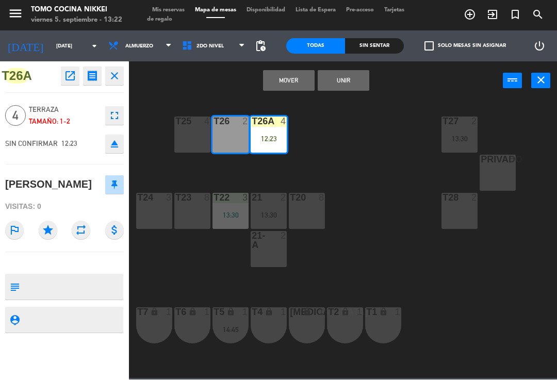
click at [331, 84] on button "Unir" at bounding box center [344, 81] width 52 height 21
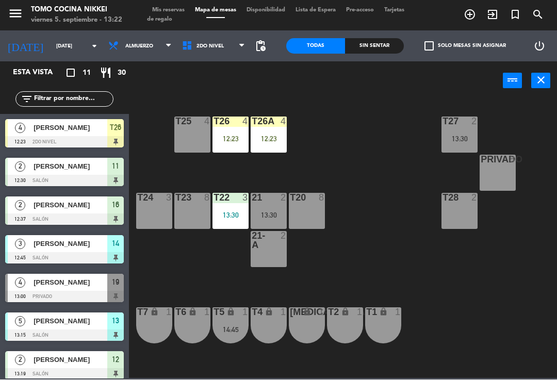
click at [365, 216] on div "T27 2 13:30 T25 4 T26A 4 12:23 T26 4 12:23 Privado 8 T24 3 T23 8 T22 3 13:30 21…" at bounding box center [346, 238] width 422 height 279
click at [372, 45] on div "Sin sentar" at bounding box center [374, 46] width 59 height 15
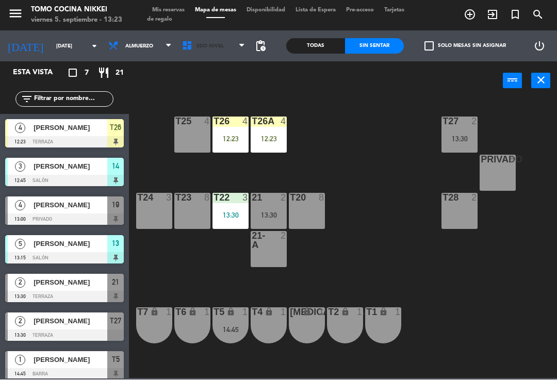
click at [205, 53] on span "2do Nivel" at bounding box center [214, 46] width 74 height 23
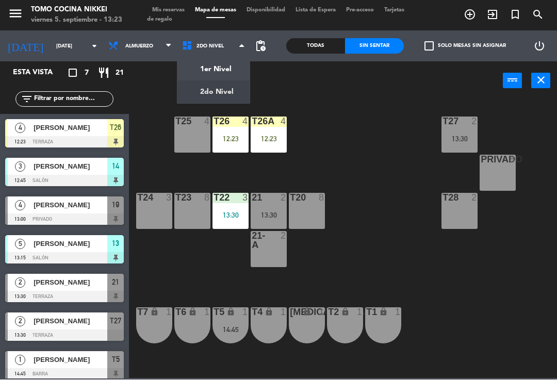
click at [186, 69] on ng-component "menu Tomo Cocina Nikkei [DATE] 5. septiembre - 13:23 Mis reservas Mapa de mesas…" at bounding box center [278, 189] width 557 height 378
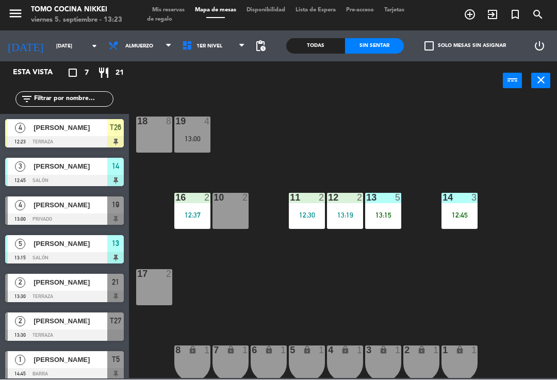
click at [354, 287] on div "18 8 19 4 13:00 16 2 12:37 10 2 11 2 12:30 12 2 13:19 13 5 13:15 14 3 12:45 17 …" at bounding box center [346, 238] width 422 height 279
click at [469, 220] on div "14 3 12:45" at bounding box center [459, 211] width 36 height 36
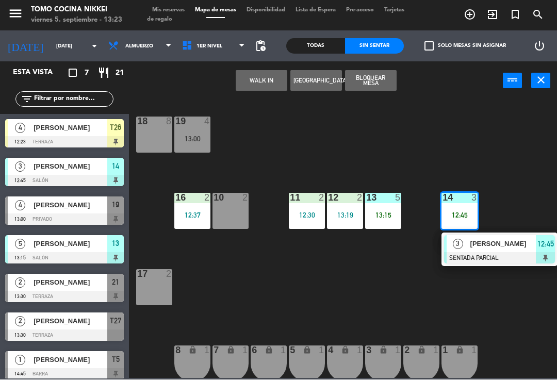
click at [499, 245] on span "[PERSON_NAME]" at bounding box center [503, 244] width 66 height 11
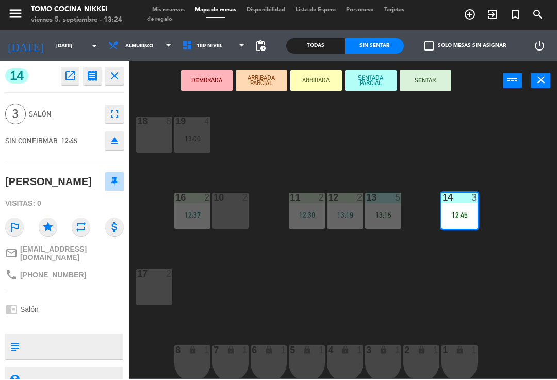
click at [428, 81] on button "SENTAR" at bounding box center [426, 81] width 52 height 21
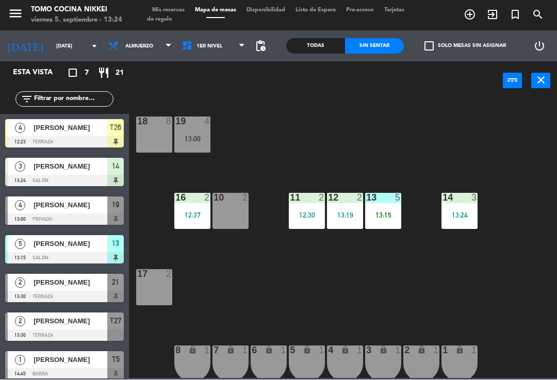
click at [386, 224] on div "13 5 13:15" at bounding box center [383, 211] width 36 height 36
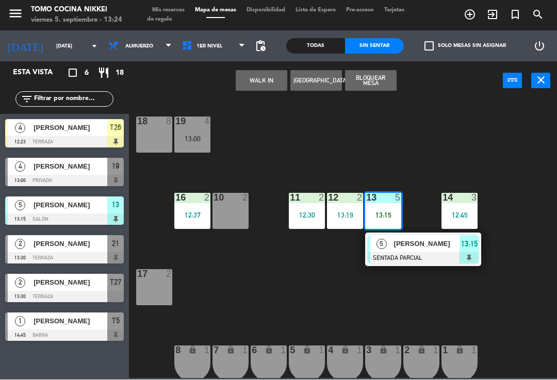
click at [358, 311] on div "18 8 19 4 13:00 16 2 12:37 10 2 11 2 12:30 12 2 13:19 13 5 13:15 5 [PERSON_NAME…" at bounding box center [346, 238] width 422 height 279
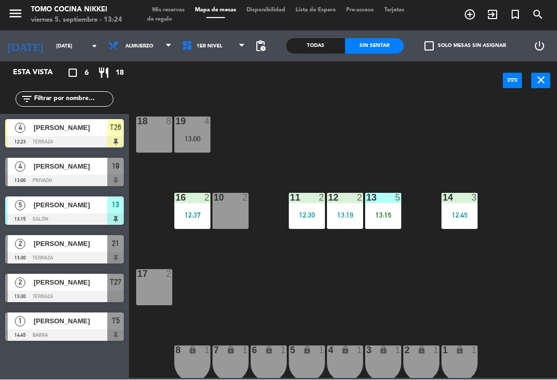
click at [198, 139] on div "13:00" at bounding box center [192, 139] width 36 height 7
click at [289, 303] on div "18 8 19 4 13:00 16 2 12:37 10 2 11 2 12:30 12 2 13:19 13 5 13:15 14 3 12:45 17 …" at bounding box center [346, 238] width 422 height 279
click at [202, 47] on span "1er Nivel" at bounding box center [209, 47] width 26 height 6
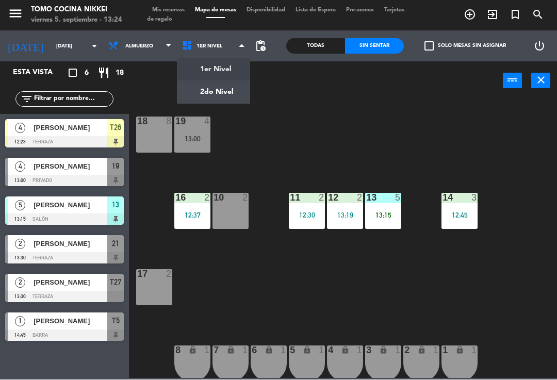
click at [202, 97] on ng-component "menu Tomo Cocina Nikkei [DATE] 5. septiembre - 13:24 Mis reservas Mapa de mesas…" at bounding box center [278, 189] width 557 height 378
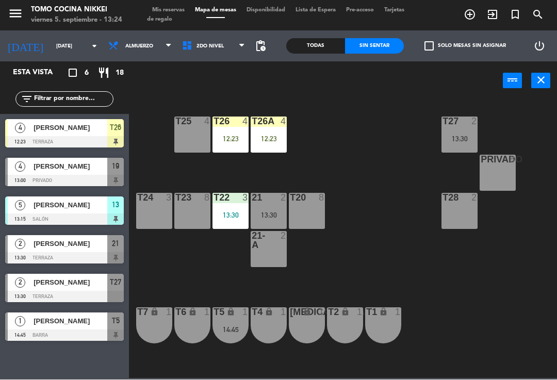
click at [269, 208] on div "21 2 13:30" at bounding box center [269, 211] width 36 height 36
click at [184, 280] on div "T27 2 13:30 T25 4 T26A 4 12:23 T26 4 12:23 Privado 8 T24 2 13:30 T23 8 T22 3 13…" at bounding box center [346, 238] width 422 height 279
click at [317, 42] on div "Todas" at bounding box center [315, 46] width 59 height 15
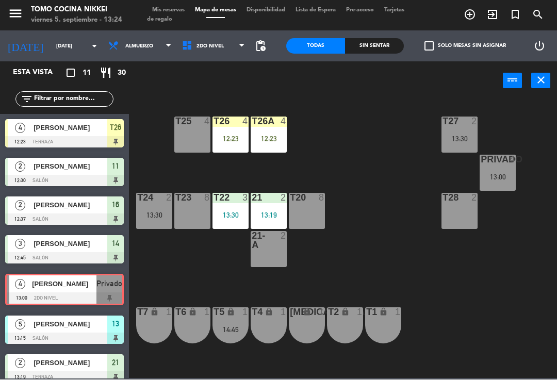
click at [383, 249] on div "T27 2 13:30 T25 4 T26A 4 12:23 T26 4 12:23 Privado 4 13:00 T24 2 13:30 T23 8 T2…" at bounding box center [346, 238] width 422 height 279
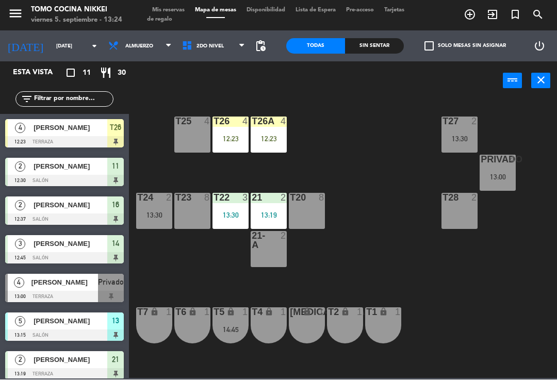
click at [225, 130] on div "T26 4 12:23" at bounding box center [230, 135] width 36 height 36
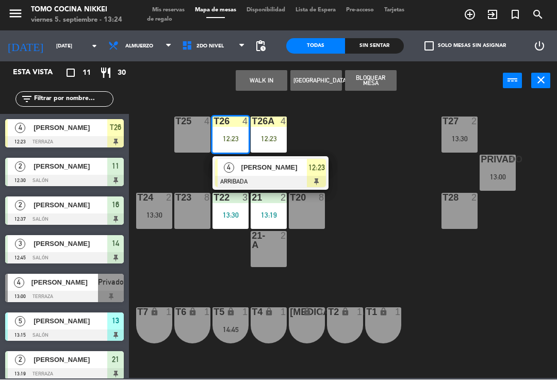
click at [237, 174] on div "4" at bounding box center [229, 167] width 22 height 17
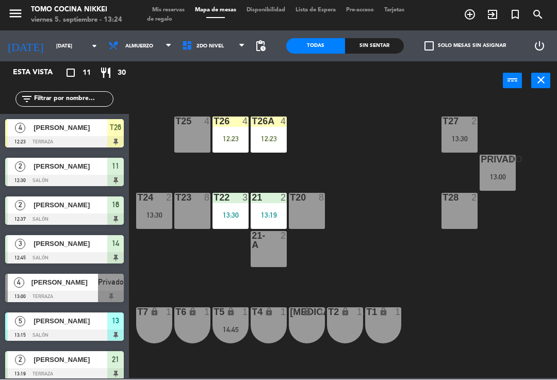
click at [221, 216] on div "13:30" at bounding box center [230, 215] width 36 height 7
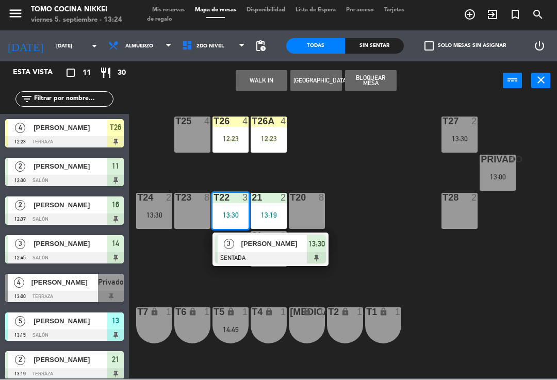
click at [352, 286] on div "T27 2 13:30 T25 4 T26A 4 12:23 T26 4 12:23 Privado 4 13:00 T24 2 13:30 T23 8 T2…" at bounding box center [346, 238] width 422 height 279
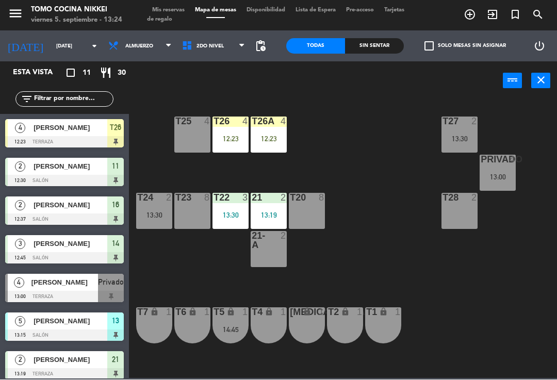
click at [210, 271] on div "T27 2 13:30 T25 4 T26A 4 12:23 T26 4 12:23 Privado 4 13:00 T24 2 13:30 T23 8 T2…" at bounding box center [346, 238] width 422 height 279
click at [363, 35] on div "Todas Sin sentar" at bounding box center [345, 46] width 118 height 31
click at [371, 47] on div "Sin sentar" at bounding box center [374, 46] width 59 height 15
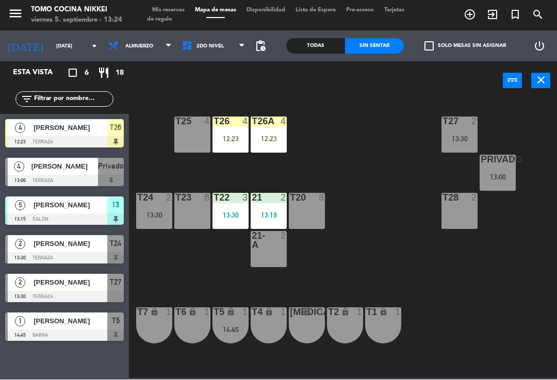
click at [167, 13] on span "Mis reservas" at bounding box center [168, 11] width 43 height 6
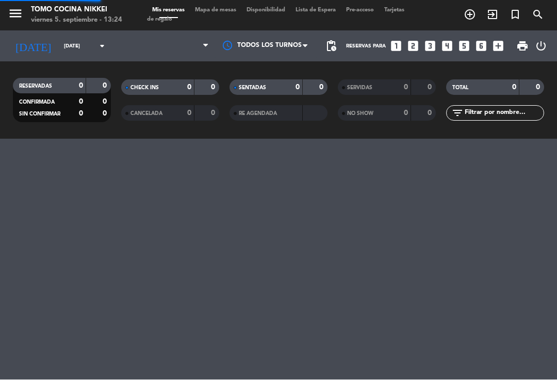
click at [170, 11] on span "Mis reservas" at bounding box center [168, 11] width 43 height 6
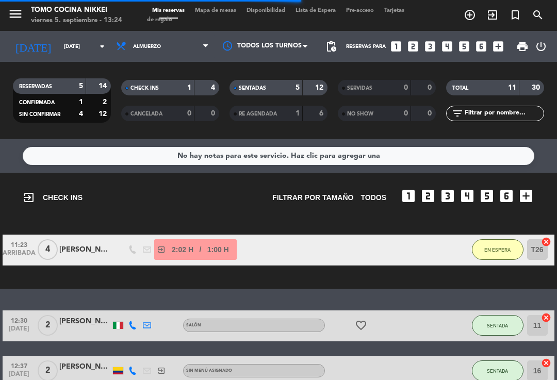
click at [266, 91] on span "SENTADAS" at bounding box center [252, 88] width 27 height 5
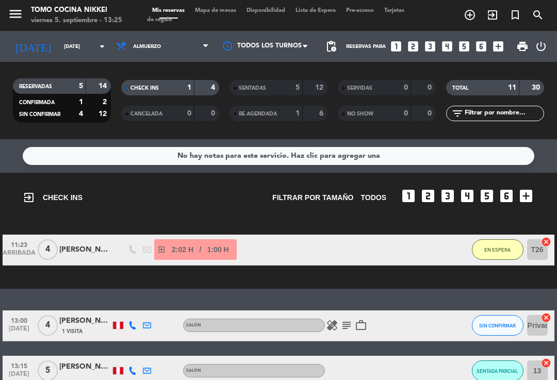
click at [229, 8] on span "Mapa de mesas" at bounding box center [216, 11] width 52 height 6
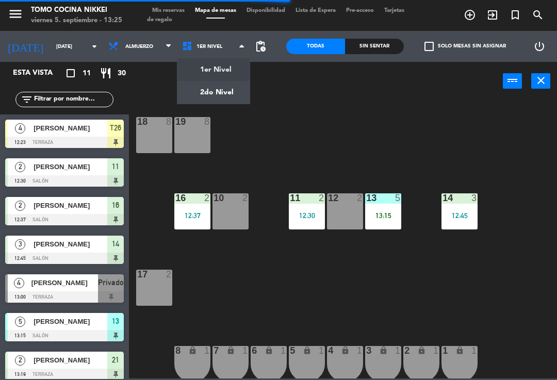
click at [209, 97] on ng-component "menu Tomo Cocina Nikkei [DATE] 5. septiembre - 13:25 Mis reservas Mapa de mesas…" at bounding box center [278, 189] width 557 height 378
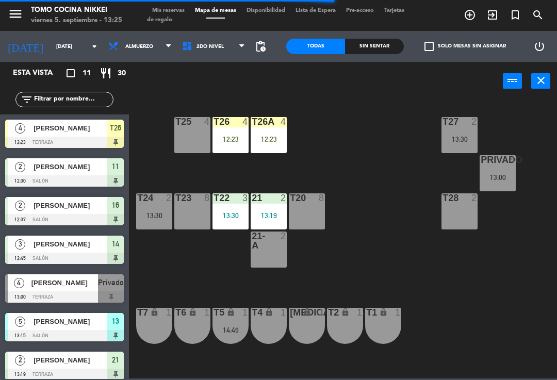
click at [461, 149] on div "T27 2 13:30" at bounding box center [459, 135] width 36 height 36
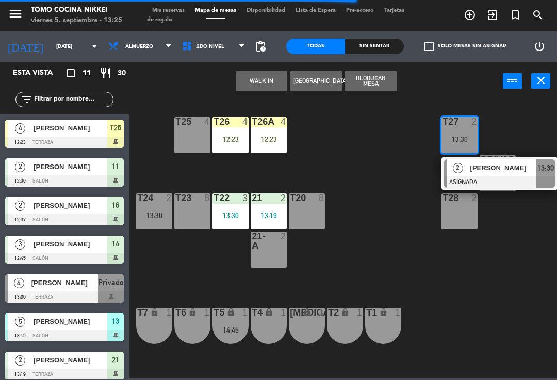
click at [474, 174] on div "[PERSON_NAME]" at bounding box center [502, 167] width 67 height 17
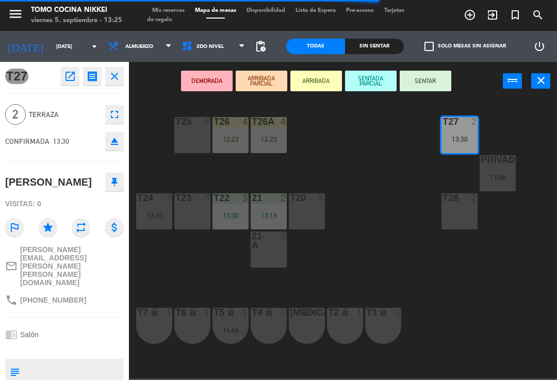
click at [419, 80] on button "SENTAR" at bounding box center [426, 81] width 52 height 21
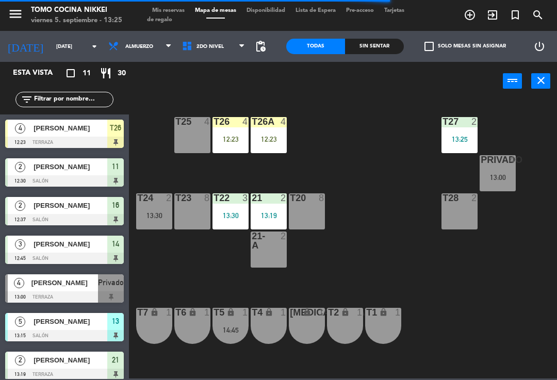
scroll to position [76, 0]
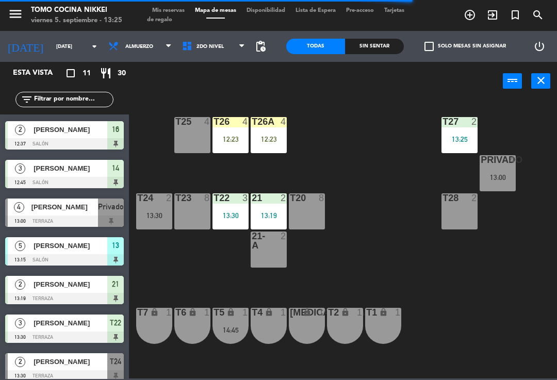
click at [398, 213] on div "T27 2 13:25 T25 4 T26A 4 12:23 T26 4 12:23 Privado 4 13:00 T24 2 13:30 T23 8 T2…" at bounding box center [346, 238] width 422 height 279
click at [234, 319] on div "T5 lock 1 14:45" at bounding box center [230, 326] width 36 height 36
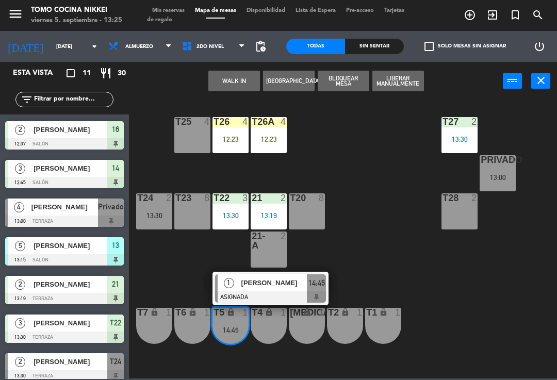
click at [237, 290] on div "1" at bounding box center [229, 282] width 22 height 17
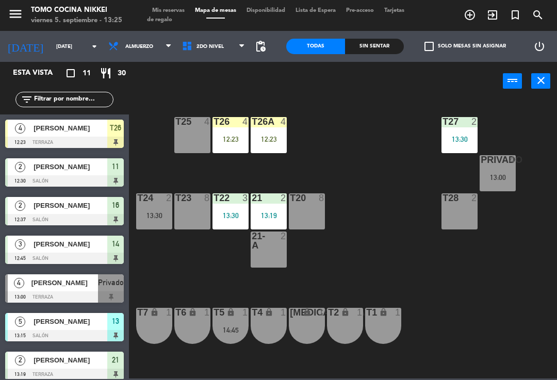
scroll to position [114, 0]
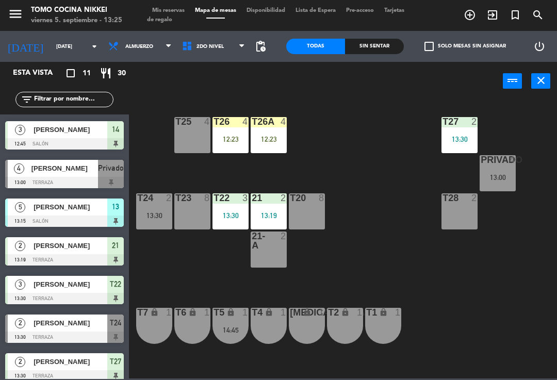
click at [208, 55] on span "2do Nivel" at bounding box center [214, 46] width 74 height 23
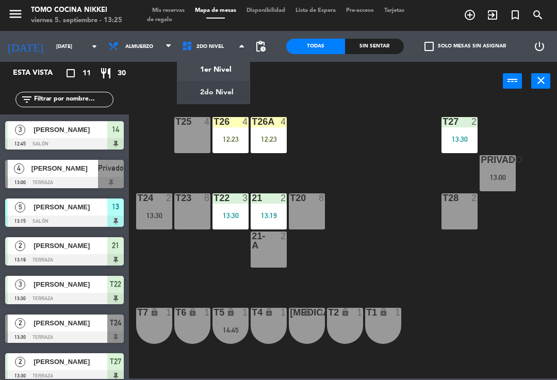
click at [207, 68] on ng-component "menu Tomo Cocina Nikkei [DATE] 5. septiembre - 13:25 Mis reservas Mapa de mesas…" at bounding box center [278, 189] width 557 height 378
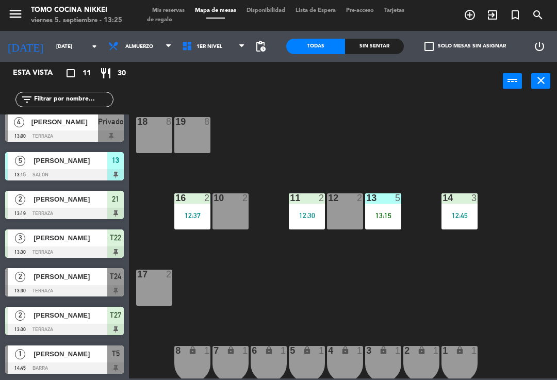
scroll to position [161, 0]
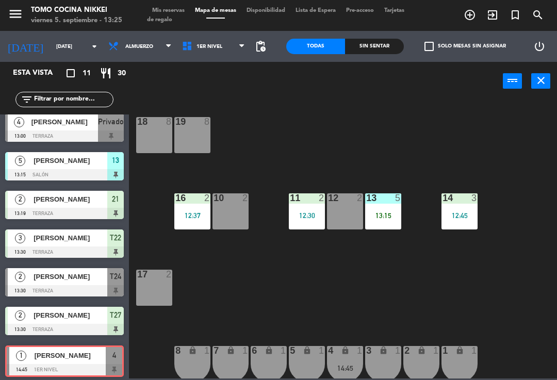
click at [296, 300] on div "18 8 19 8 16 2 12:37 10 2 11 2 12:30 12 2 13 5 13:15 14 3 12:45 17 2 7 lock 1 8…" at bounding box center [346, 238] width 422 height 279
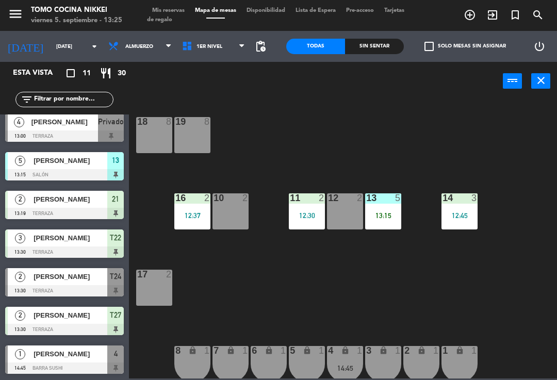
click at [291, 305] on div "18 8 19 8 16 2 12:37 10 2 11 2 12:30 12 2 13 5 13:15 14 3 12:45 17 2 7 lock 1 8…" at bounding box center [346, 238] width 422 height 279
click at [287, 306] on div "18 8 19 8 16 2 12:37 10 2 11 2 12:30 12 2 13 5 13:15 14 3 12:45 17 2 7 lock 1 8…" at bounding box center [346, 238] width 422 height 279
click at [375, 48] on div "Sin sentar" at bounding box center [374, 46] width 59 height 15
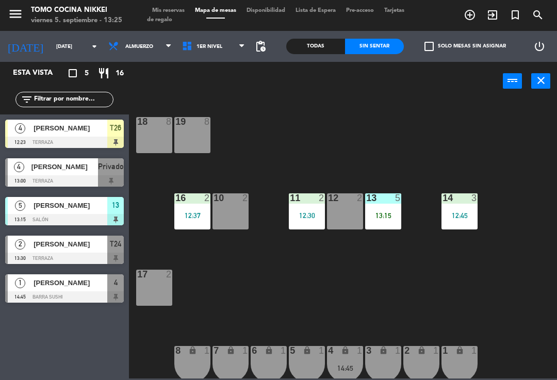
scroll to position [0, 0]
click at [359, 48] on div "Sin sentar" at bounding box center [374, 46] width 59 height 15
click at [78, 208] on span "[PERSON_NAME]" at bounding box center [71, 205] width 74 height 11
click at [184, 8] on span "Mis reservas" at bounding box center [168, 11] width 43 height 6
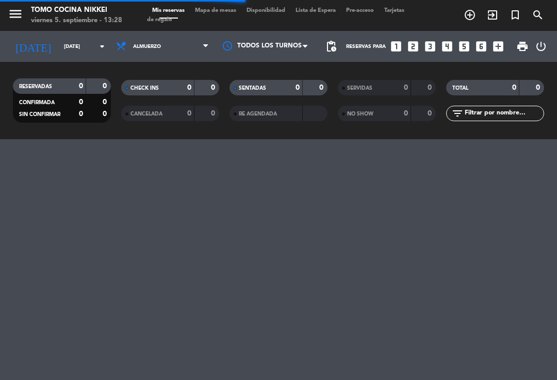
click at [281, 82] on div "0" at bounding box center [289, 88] width 21 height 12
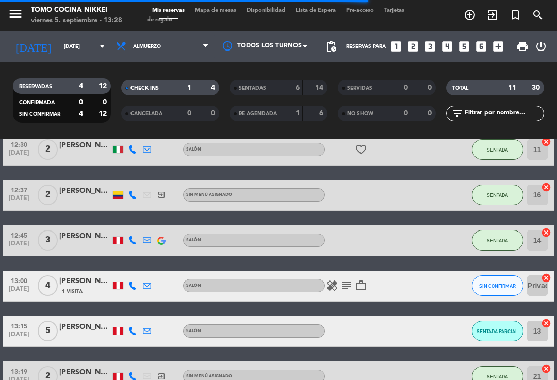
scroll to position [230, 0]
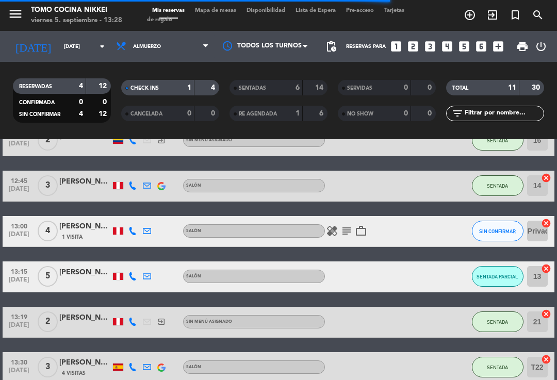
click at [499, 236] on button "SIN CONFIRMAR" at bounding box center [498, 231] width 52 height 21
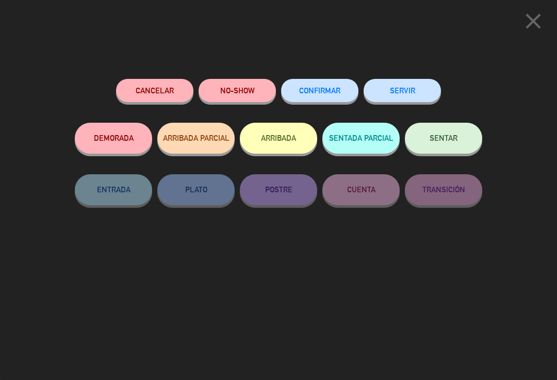
click at [255, 88] on button "NO-SHOW" at bounding box center [237, 90] width 77 height 23
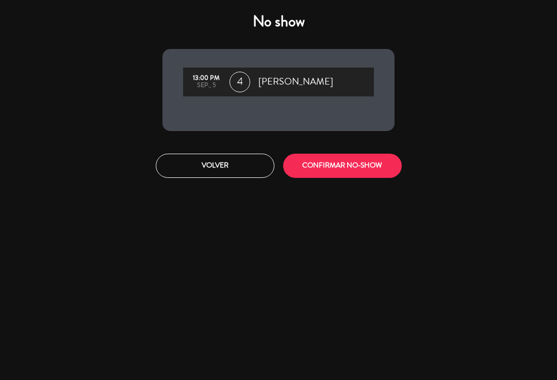
click at [362, 172] on button "CONFIRMAR NO-SHOW" at bounding box center [342, 166] width 119 height 24
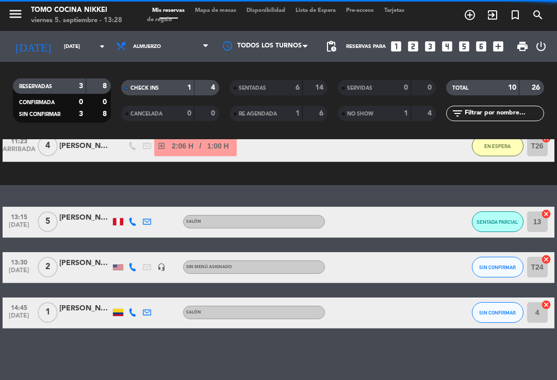
scroll to position [86, 0]
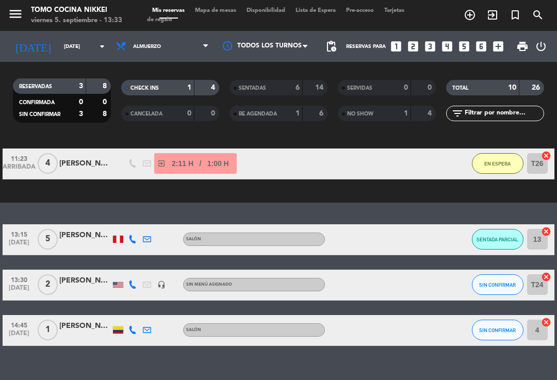
click at [503, 292] on button "SIN CONFIRMAR" at bounding box center [498, 284] width 52 height 21
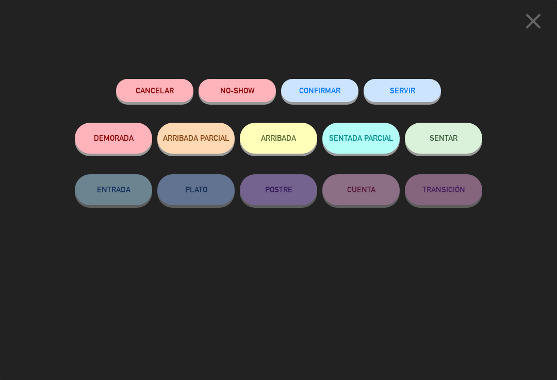
click at [455, 135] on span "SENTAR" at bounding box center [443, 138] width 28 height 9
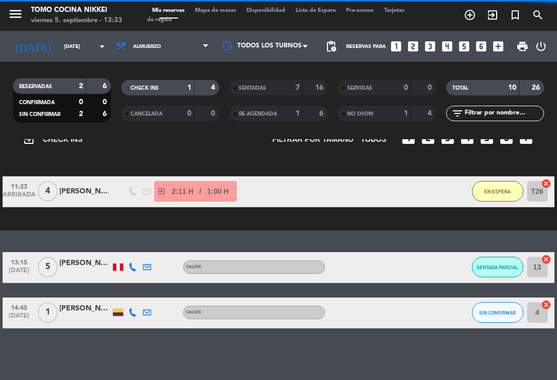
scroll to position [41, 0]
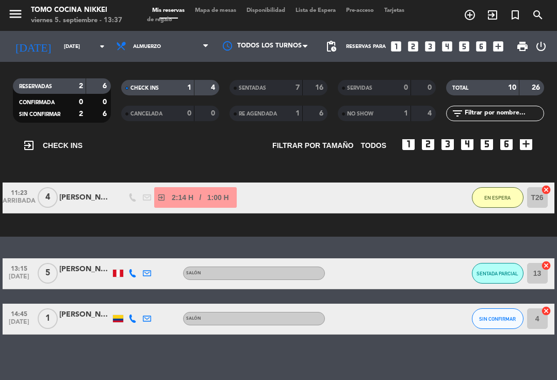
click at [147, 63] on div "RESERVADAS 2 6 CONFIRMADA 0 0 SIN CONFIRMAR 2 6 CHECK INS 1 4 CANCELADA 0 0 SEN…" at bounding box center [278, 100] width 557 height 77
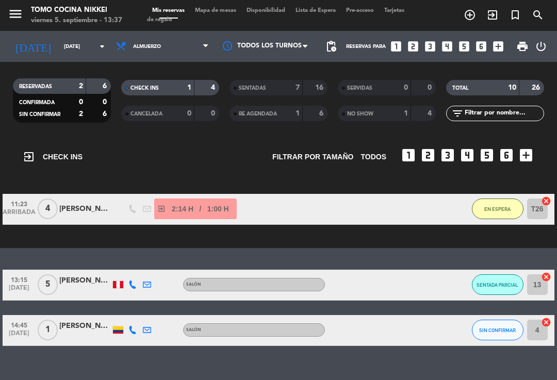
click at [140, 44] on span "Almuerzo" at bounding box center [147, 47] width 28 height 6
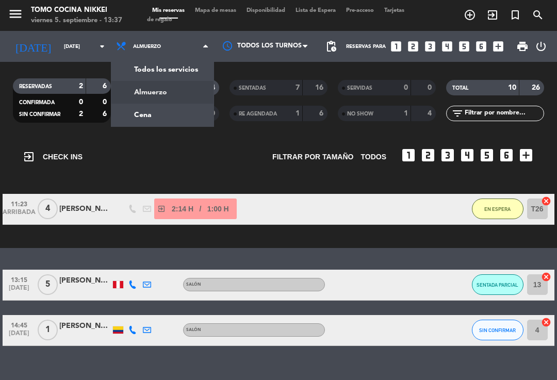
click at [154, 110] on div "menu Tomo Cocina Nikkei [DATE] 5. septiembre - 13:37 Mis reservas Mapa de mesas…" at bounding box center [278, 69] width 557 height 139
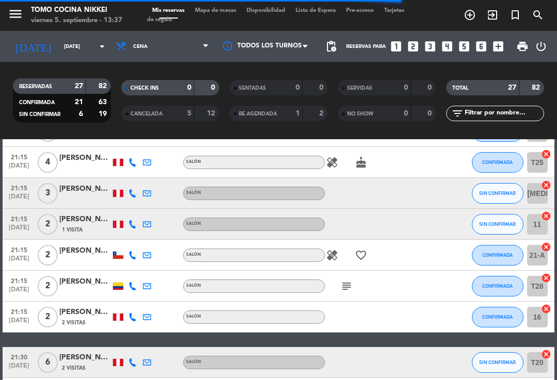
scroll to position [592, 0]
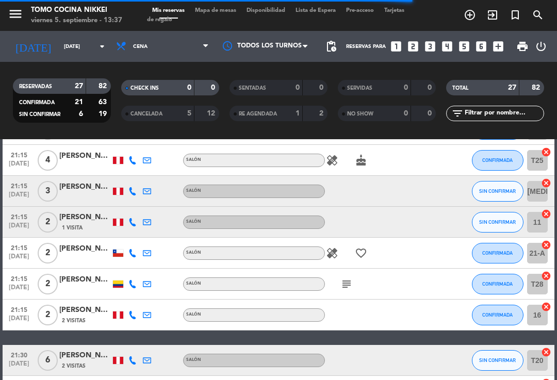
click at [492, 227] on button "SIN CONFIRMAR" at bounding box center [498, 222] width 52 height 21
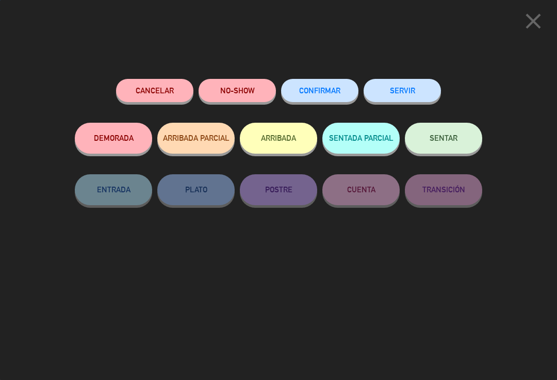
click at [311, 88] on span "CONFIRMAR" at bounding box center [319, 90] width 41 height 9
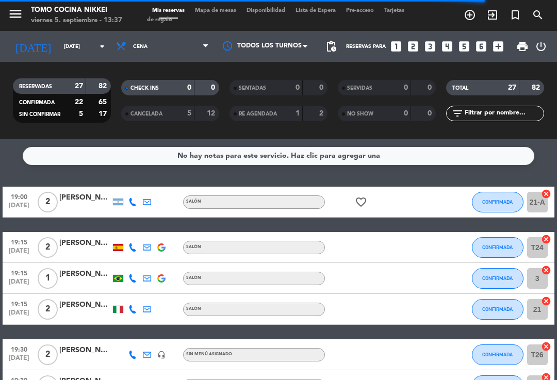
click at [59, 44] on input "[DATE]" at bounding box center [94, 47] width 71 height 16
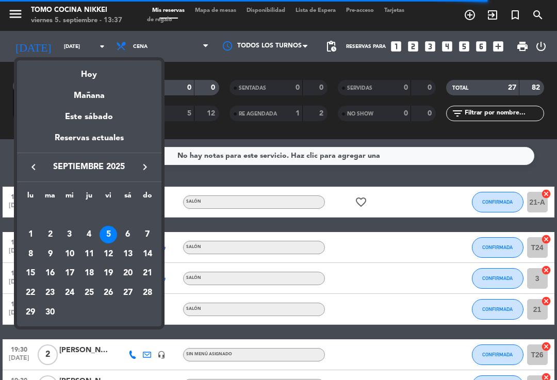
scroll to position [0, 0]
click at [91, 73] on div "Hoy" at bounding box center [89, 70] width 144 height 21
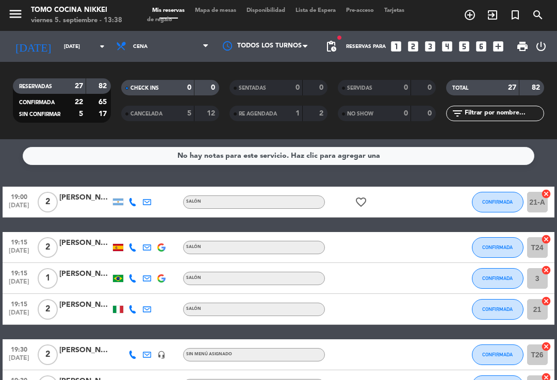
click at [174, 52] on span "Cena" at bounding box center [162, 46] width 103 height 23
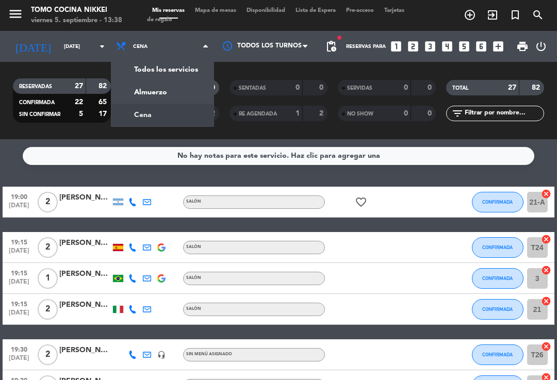
click at [182, 95] on div "menu Tomo Cocina Nikkei [DATE] 5. septiembre - 13:38 Mis reservas Mapa de mesas…" at bounding box center [278, 69] width 557 height 139
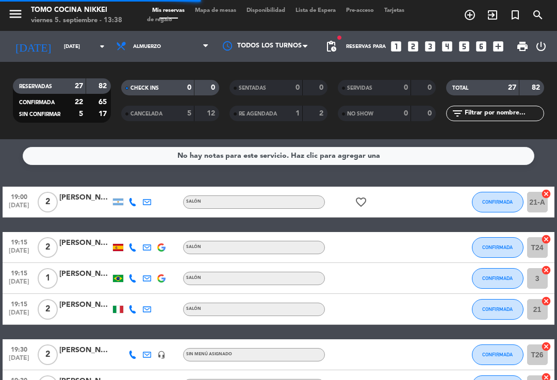
click at [210, 369] on div "19:30 [DATE] 2 [PERSON_NAME] headset_mic Sin menú asignado CONFIRMADA T26 cancel" at bounding box center [278, 354] width 551 height 31
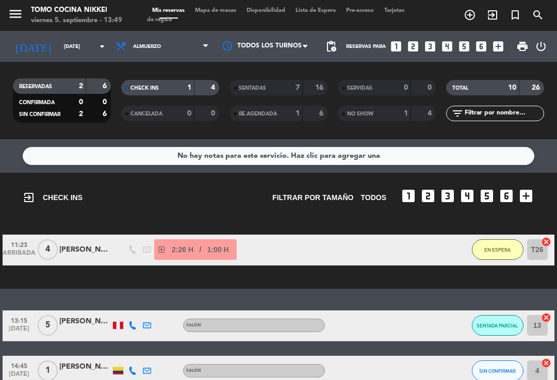
click at [497, 319] on button "SENTADA PARCIAL" at bounding box center [498, 325] width 52 height 21
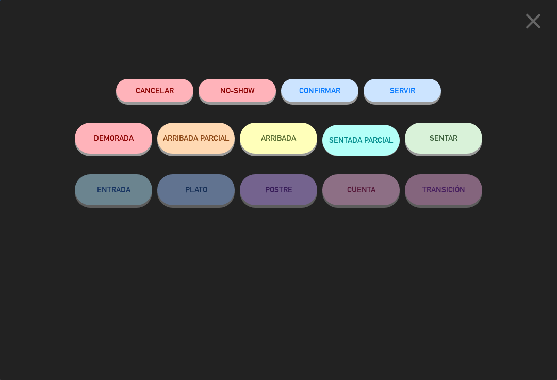
click at [460, 151] on button "SENTAR" at bounding box center [443, 138] width 77 height 31
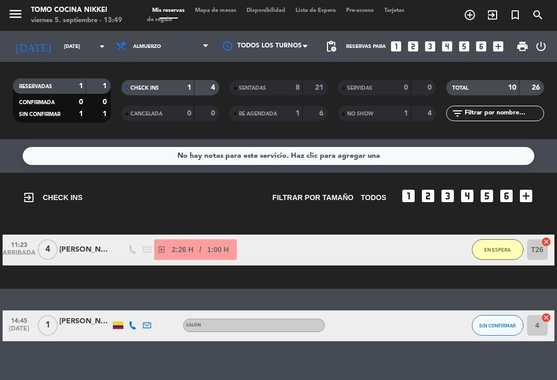
click at [223, 13] on span "Mapa de mesas" at bounding box center [216, 11] width 52 height 6
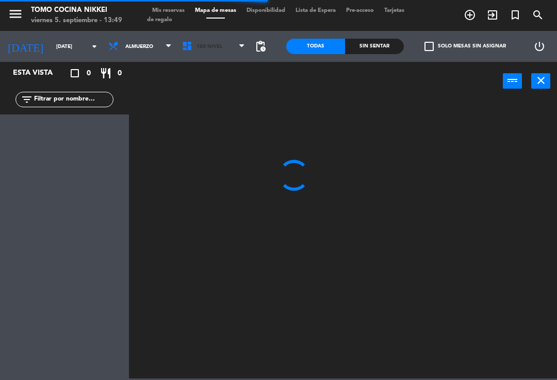
click at [222, 43] on span "1er Nivel" at bounding box center [214, 46] width 74 height 23
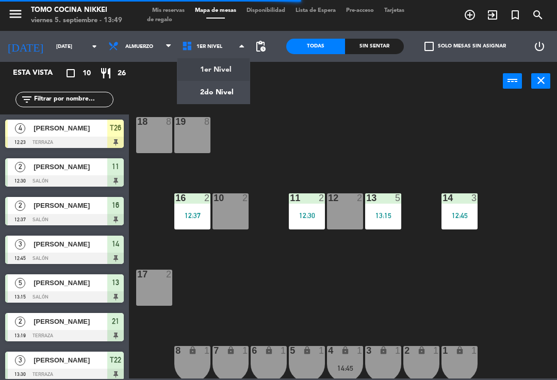
click at [214, 92] on ng-component "menu Tomo Cocina Nikkei [DATE] 5. septiembre - 13:49 Mis reservas Mapa de mesas…" at bounding box center [278, 189] width 557 height 378
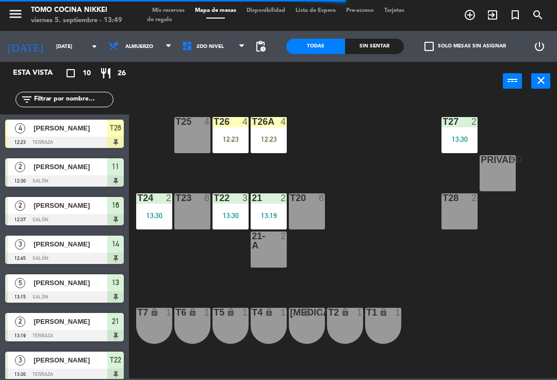
click at [233, 214] on div "13:30" at bounding box center [230, 215] width 36 height 7
click at [374, 280] on div "T27 2 13:30 T25 4 T26A 4 12:23 T26 4 12:23 Privado 8 T24 2 13:30 T23 8 T22 3 13…" at bounding box center [346, 238] width 422 height 279
click at [360, 54] on div "Sin sentar" at bounding box center [374, 46] width 59 height 15
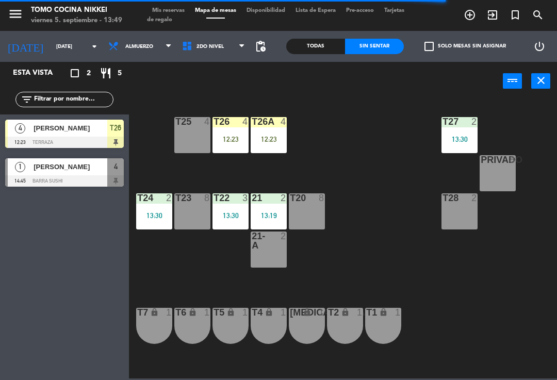
click at [391, 45] on div "Sin sentar" at bounding box center [374, 46] width 59 height 15
click at [176, 13] on span "Mis reservas" at bounding box center [168, 11] width 43 height 6
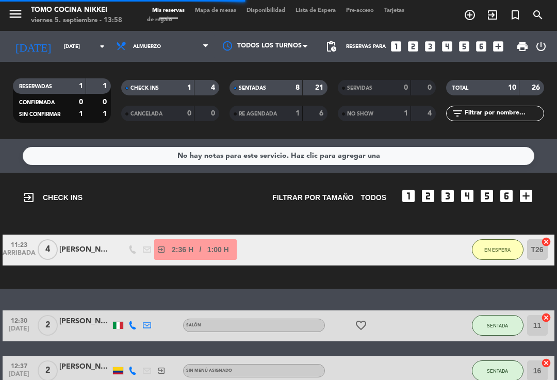
click at [284, 87] on div "8" at bounding box center [289, 88] width 21 height 12
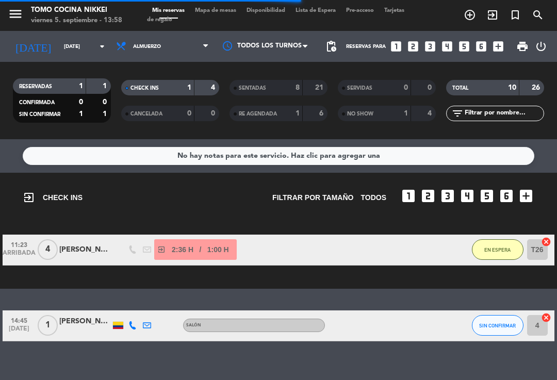
click at [504, 247] on span "EN ESPERA" at bounding box center [497, 250] width 26 height 6
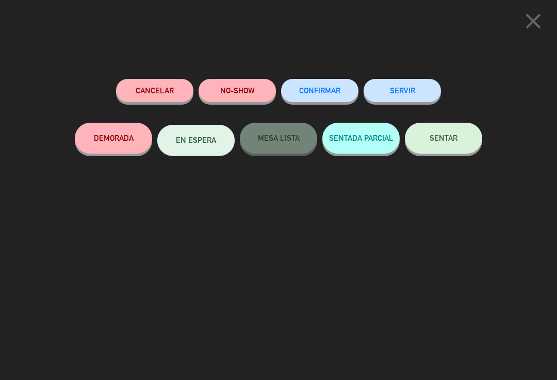
click at [247, 80] on button "NO-SHOW" at bounding box center [237, 90] width 77 height 23
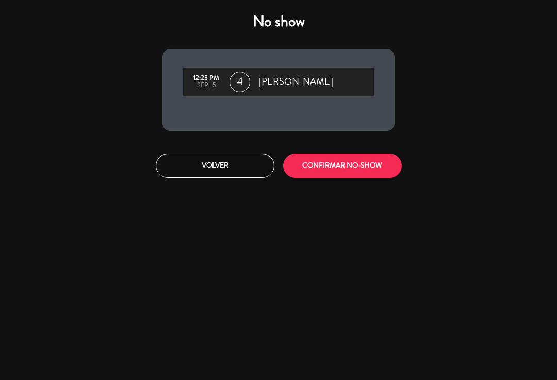
click at [334, 164] on button "CONFIRMAR NO-SHOW" at bounding box center [342, 166] width 119 height 24
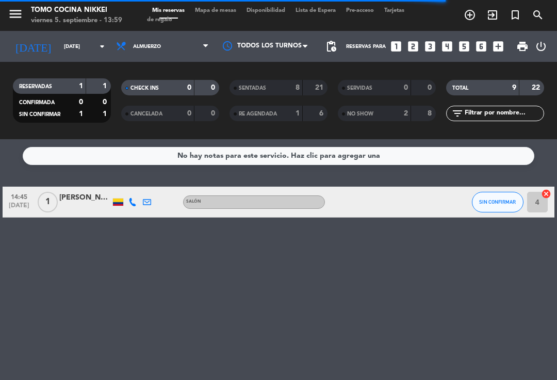
click at [555, 302] on div "No hay notas para este servicio. Haz clic para agregar una 14:45 [DATE] 1 [PERS…" at bounding box center [278, 259] width 557 height 241
click at [497, 19] on icon "exit_to_app" at bounding box center [492, 15] width 12 height 12
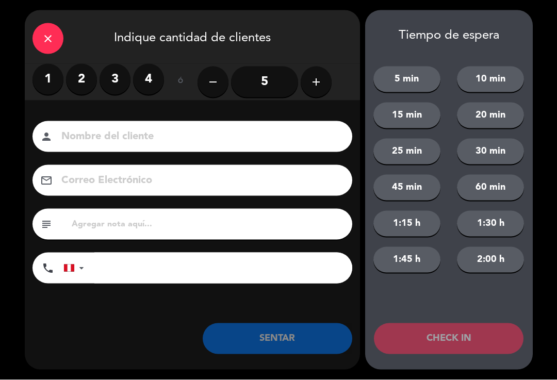
click at [37, 27] on div "close" at bounding box center [47, 38] width 31 height 31
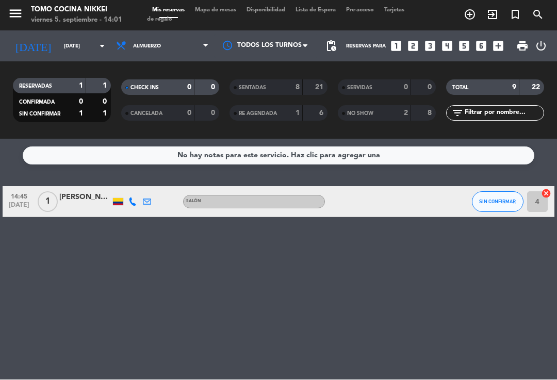
click at [471, 13] on icon "add_circle_outline" at bounding box center [470, 15] width 12 height 12
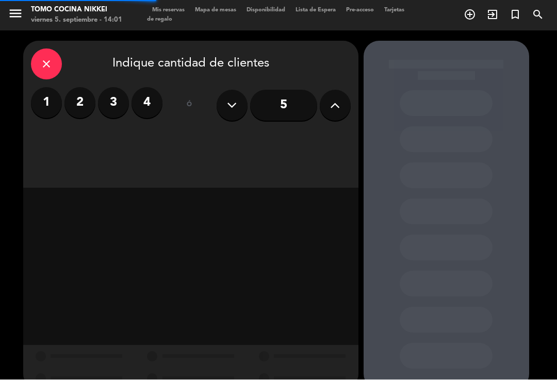
click at [83, 109] on label "2" at bounding box center [79, 103] width 31 height 31
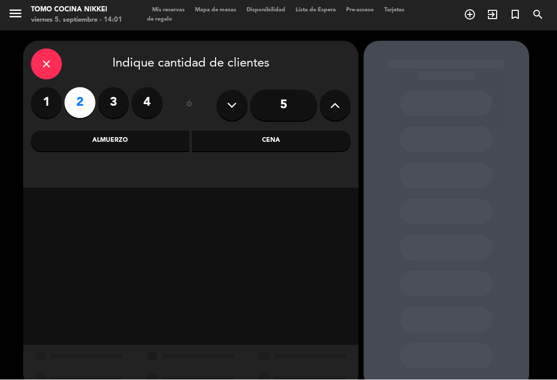
click at [111, 140] on div "Almuerzo" at bounding box center [110, 141] width 159 height 21
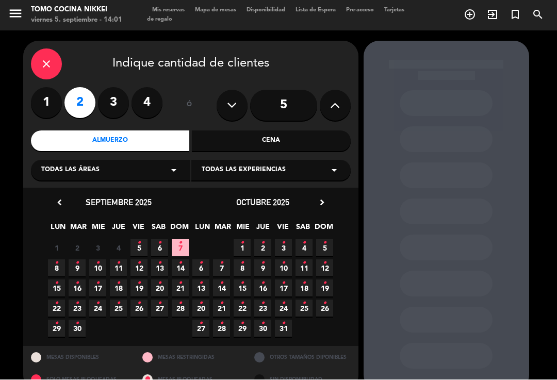
click at [164, 252] on span "6 •" at bounding box center [159, 248] width 17 height 17
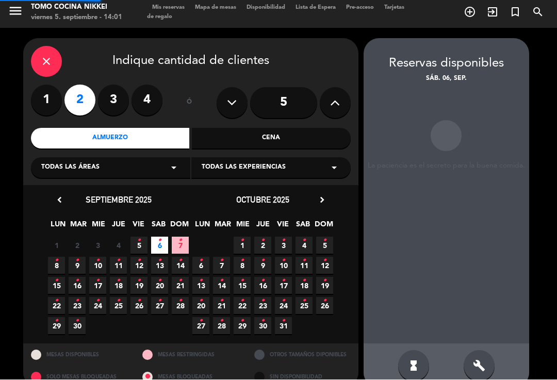
scroll to position [4, 0]
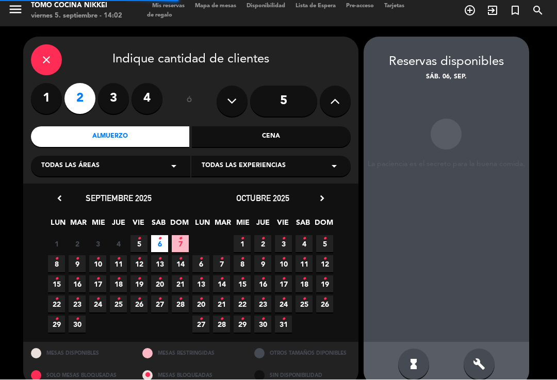
click at [485, 349] on div "build" at bounding box center [479, 364] width 31 height 31
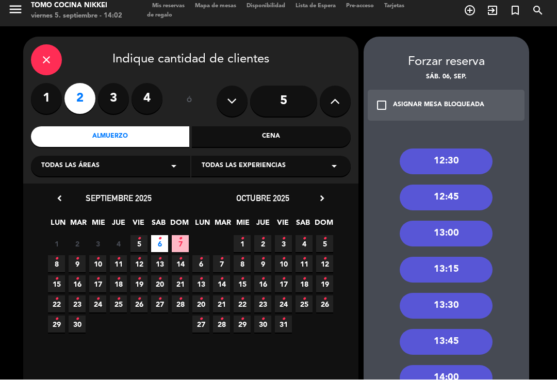
click at [55, 45] on div "close" at bounding box center [46, 60] width 31 height 31
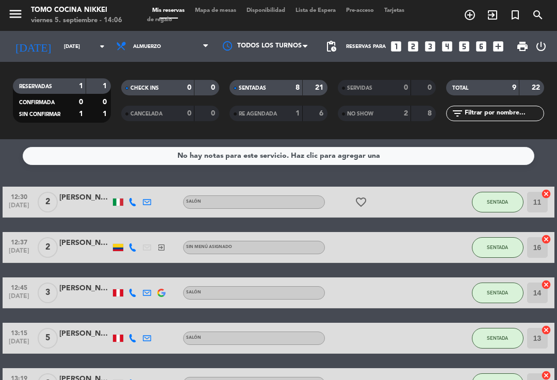
click at [62, 39] on input "[DATE]" at bounding box center [94, 47] width 71 height 16
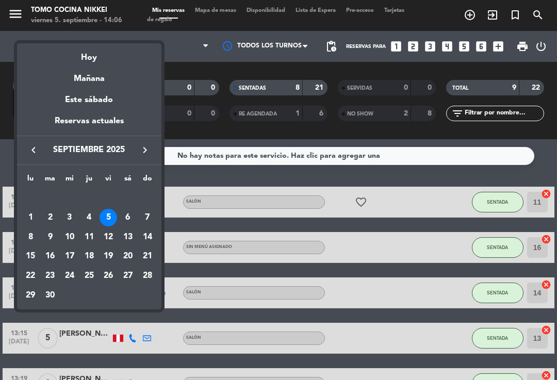
click at [95, 58] on div "Hoy" at bounding box center [89, 53] width 144 height 21
